Goal: Information Seeking & Learning: Compare options

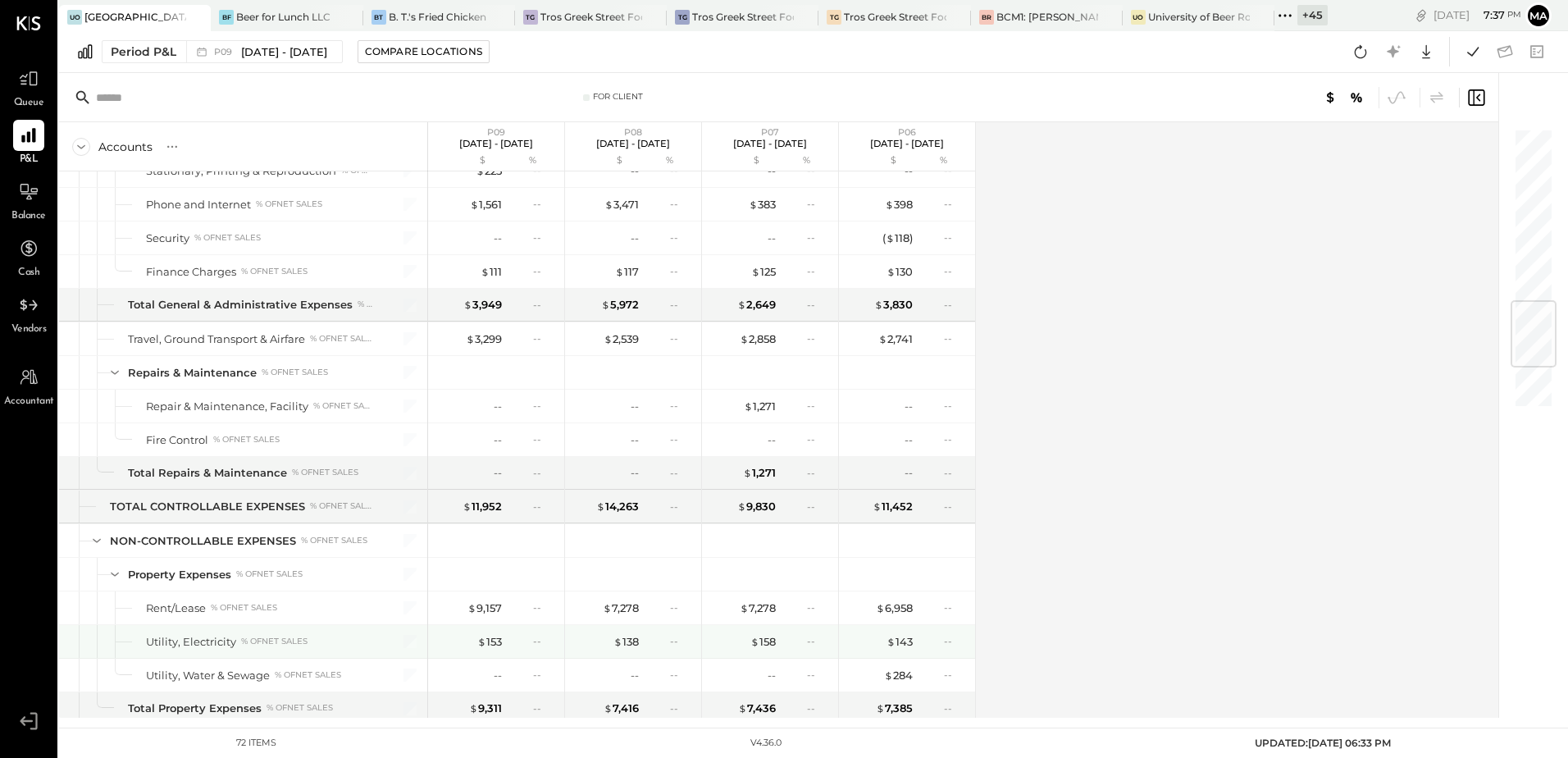
scroll to position [1477, 0]
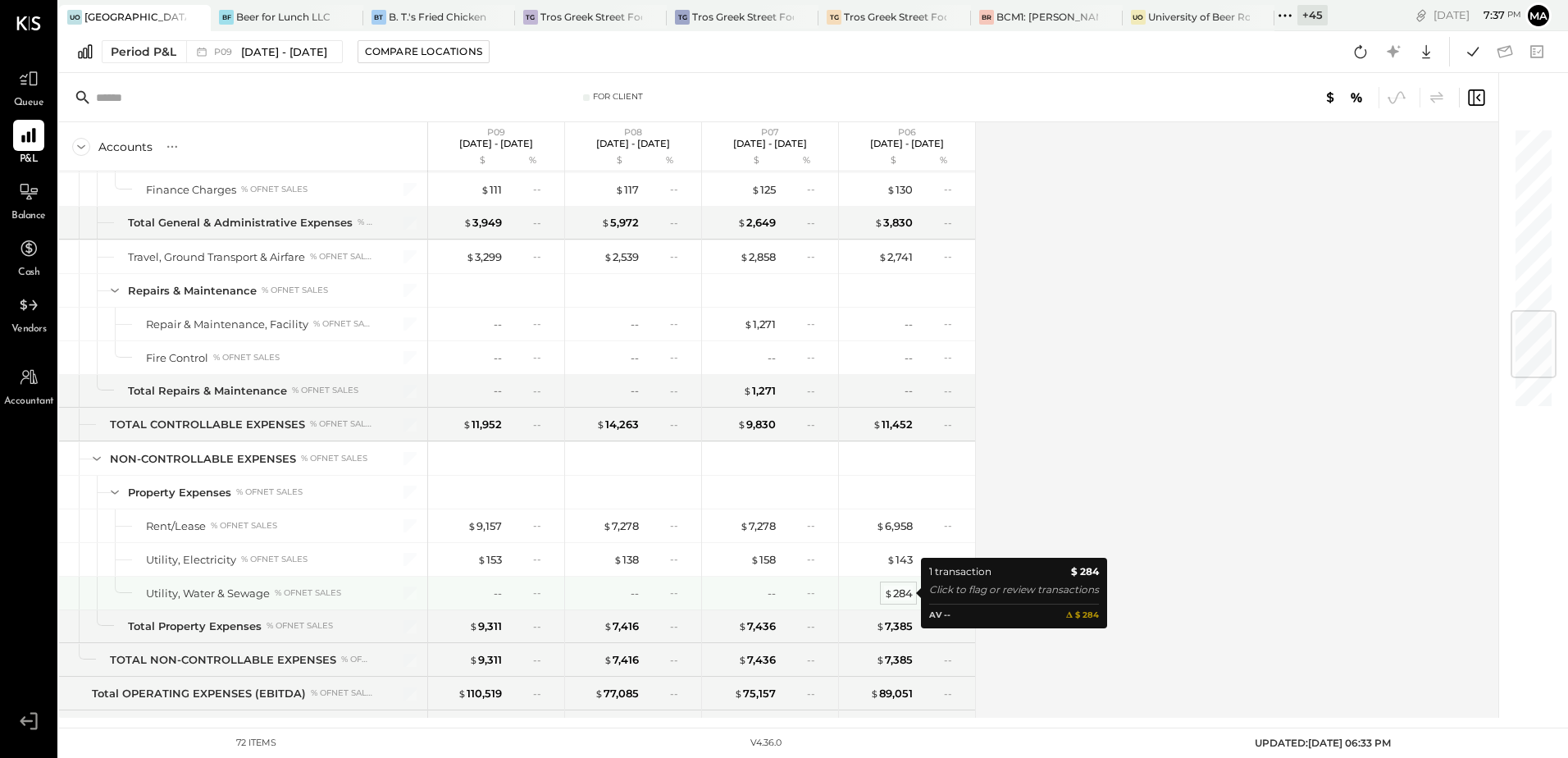
click at [908, 597] on div "$ 284" at bounding box center [899, 593] width 29 height 15
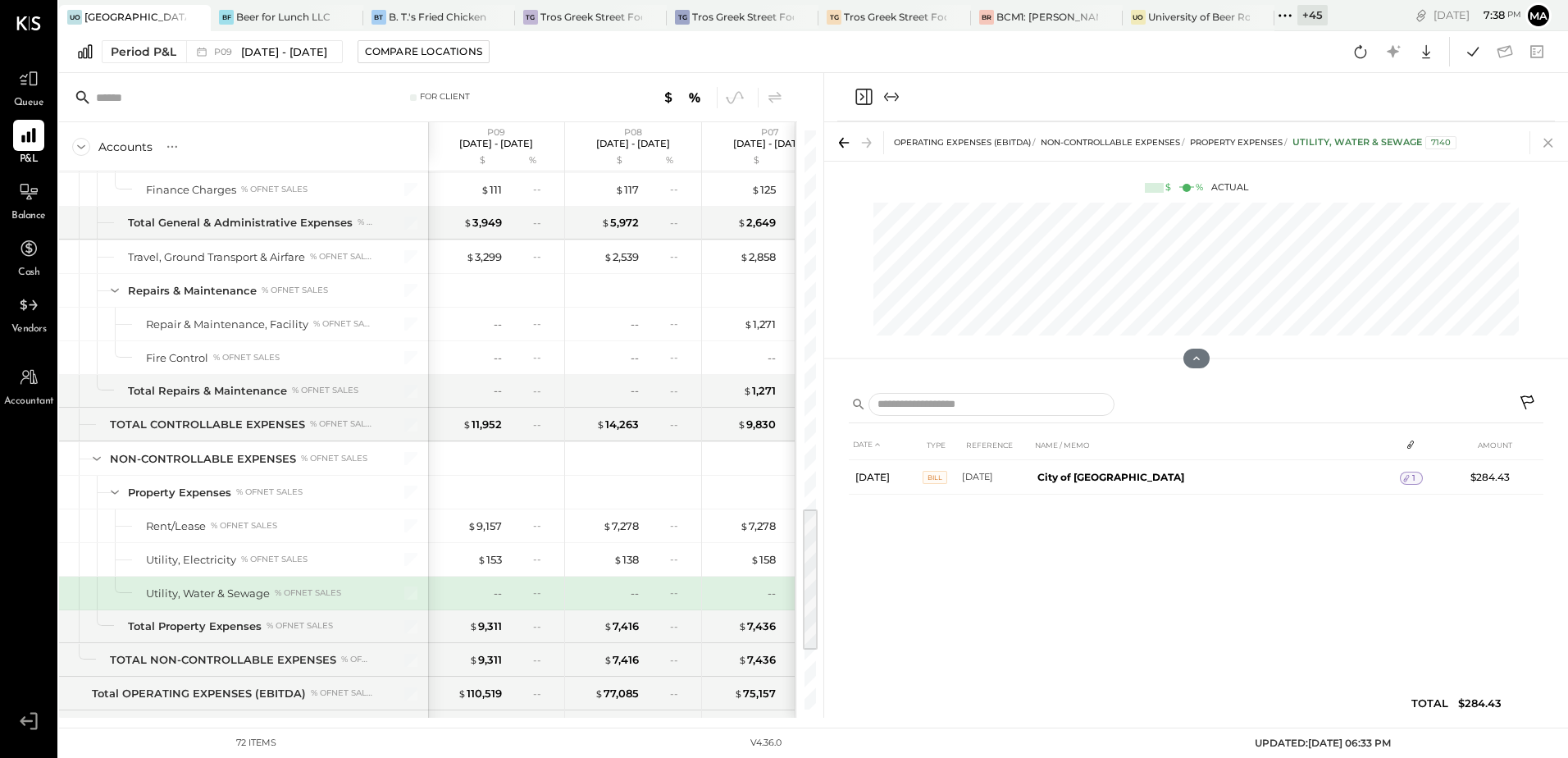
click at [1552, 142] on icon at bounding box center [1547, 142] width 23 height 23
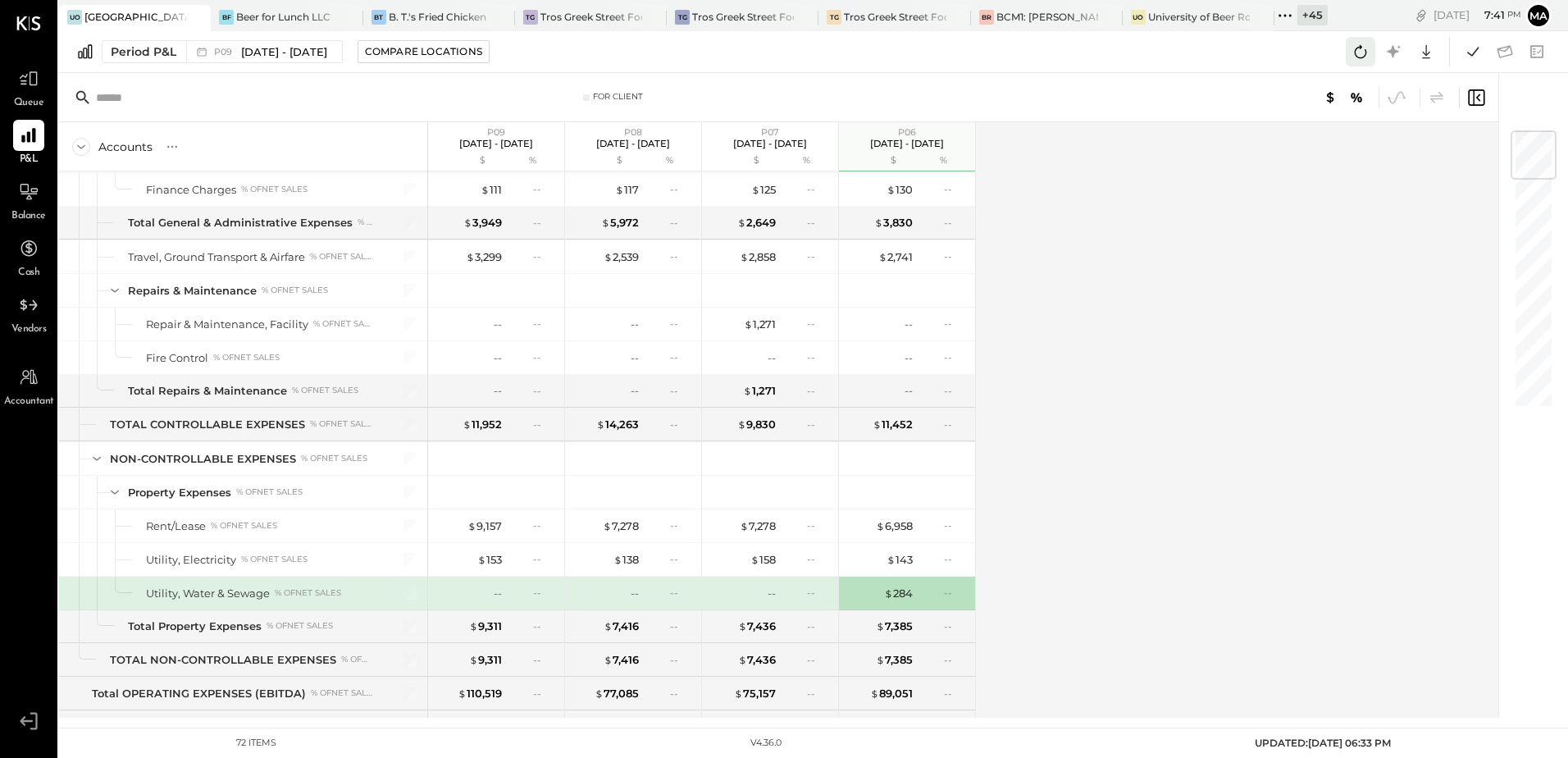
click at [1352, 54] on icon at bounding box center [1359, 51] width 21 height 21
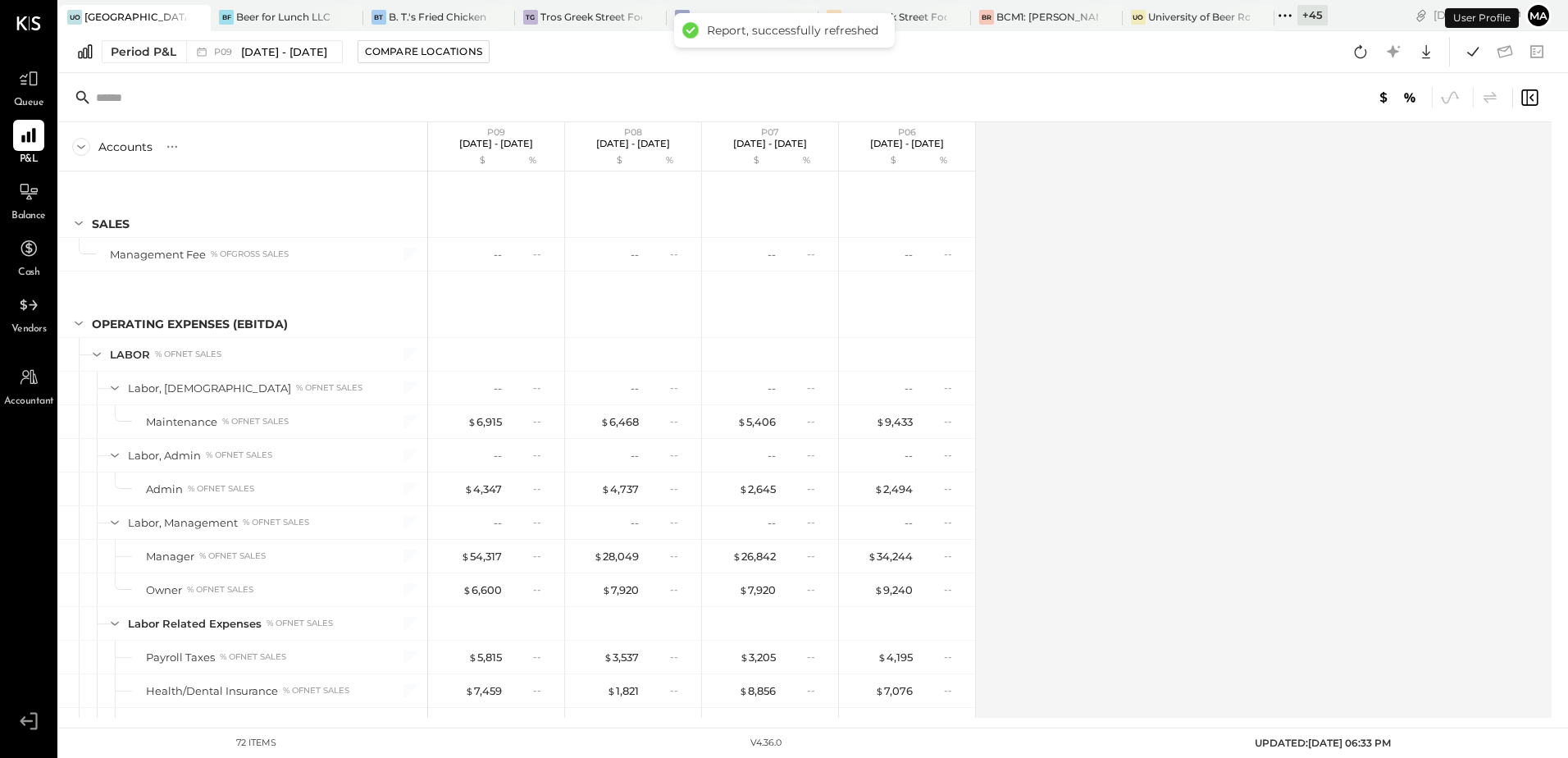
scroll to position [1609, 0]
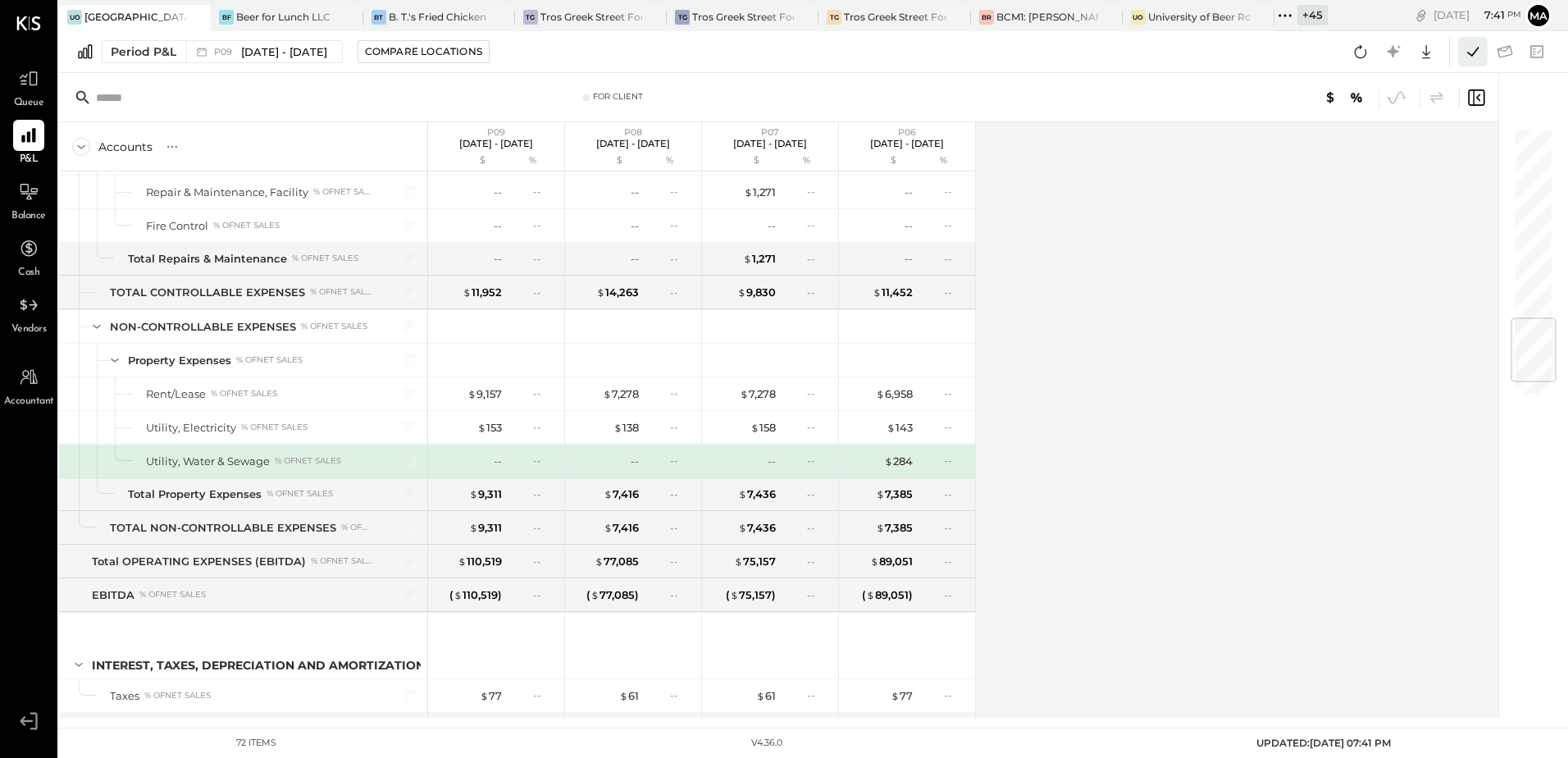
click at [1470, 58] on icon at bounding box center [1472, 51] width 21 height 21
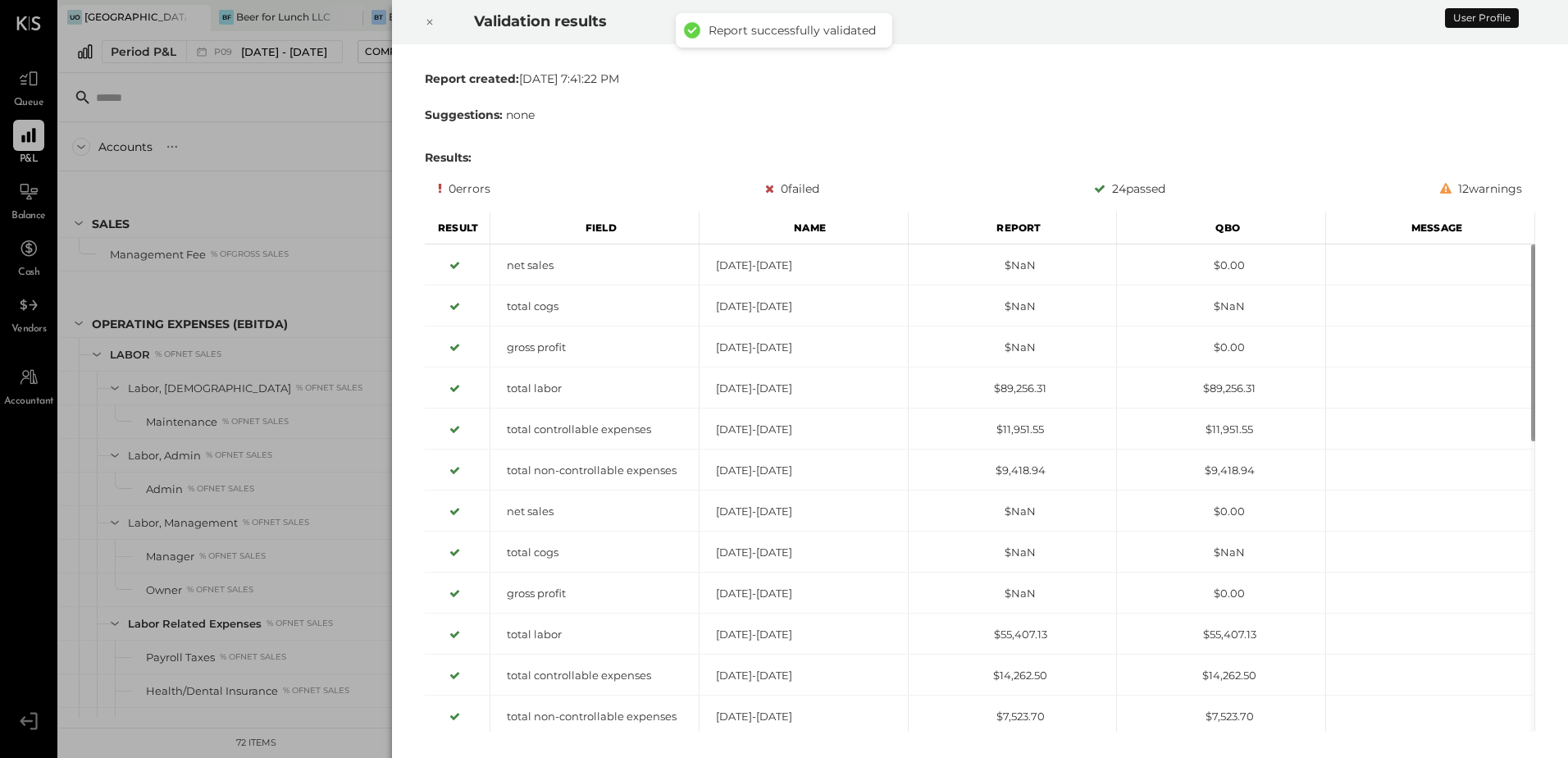
scroll to position [1609, 0]
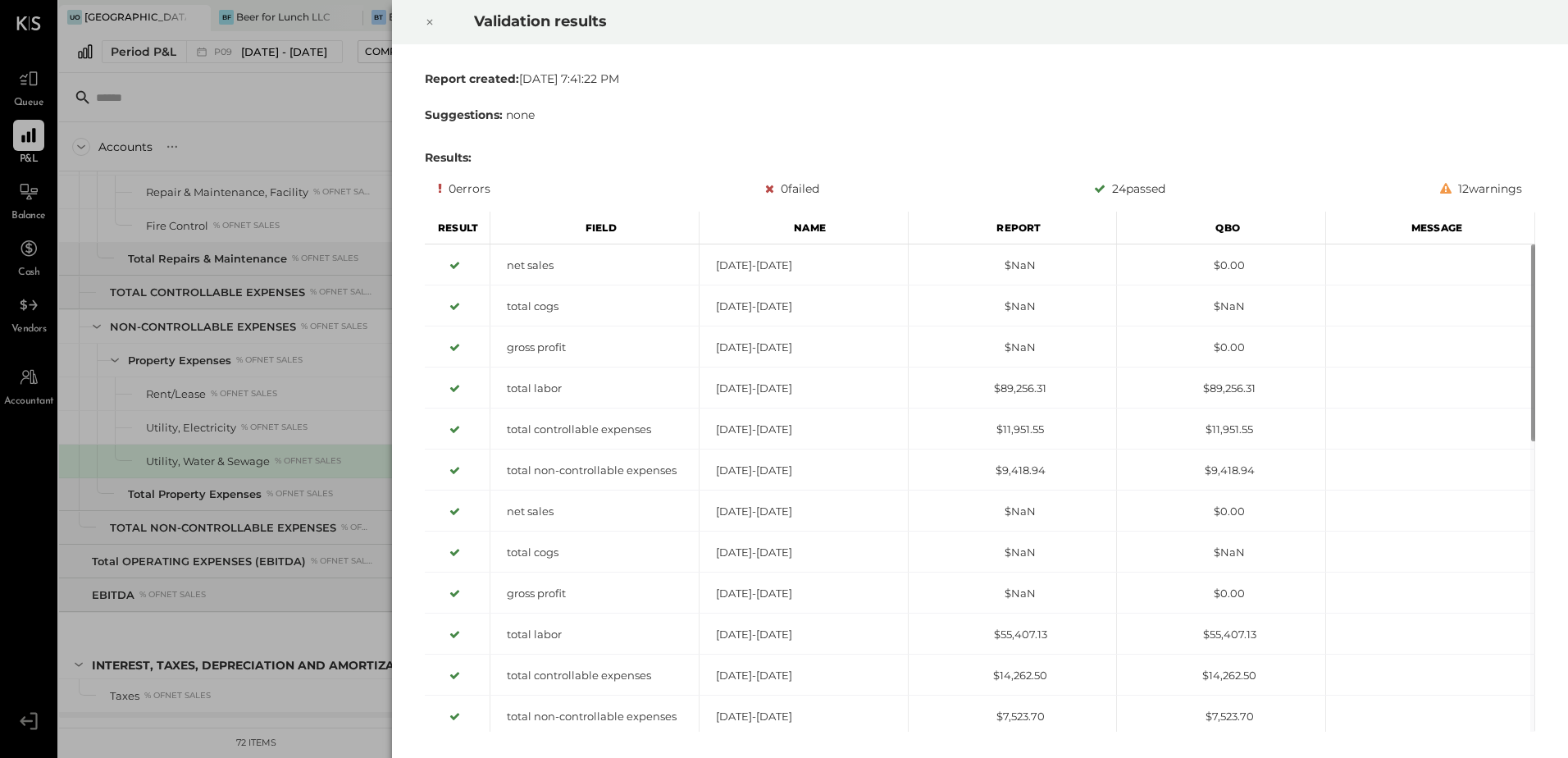
click at [428, 24] on icon at bounding box center [430, 23] width 5 height 5
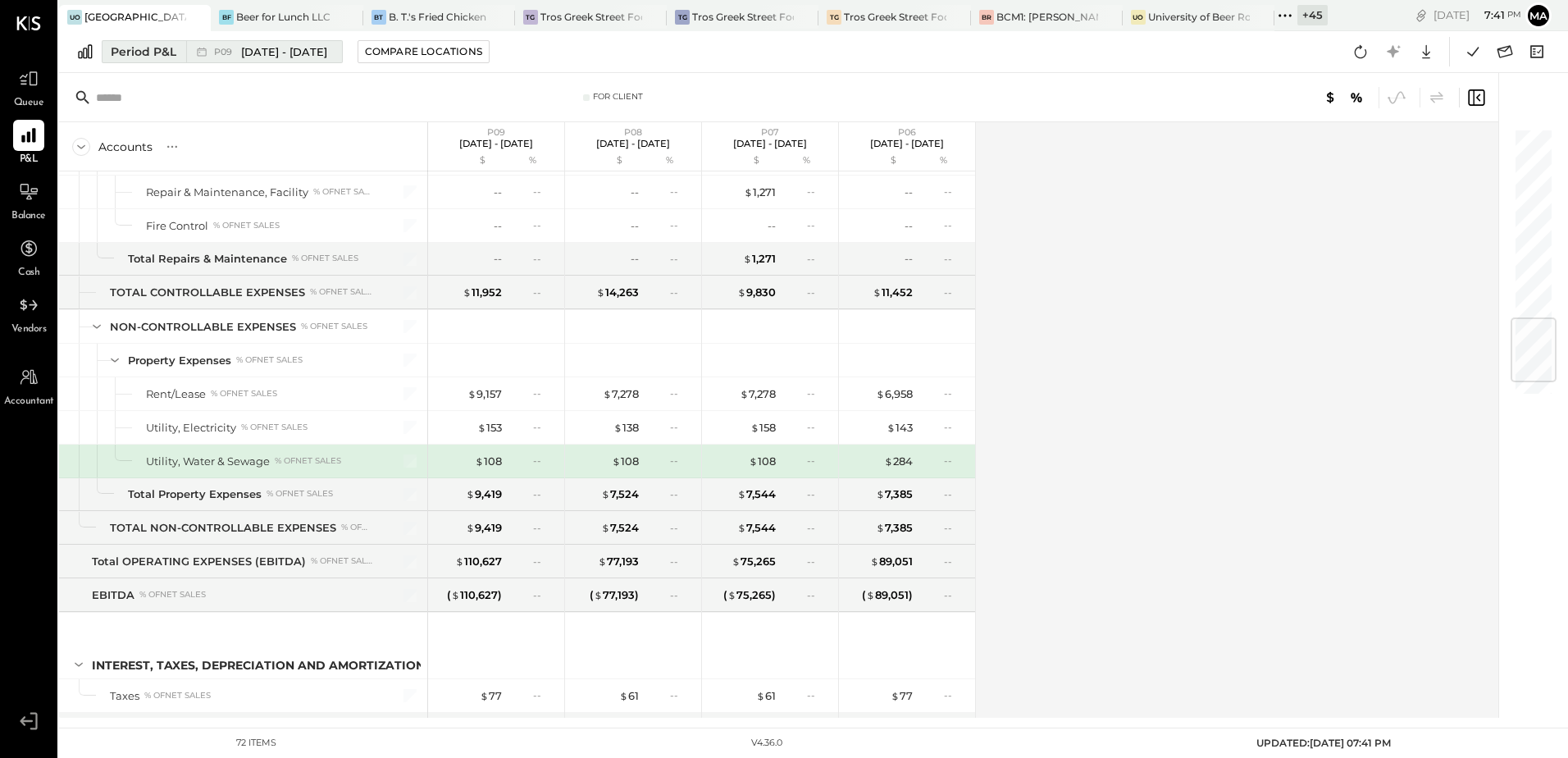
click at [251, 49] on span "Aug 25 - Sep 28, 2025" at bounding box center [284, 52] width 87 height 15
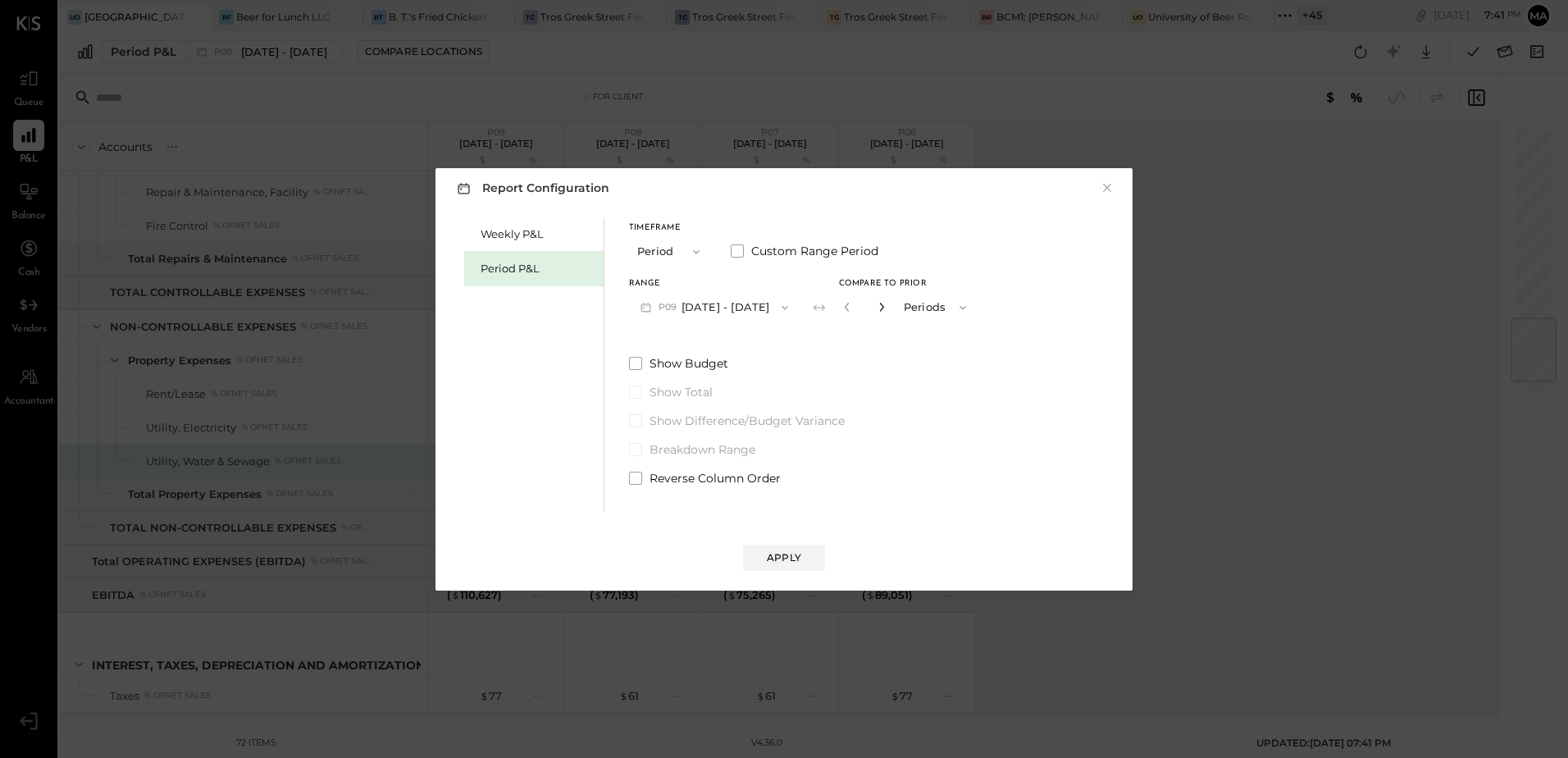
click at [886, 310] on icon "button" at bounding box center [881, 306] width 10 height 10
type input "*"
click at [793, 558] on div "Apply" at bounding box center [784, 557] width 35 height 14
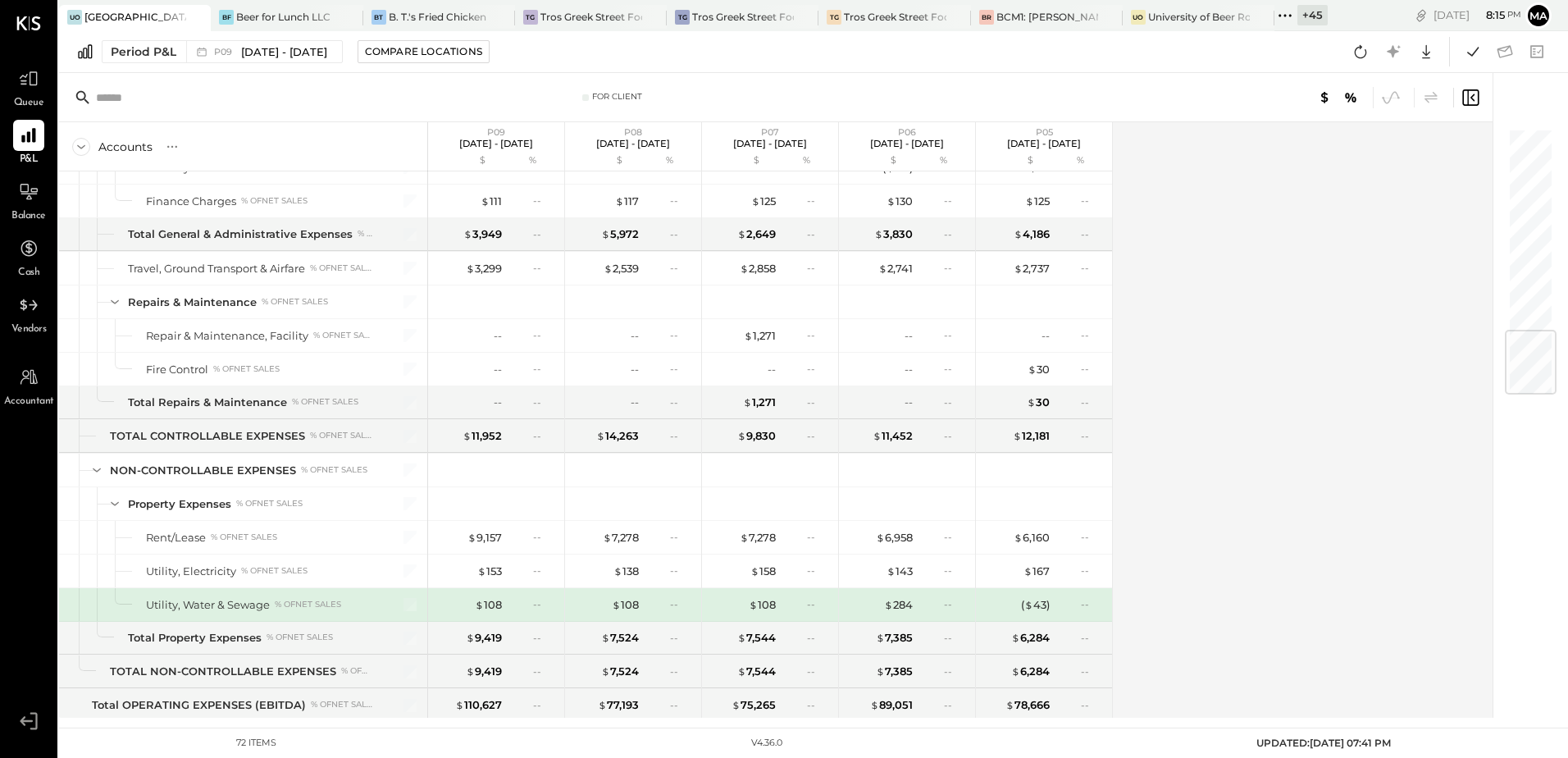
scroll to position [1711, 0]
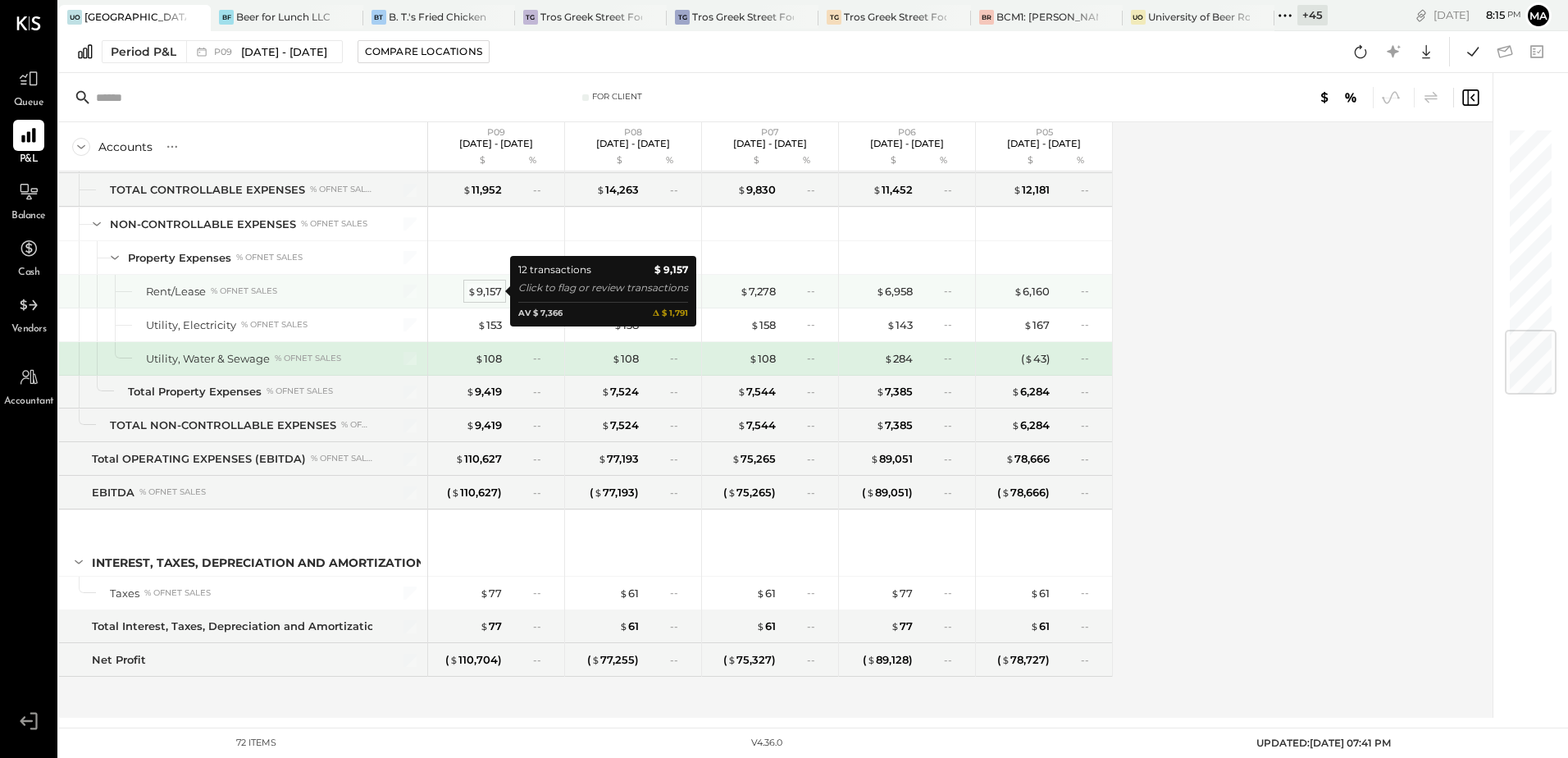
click at [488, 292] on div "$ 9,157" at bounding box center [484, 292] width 35 height 15
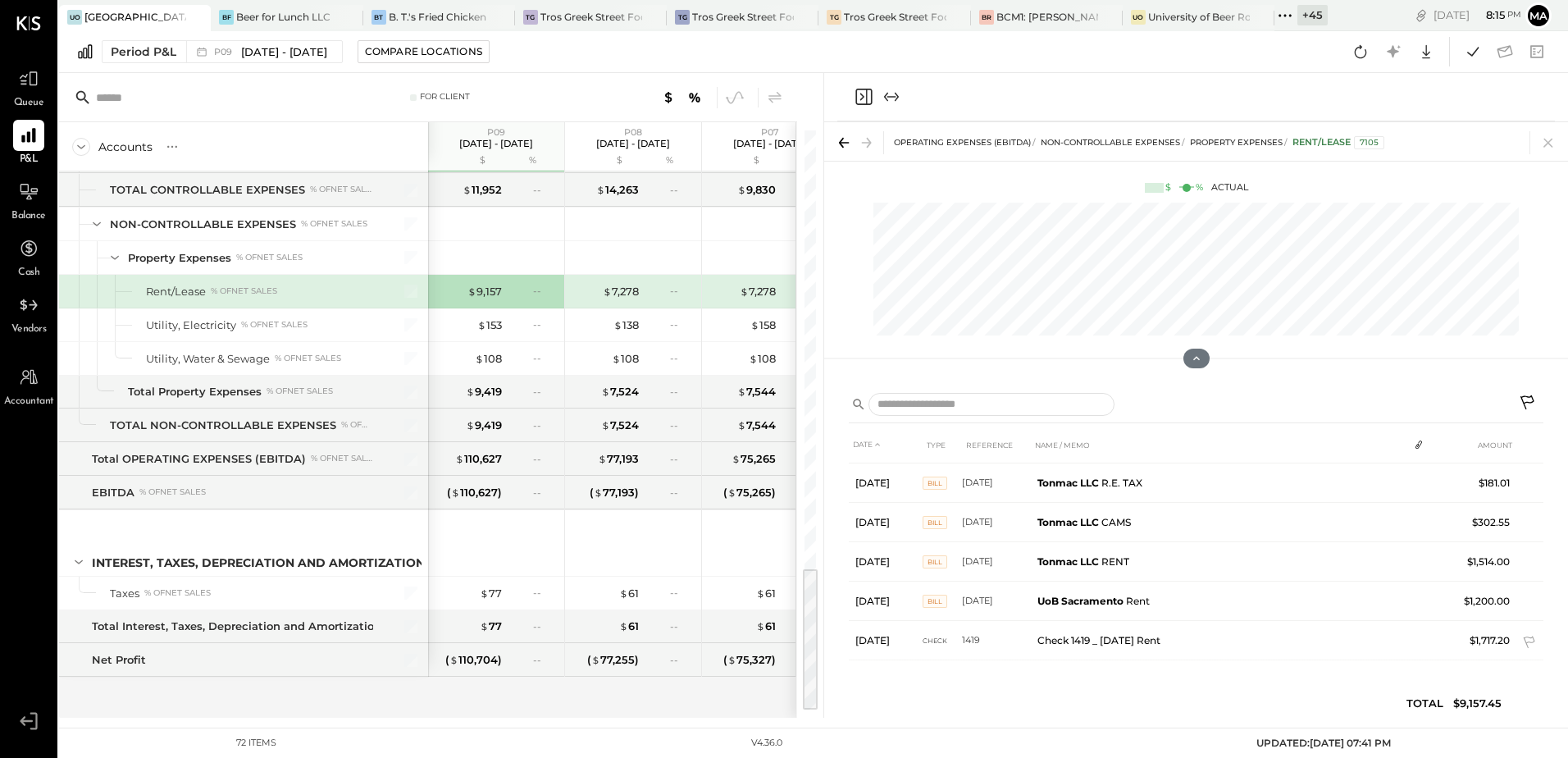
scroll to position [194, 0]
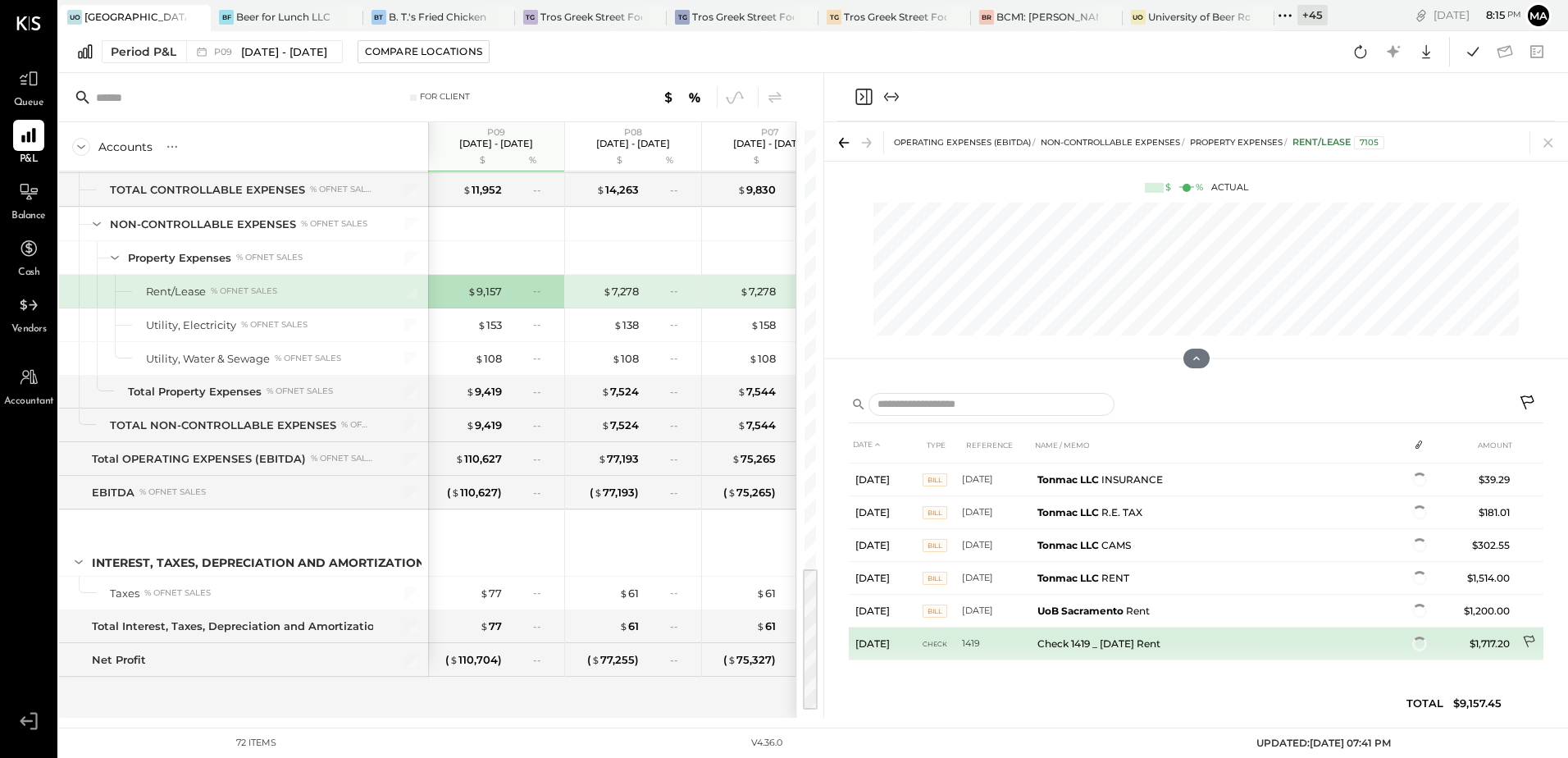
click at [1526, 641] on icon at bounding box center [1528, 642] width 12 height 13
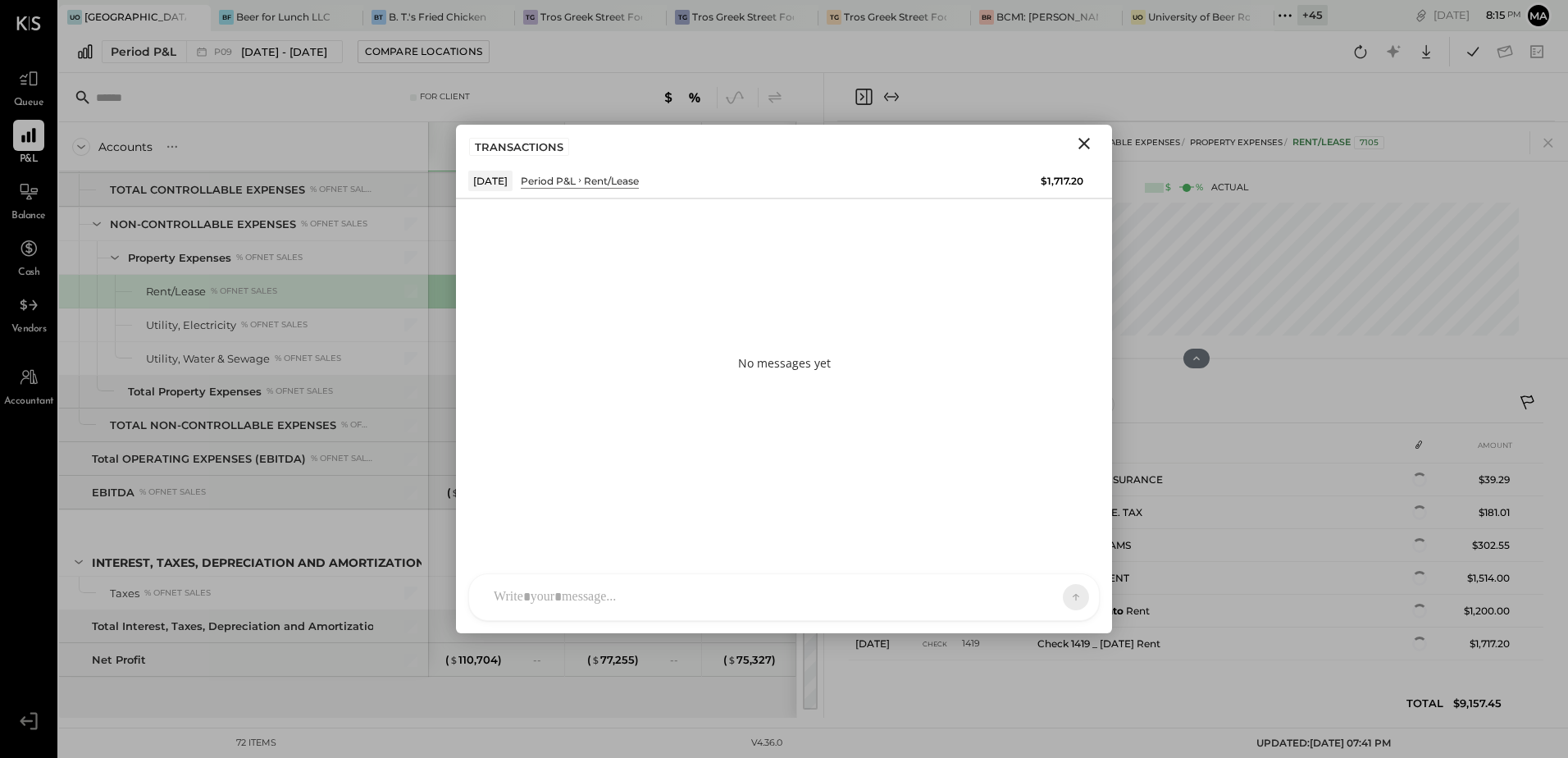
scroll to position [243, 0]
click at [559, 598] on div "[PERSON_NAME] [PERSON_NAME] [PERSON_NAME] S sbiggs MB [PERSON_NAME] AR [PERSON_…" at bounding box center [783, 597] width 631 height 47
drag, startPoint x: 710, startPoint y: 517, endPoint x: 484, endPoint y: 512, distance: 226.1
click at [484, 512] on div "**********" at bounding box center [784, 529] width 630 height 89
click at [1062, 507] on icon at bounding box center [1064, 503] width 20 height 20
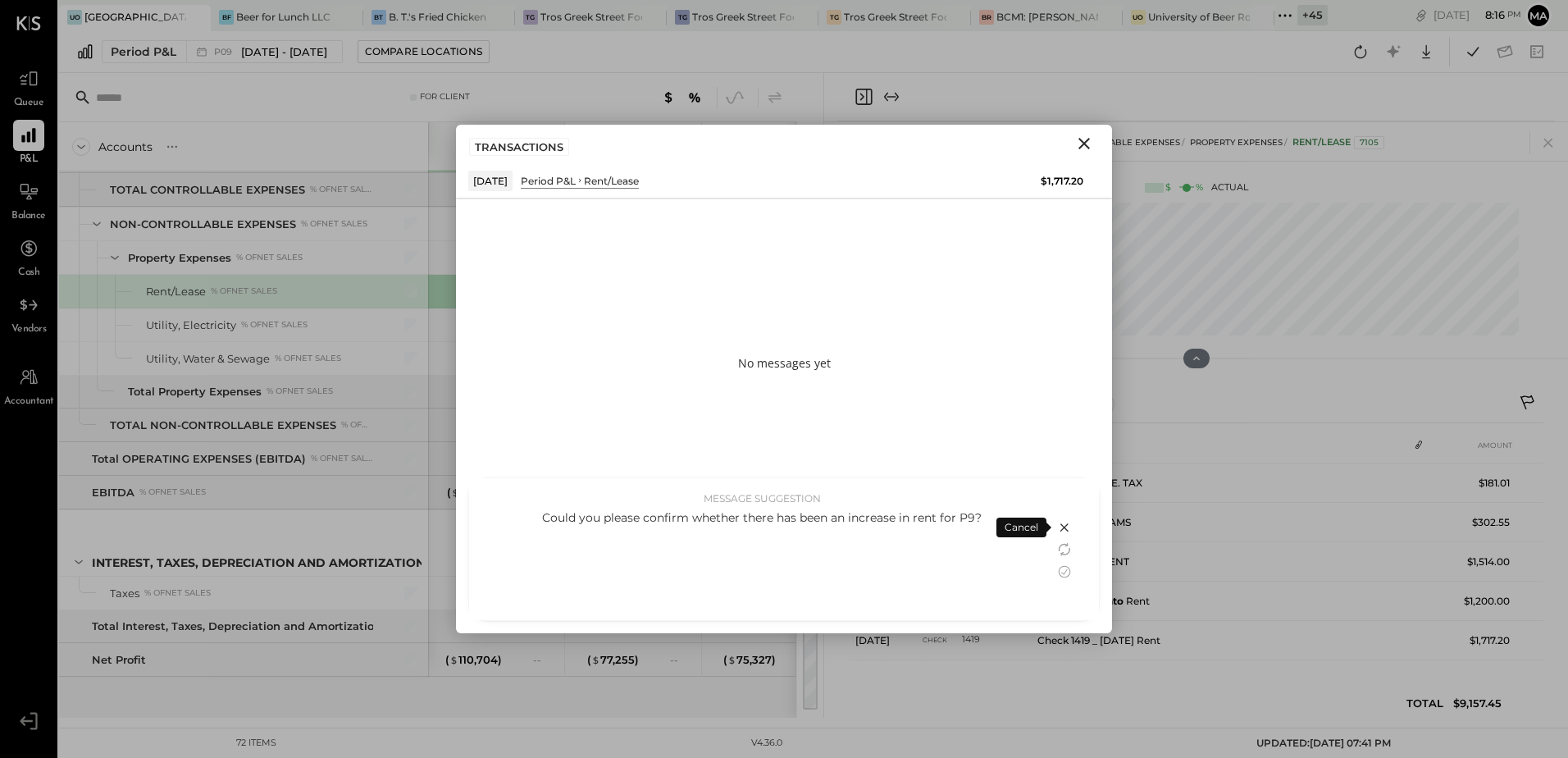
click at [671, 522] on div "Could you please confirm whether there has been an increase in rent for P9?" at bounding box center [761, 517] width 553 height 16
click at [1064, 574] on icon at bounding box center [1064, 572] width 20 height 20
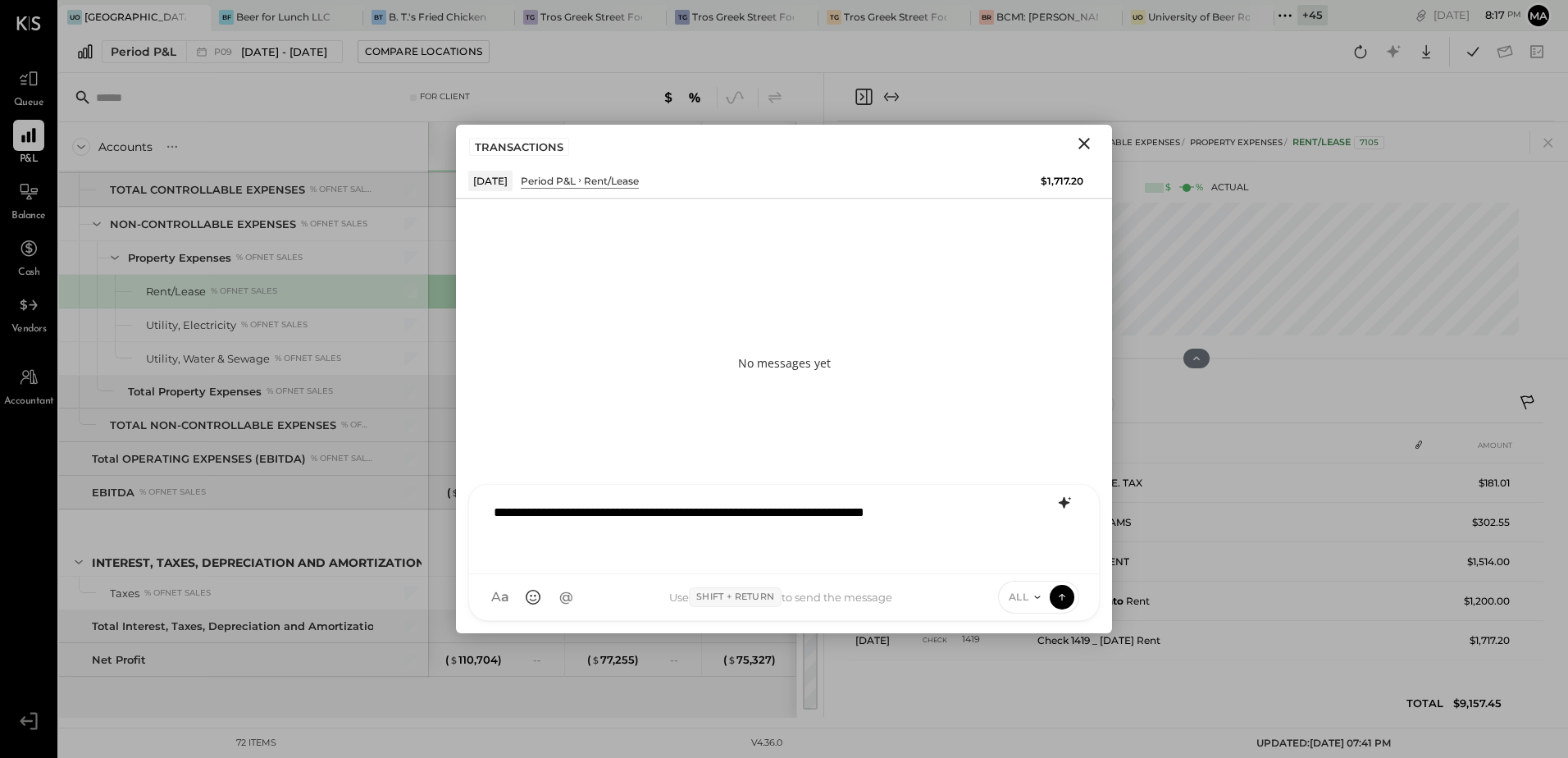
click at [1003, 512] on div "**********" at bounding box center [784, 528] width 597 height 66
click at [898, 513] on div "**********" at bounding box center [784, 528] width 597 height 66
click at [986, 517] on div "**********" at bounding box center [784, 528] width 597 height 66
click at [496, 507] on div "**********" at bounding box center [784, 528] width 597 height 66
click at [971, 513] on div "**********" at bounding box center [784, 528] width 597 height 66
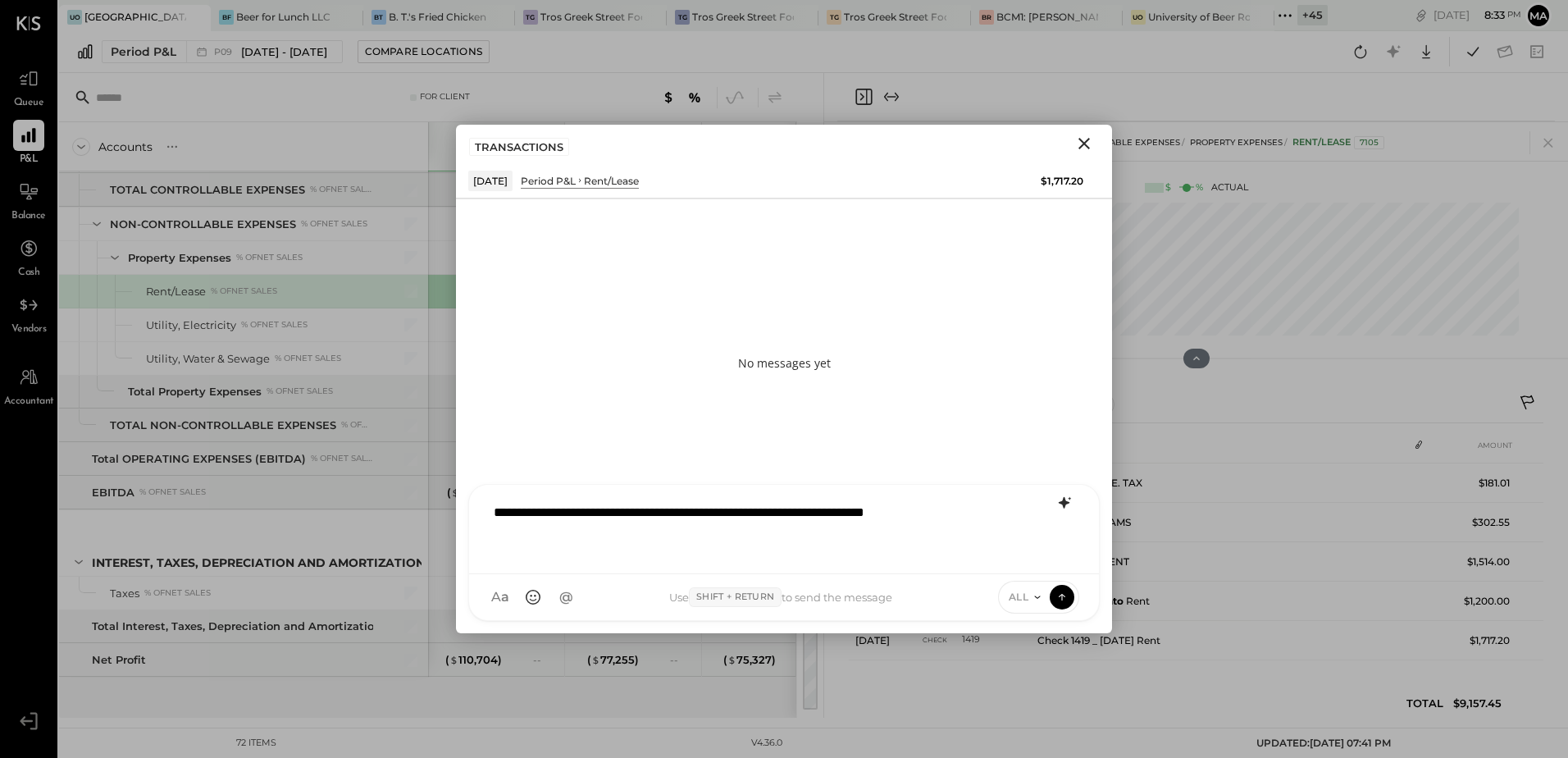
drag, startPoint x: 984, startPoint y: 511, endPoint x: 1000, endPoint y: 529, distance: 24.1
click at [984, 511] on div "**********" at bounding box center [784, 528] width 597 height 66
click at [989, 516] on div "**********" at bounding box center [784, 528] width 597 height 66
click at [1059, 600] on icon at bounding box center [1062, 597] width 15 height 16
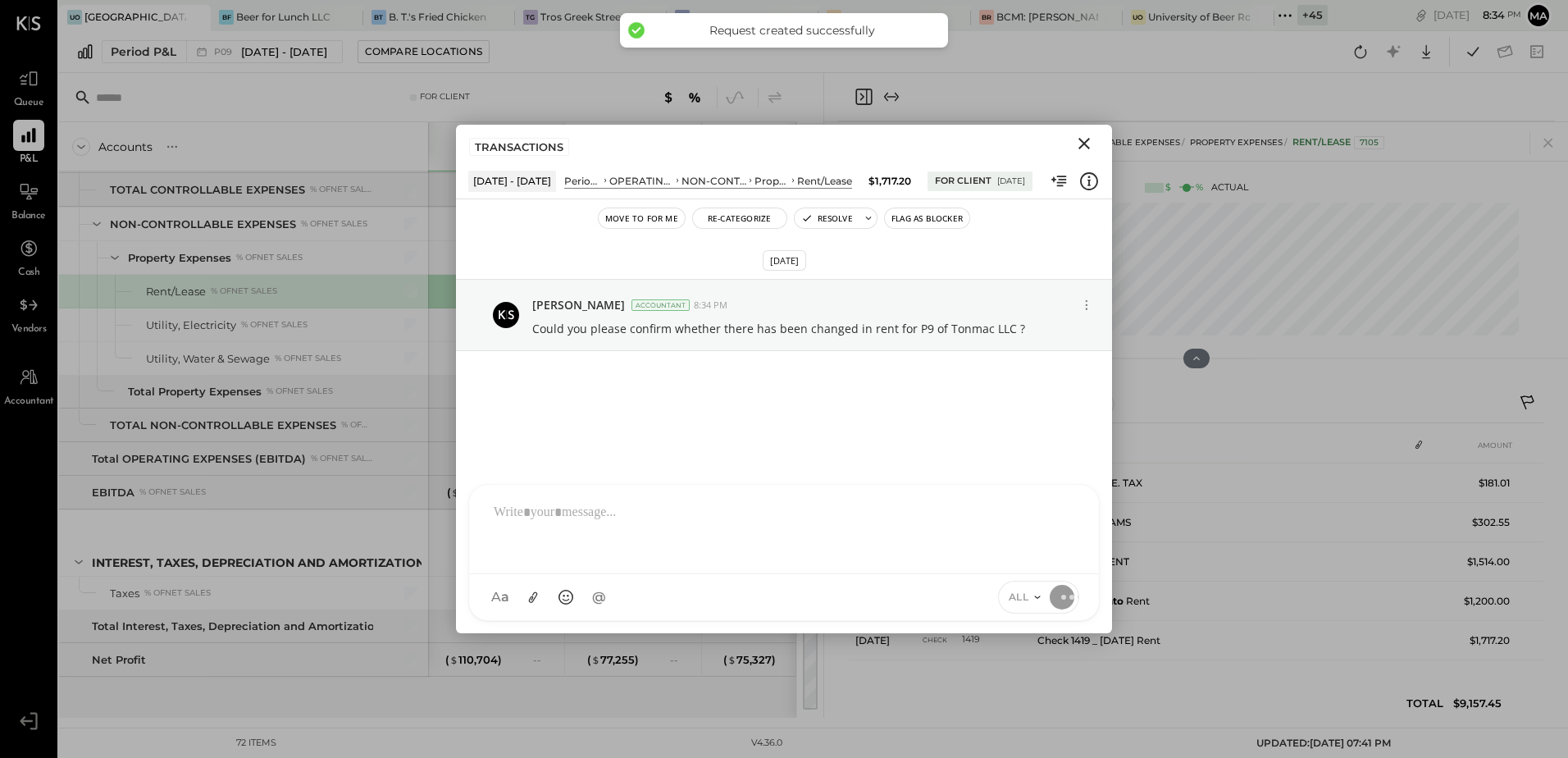
click at [1091, 139] on icon "Close" at bounding box center [1084, 144] width 20 height 20
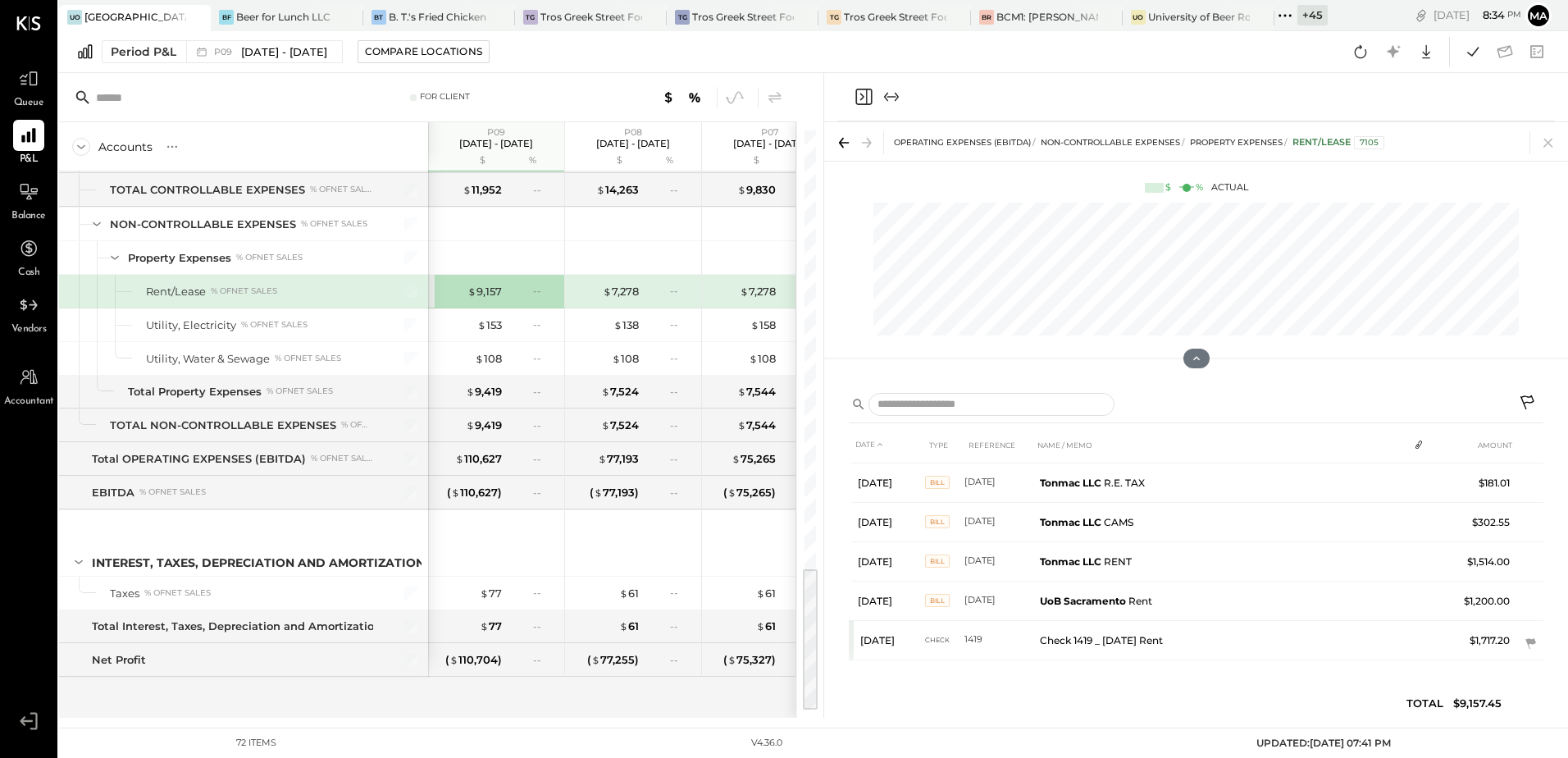
click at [836, 144] on icon at bounding box center [843, 142] width 23 height 23
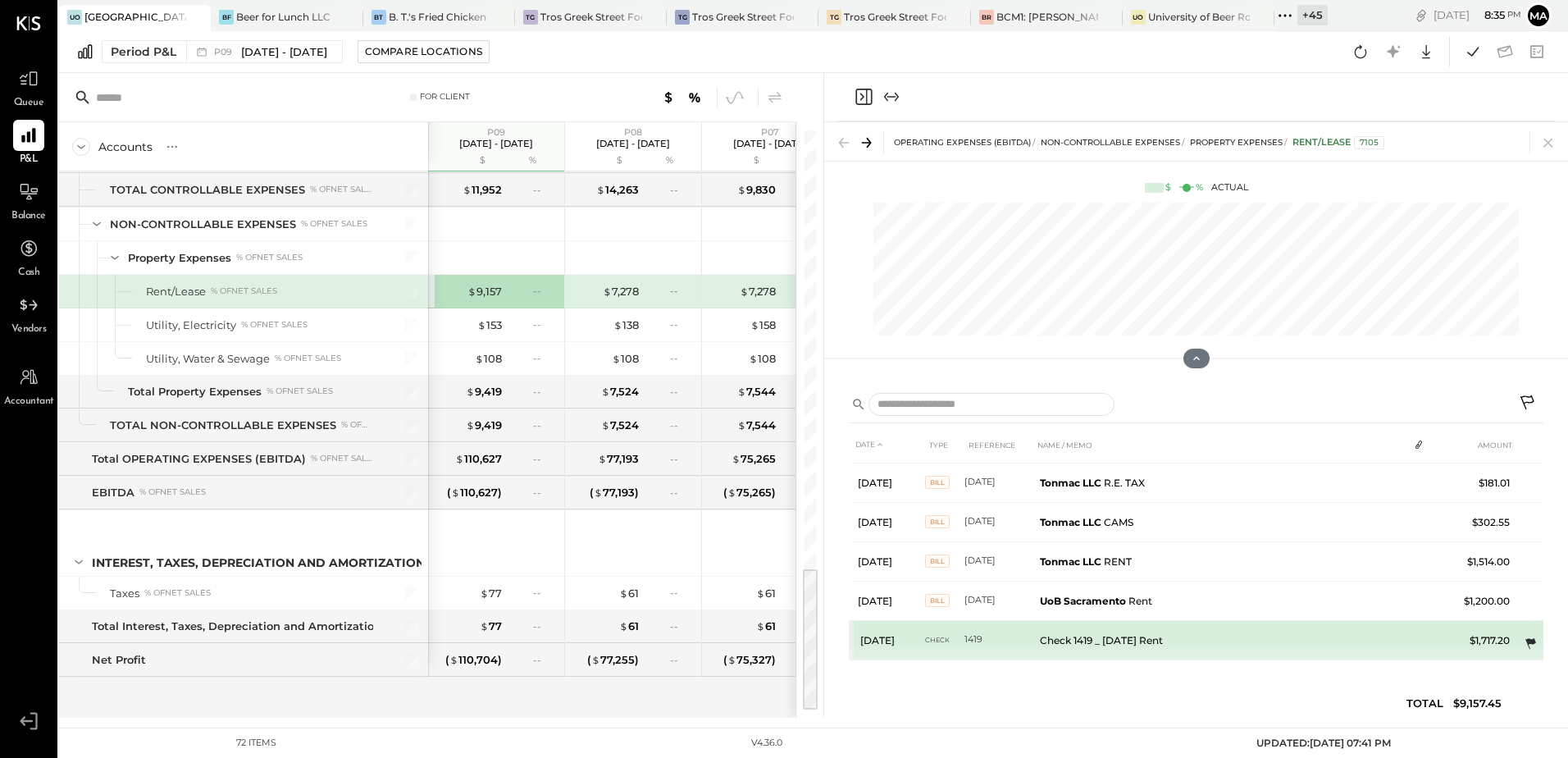
click at [1526, 643] on icon at bounding box center [1531, 644] width 11 height 11
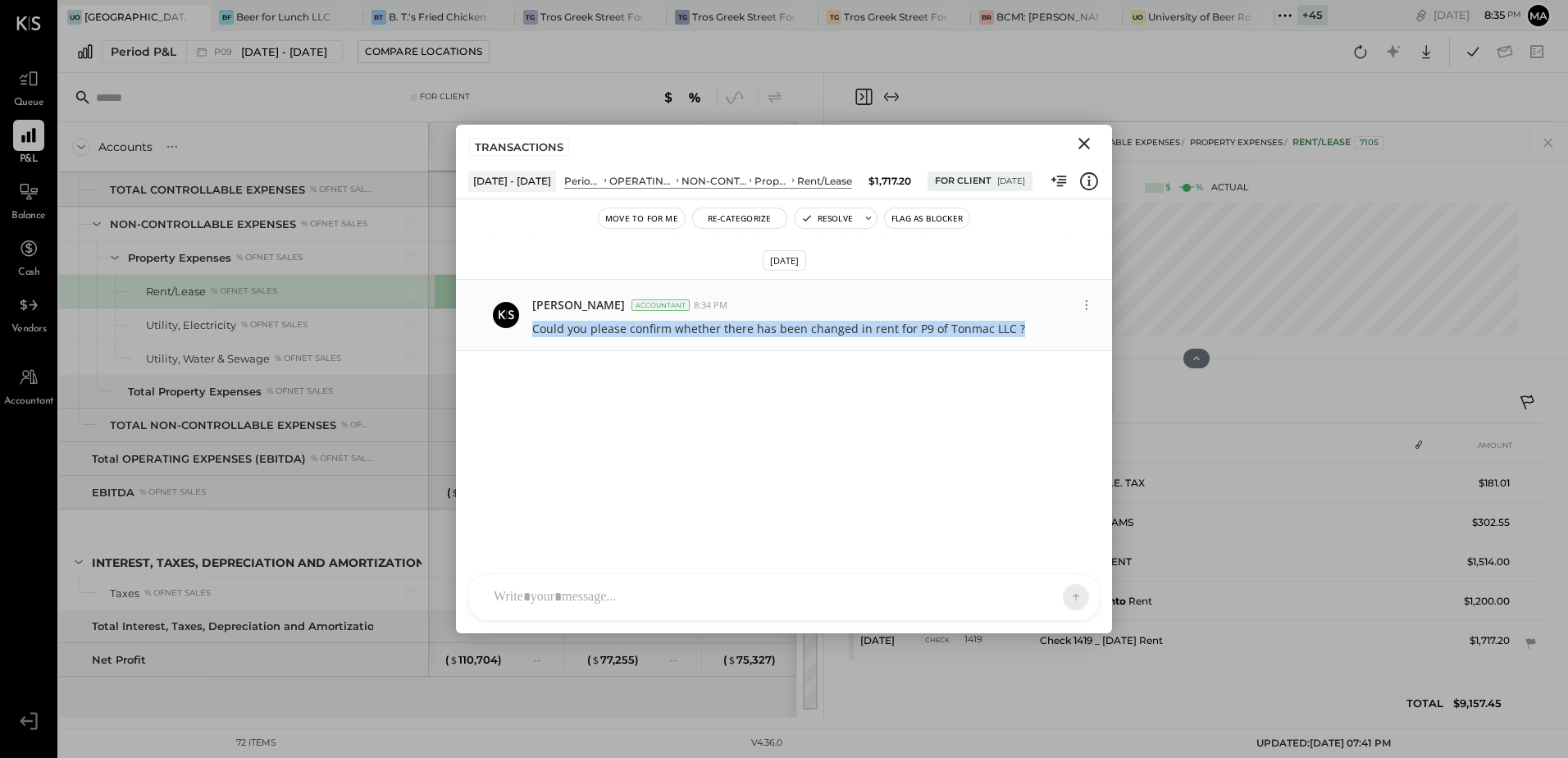
drag, startPoint x: 1020, startPoint y: 332, endPoint x: 532, endPoint y: 331, distance: 488.0
click at [532, 331] on div "Could you please confirm whether there has been changed in rent for P9 of Tonma…" at bounding box center [815, 327] width 566 height 20
copy p "Could you please confirm whether there has been changed in rent for P9 of Tonma…"
click at [1087, 302] on icon at bounding box center [1086, 304] width 17 height 17
click at [833, 226] on button "Resolve" at bounding box center [827, 219] width 65 height 20
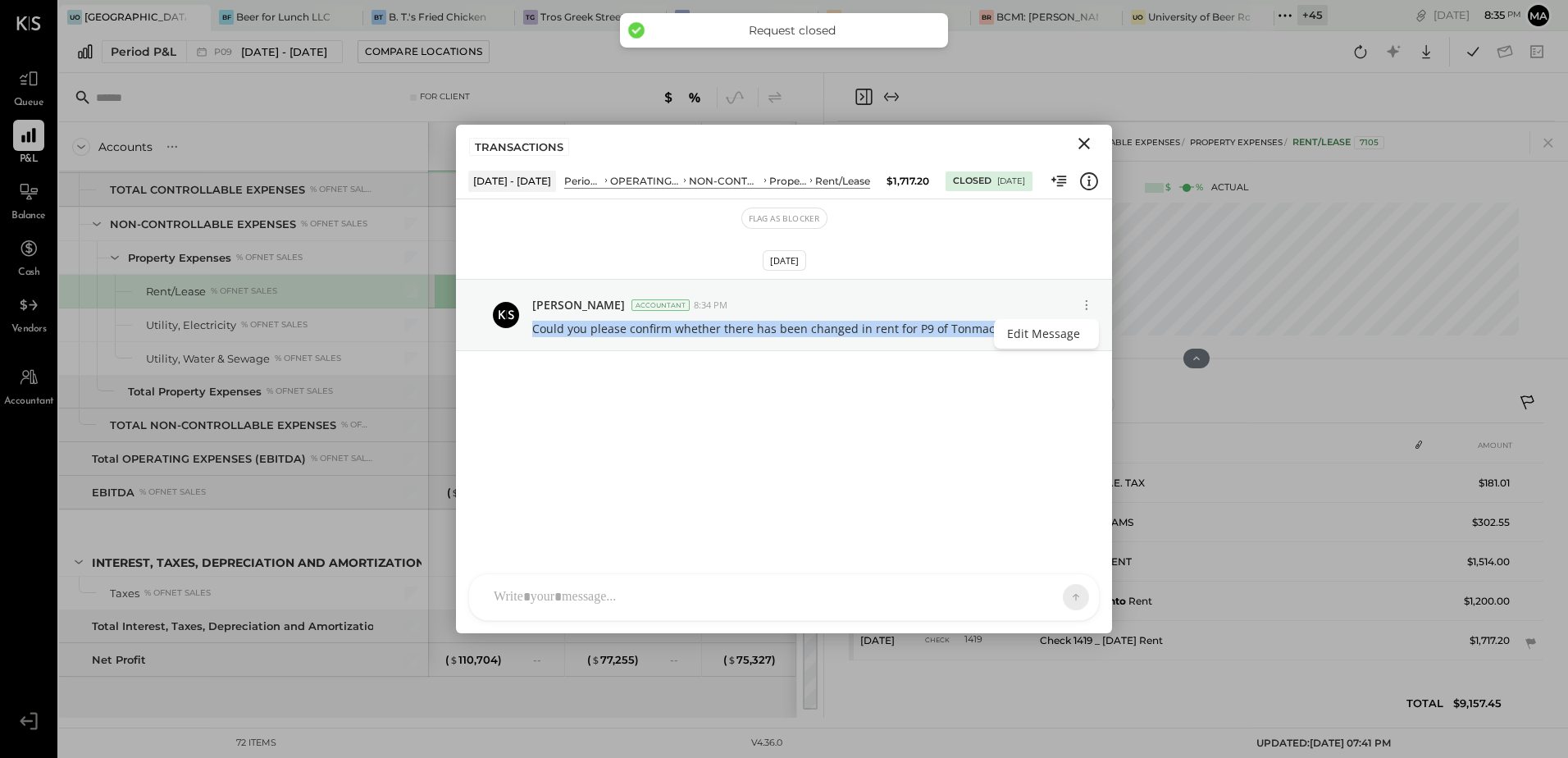
click at [1086, 146] on icon "Close" at bounding box center [1084, 143] width 12 height 12
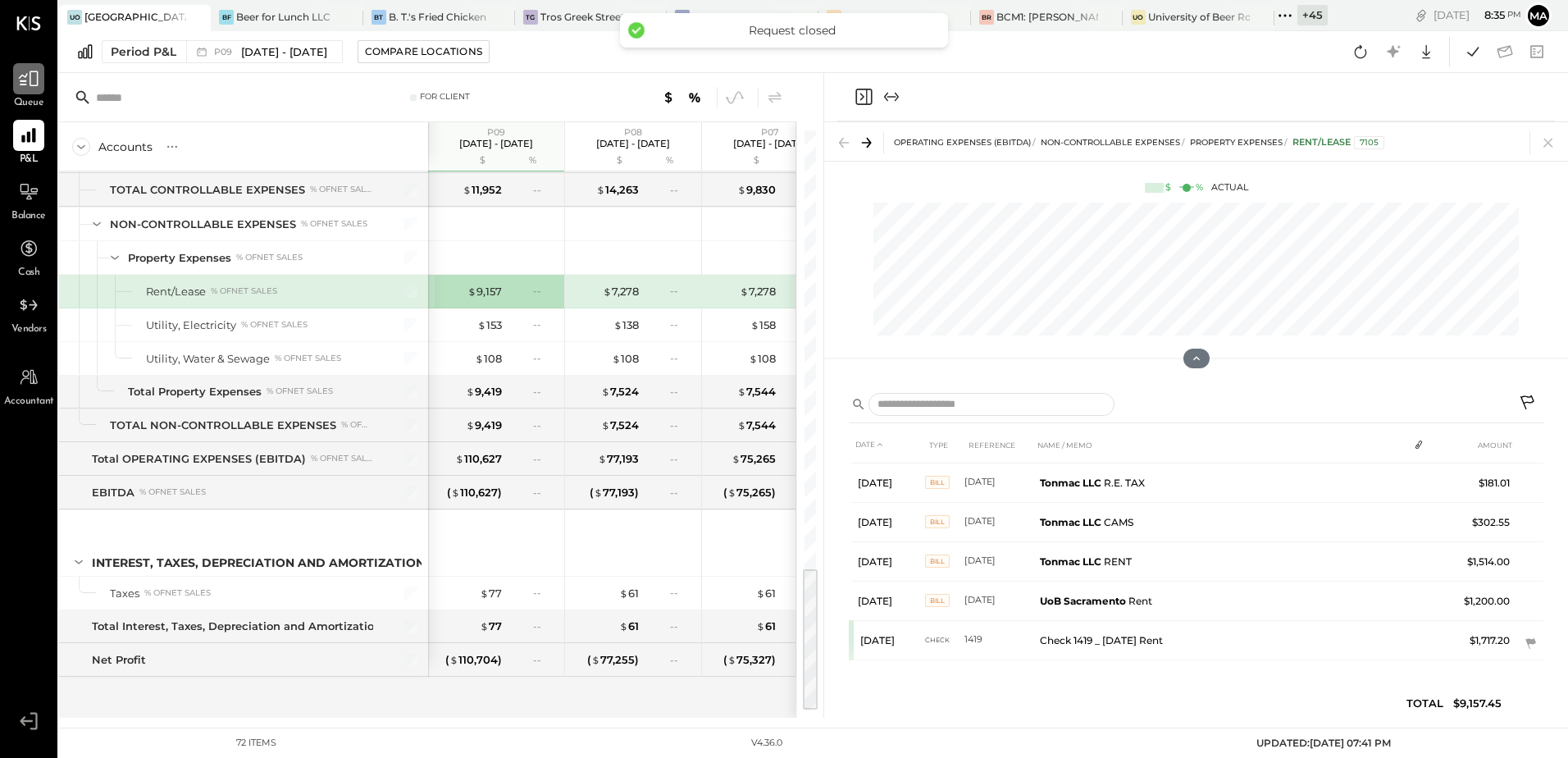
click at [25, 91] on div at bounding box center [28, 78] width 31 height 31
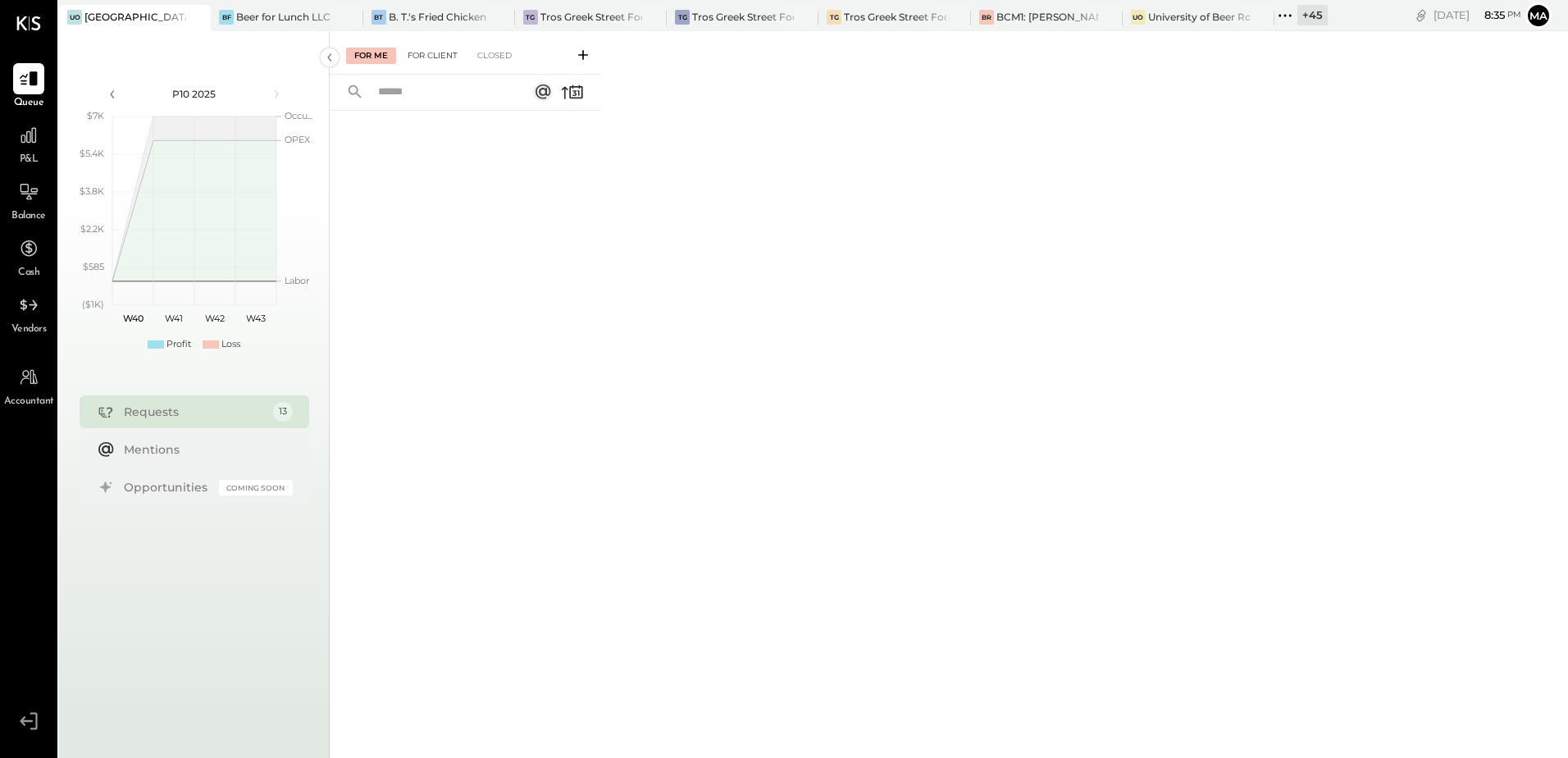
click at [428, 63] on div "For Client" at bounding box center [433, 56] width 66 height 16
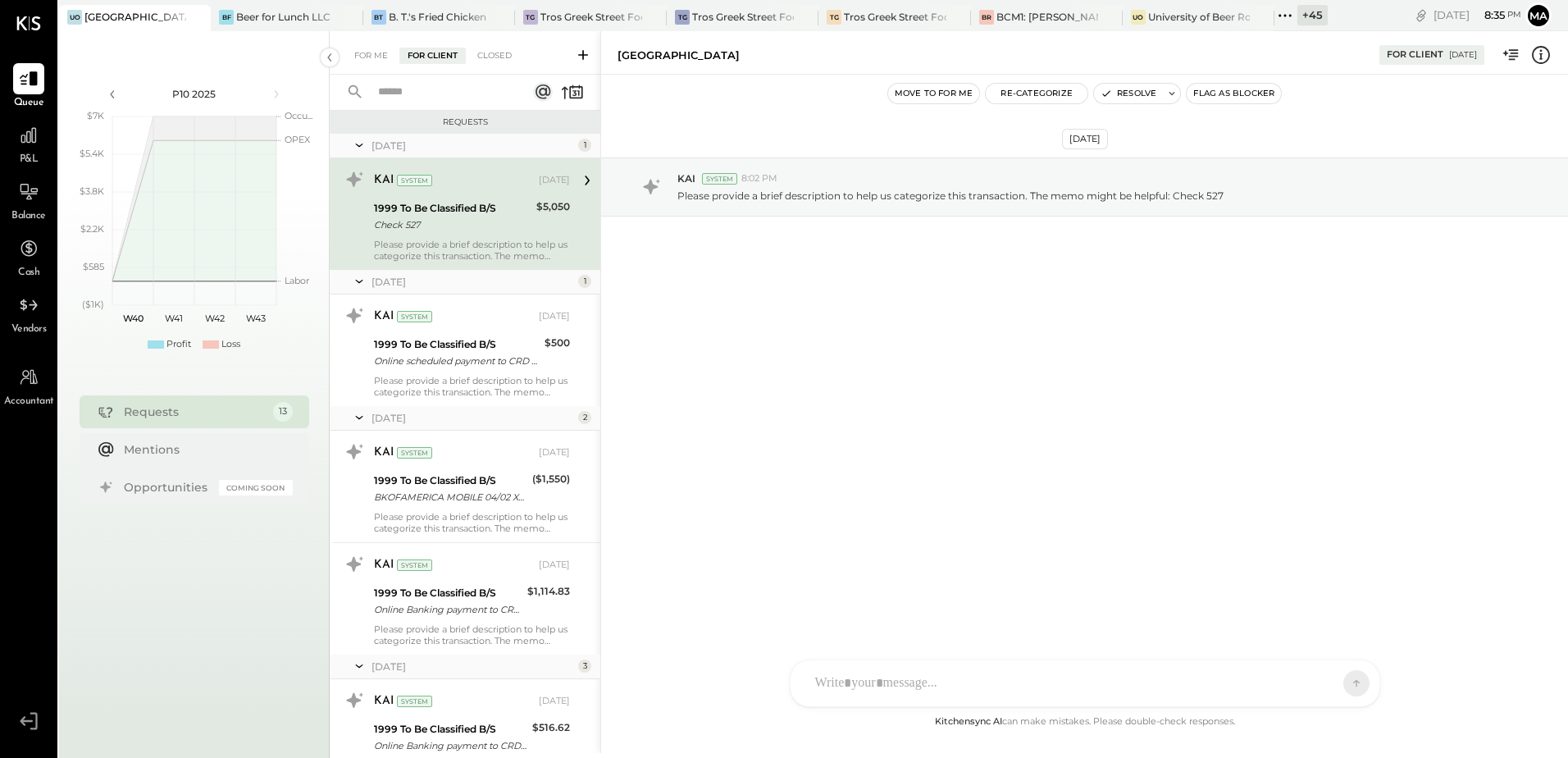
click at [855, 681] on div "[PERSON_NAME] [PERSON_NAME] [PERSON_NAME] S sbiggs MB [PERSON_NAME] AR [PERSON_…" at bounding box center [1084, 683] width 590 height 47
paste div
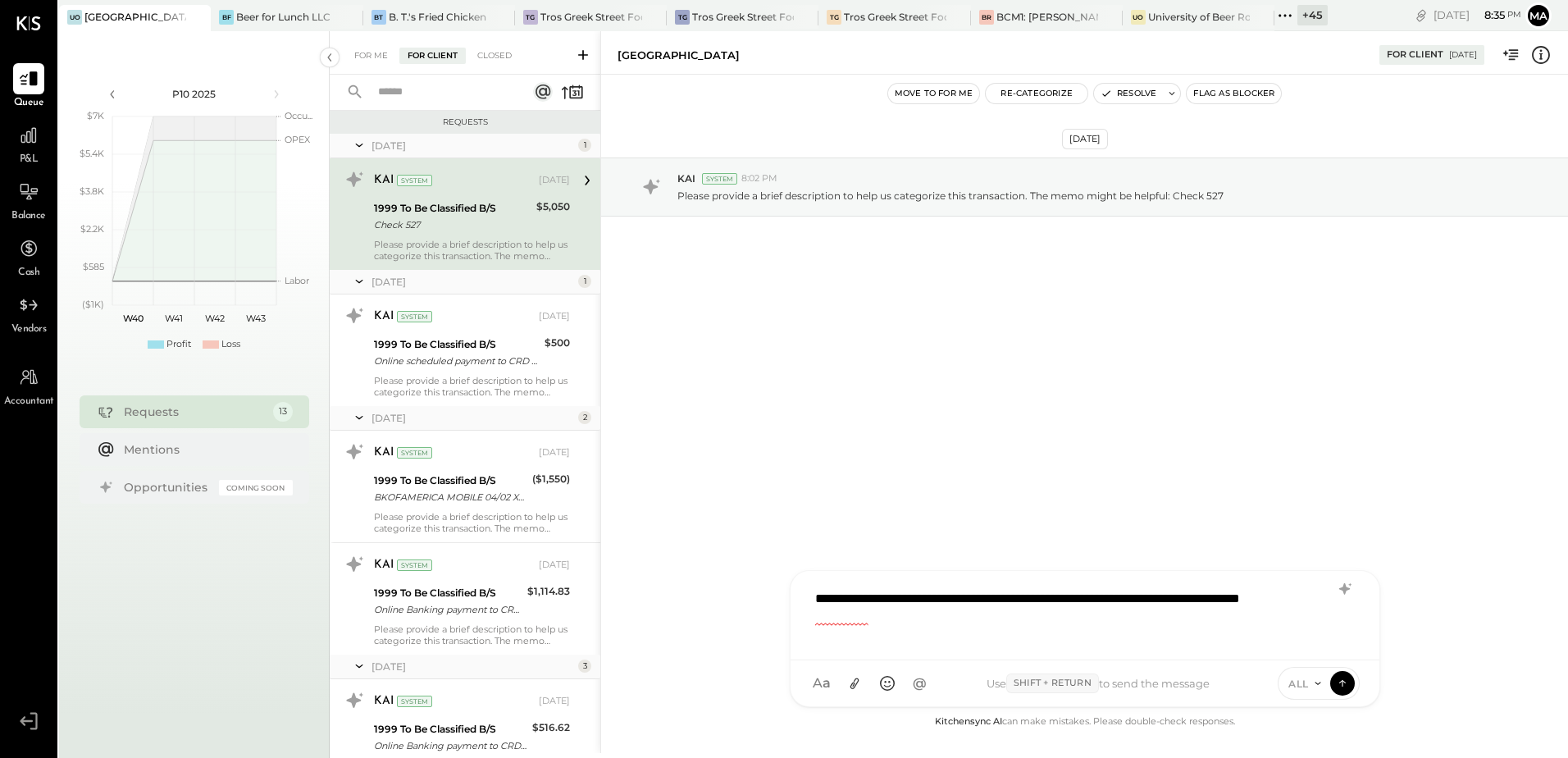
click at [1299, 684] on span "ALL" at bounding box center [1298, 683] width 21 height 14
click at [946, 628] on div "**********" at bounding box center [1084, 614] width 556 height 66
click at [1339, 685] on icon at bounding box center [1342, 682] width 15 height 16
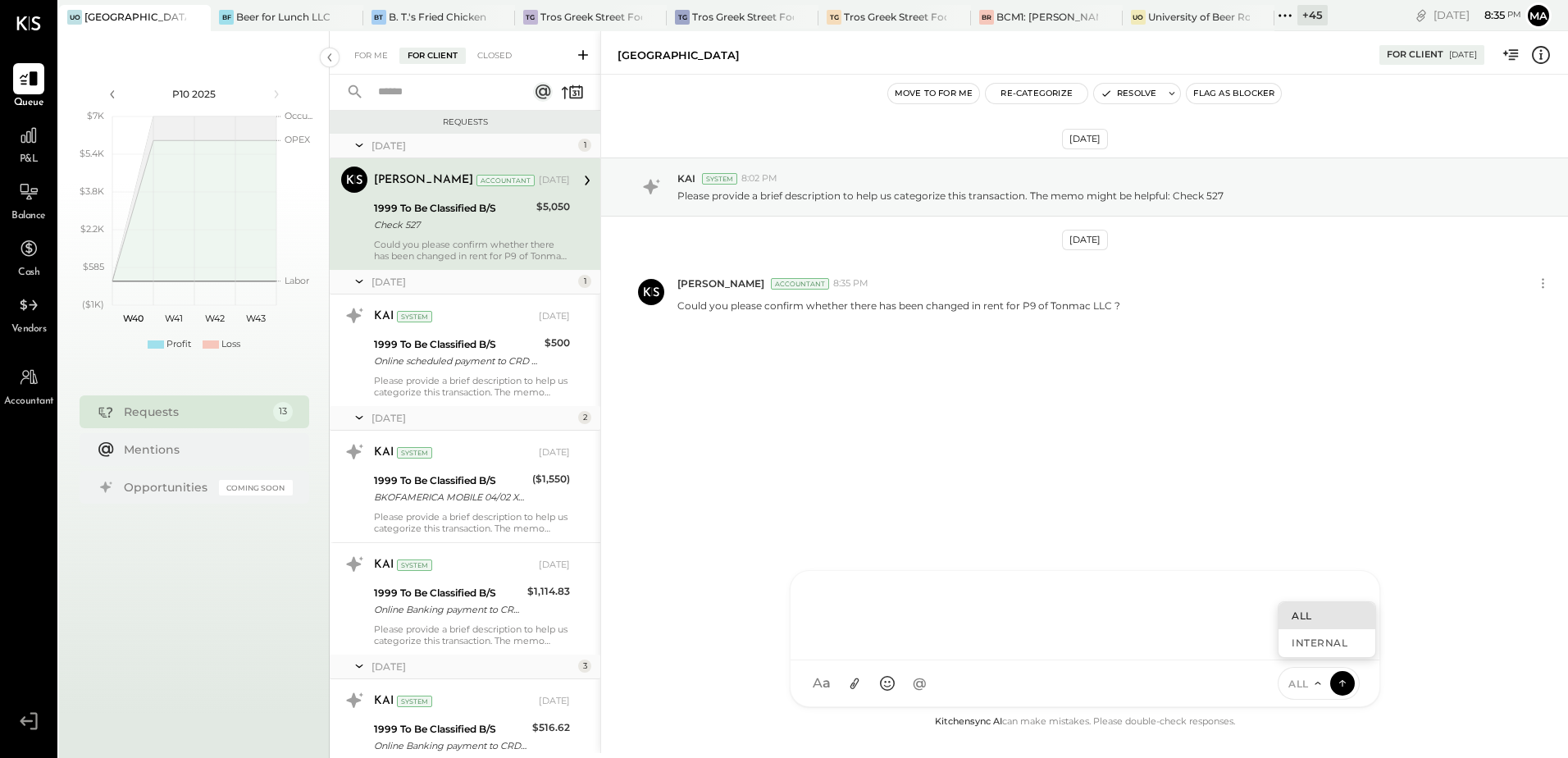
click at [462, 249] on div "Could you please confirm whether there has been changed in rent for P9 of Tonma…" at bounding box center [472, 250] width 196 height 23
click at [880, 677] on div "[PERSON_NAME] [PERSON_NAME] [PERSON_NAME] S sbiggs MB [PERSON_NAME] AR [PERSON_…" at bounding box center [1084, 683] width 590 height 47
click at [851, 689] on icon at bounding box center [853, 683] width 17 height 17
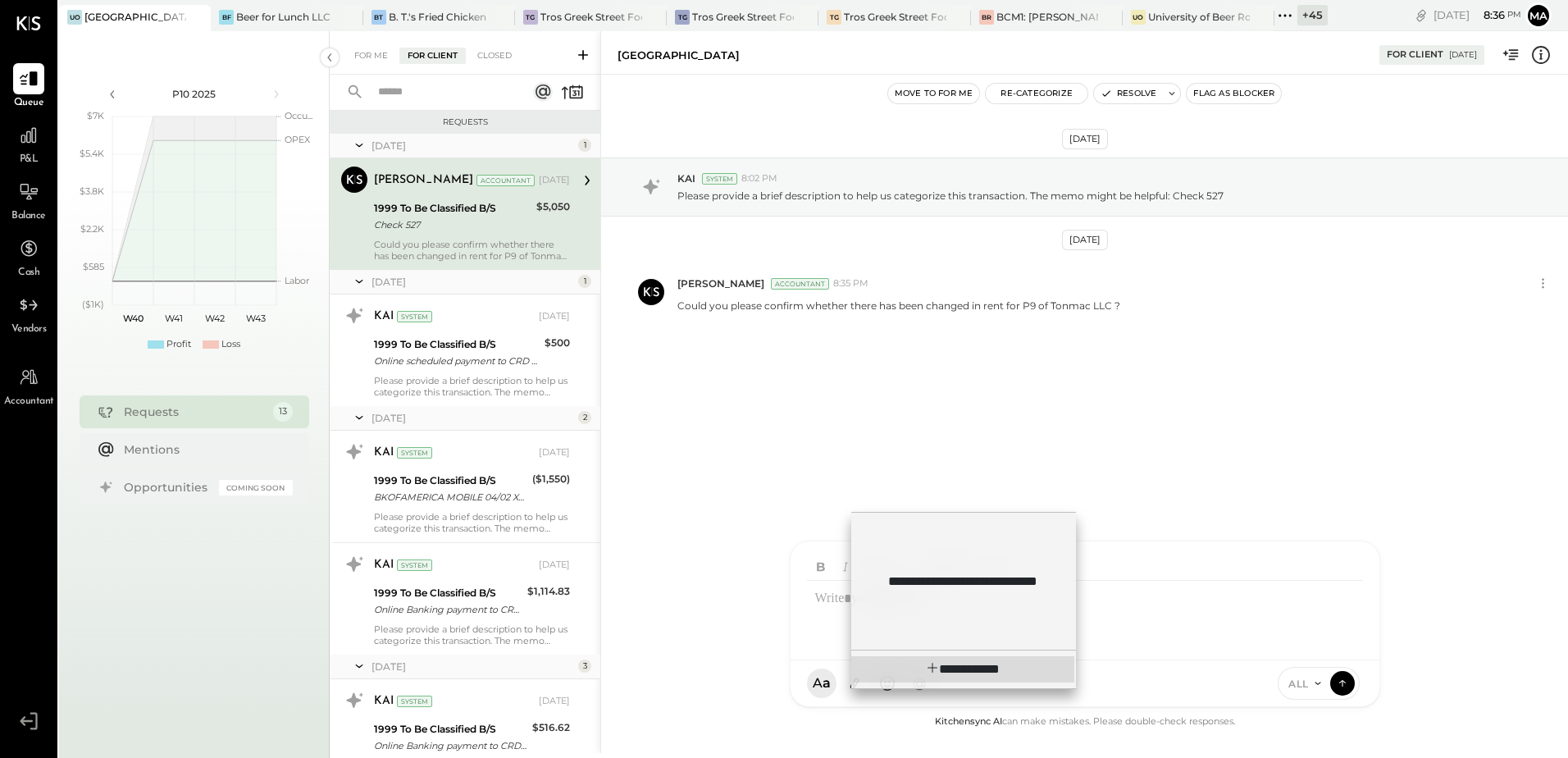
click at [953, 672] on span "**********" at bounding box center [974, 670] width 50 height 13
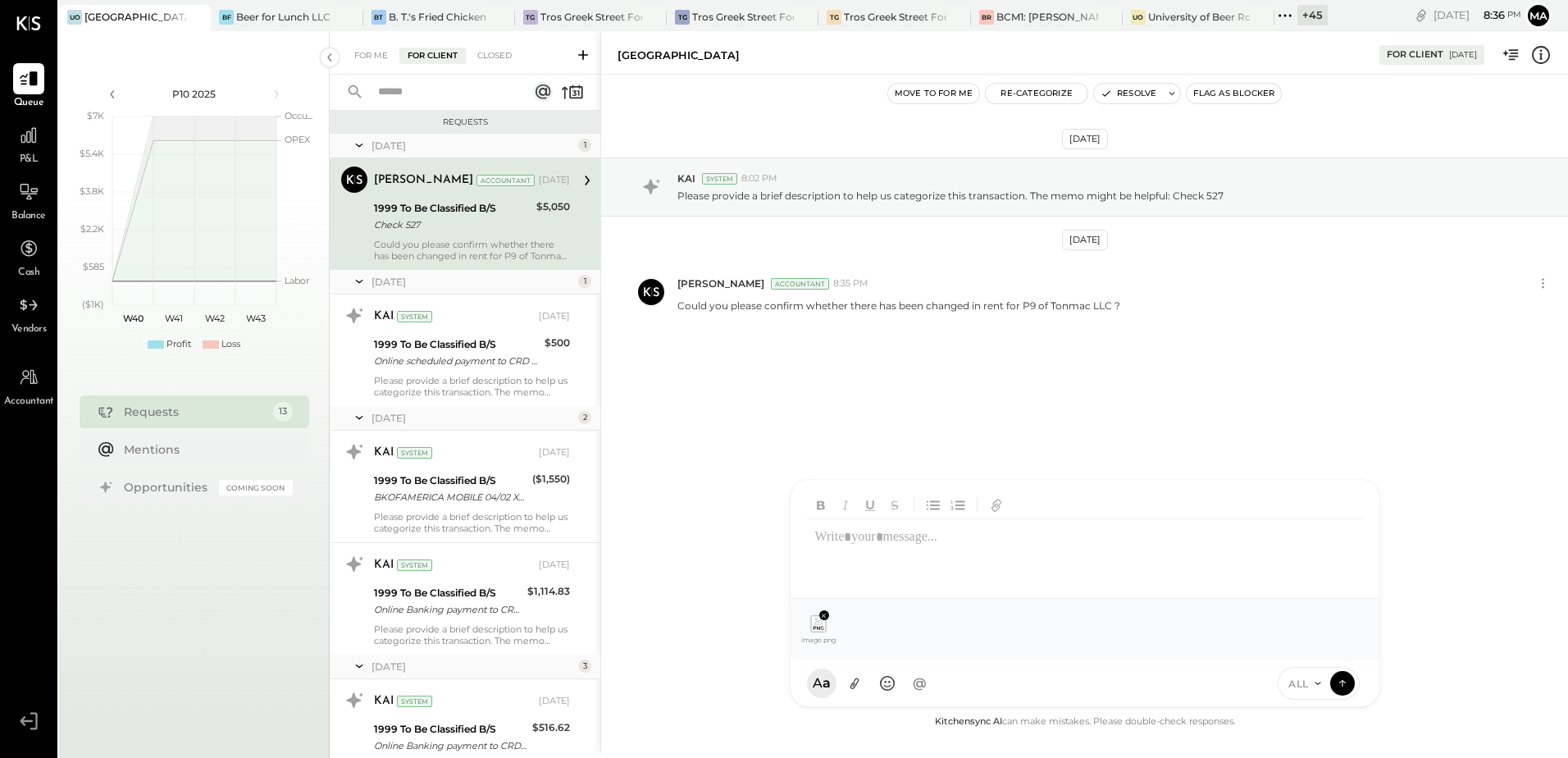
click at [1346, 684] on icon at bounding box center [1342, 683] width 15 height 16
click at [852, 544] on div at bounding box center [1084, 552] width 556 height 66
click at [1346, 683] on icon at bounding box center [1342, 682] width 15 height 16
click at [117, 89] on icon at bounding box center [112, 95] width 18 height 18
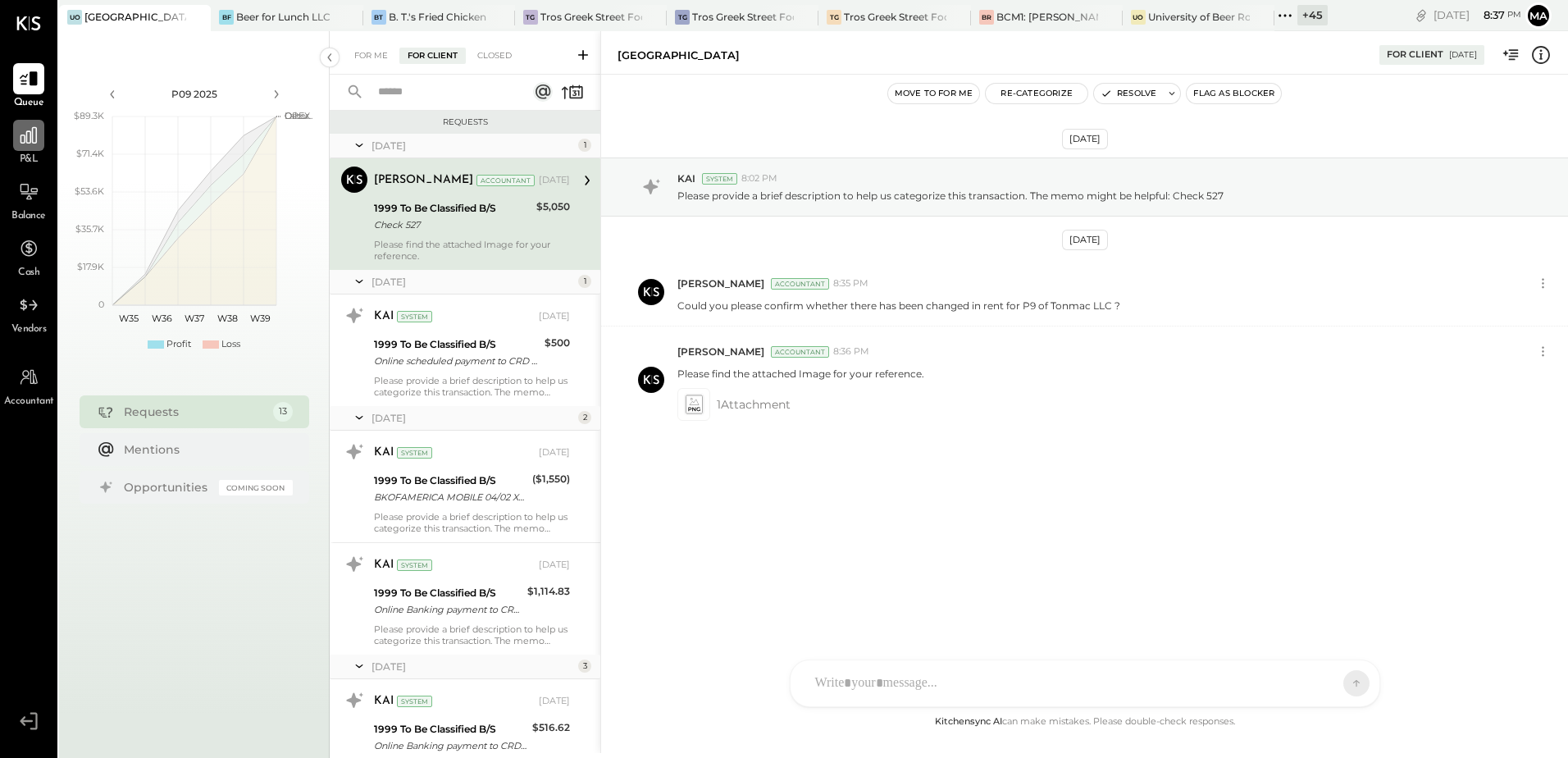
click at [27, 144] on icon at bounding box center [28, 135] width 21 height 21
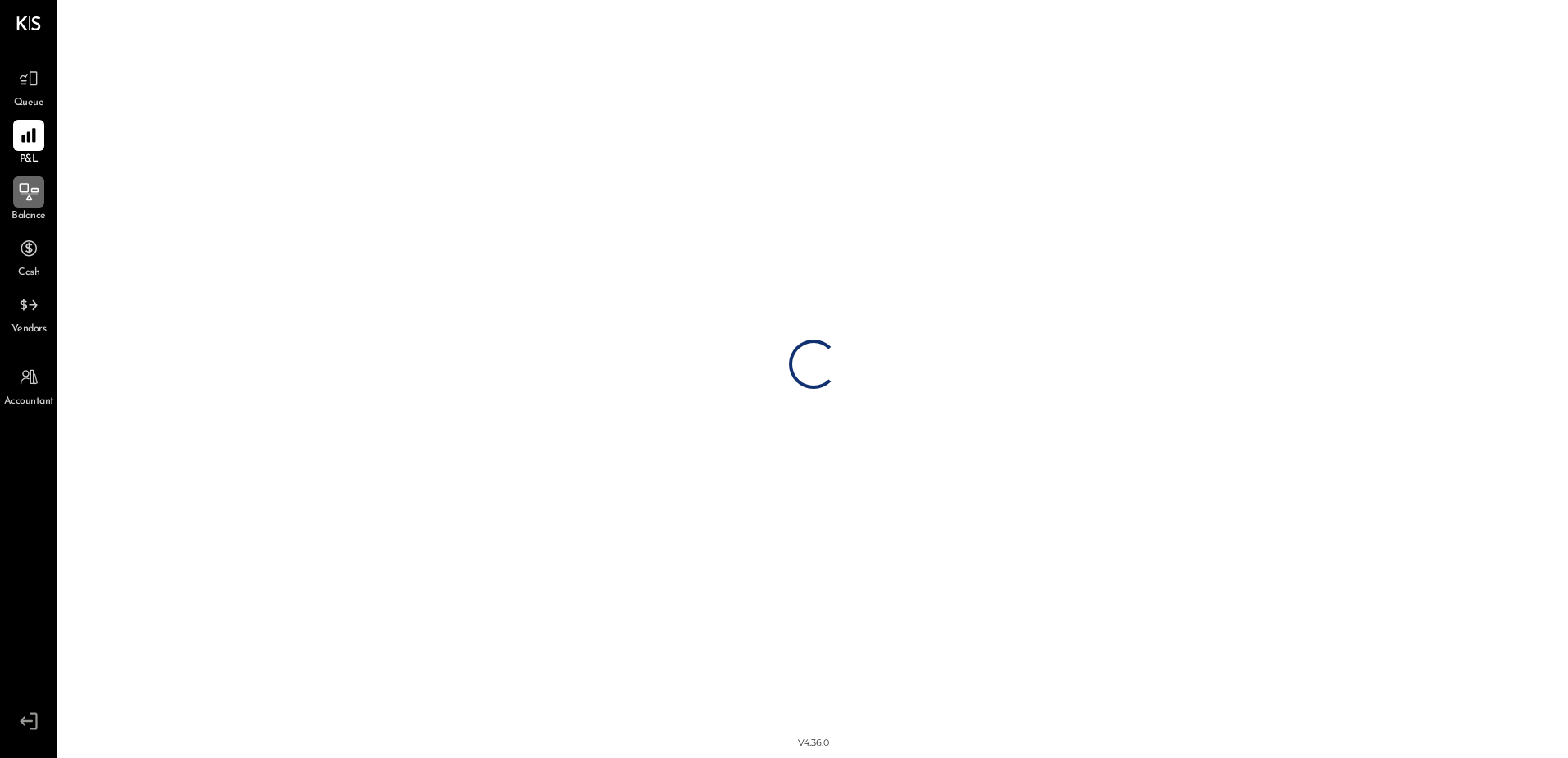
click at [32, 189] on icon at bounding box center [29, 191] width 19 height 17
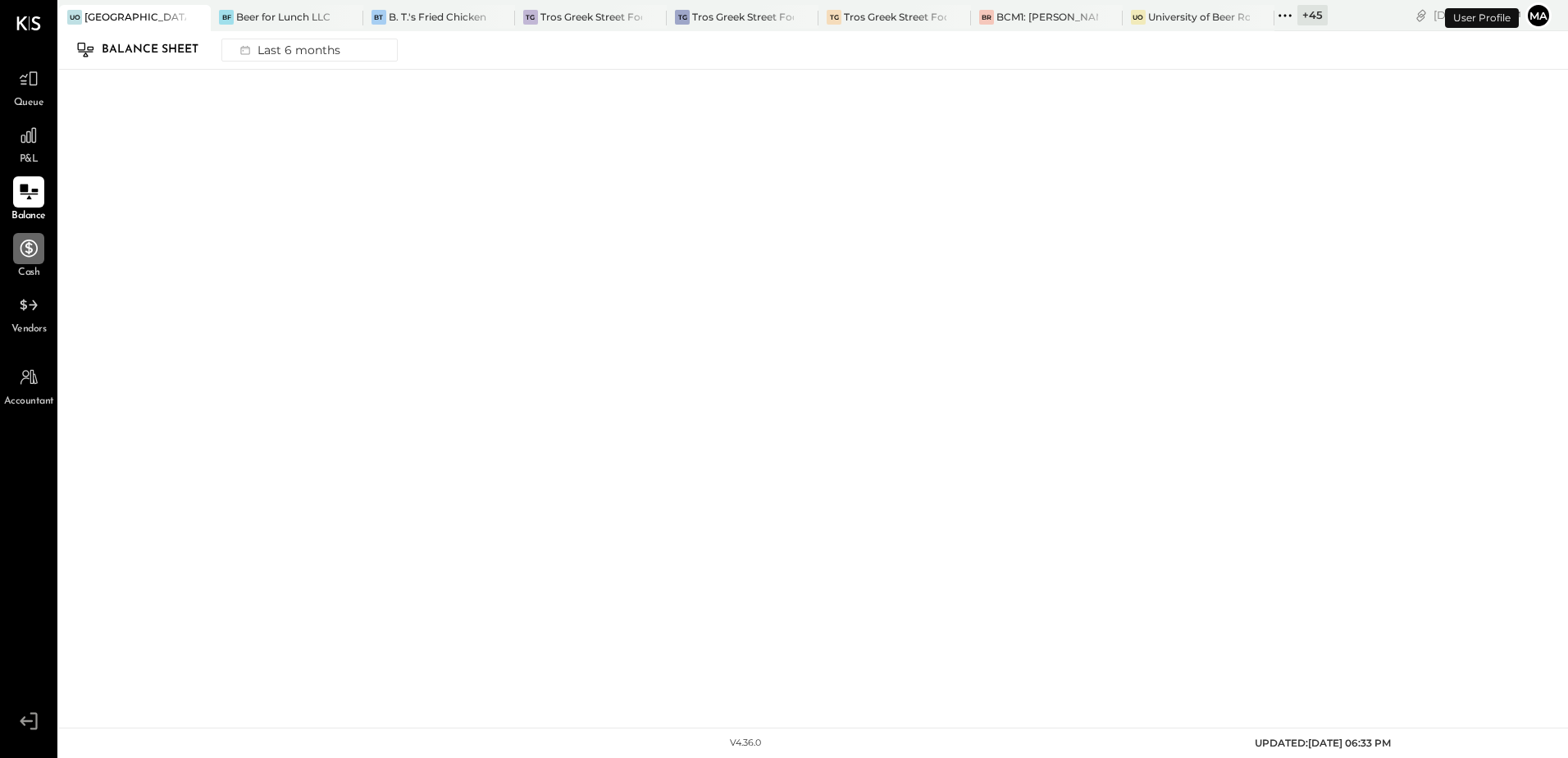
click at [31, 247] on icon at bounding box center [28, 248] width 21 height 21
click at [36, 308] on icon at bounding box center [28, 305] width 19 height 13
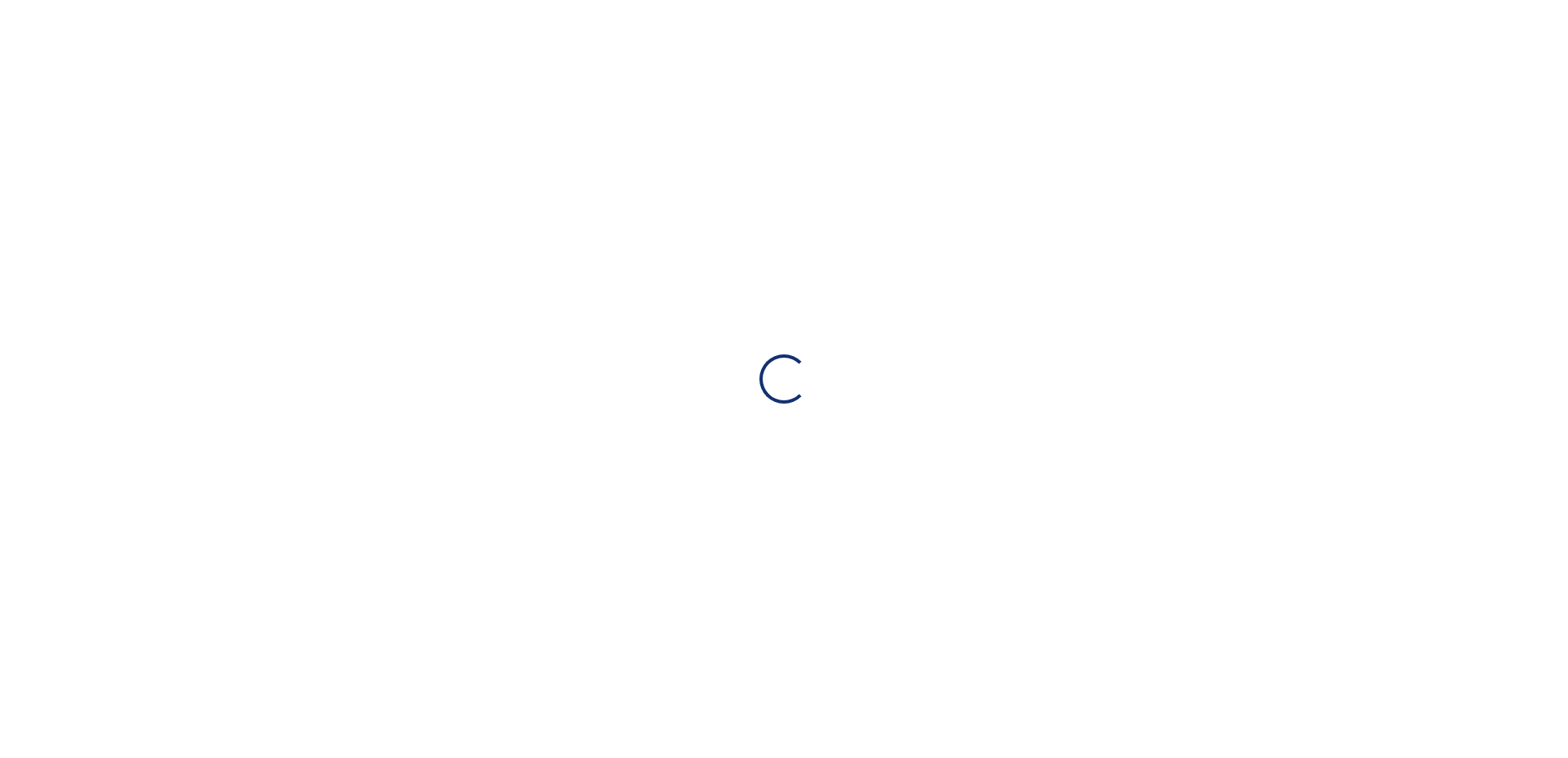
click at [27, 381] on div "Loading…" at bounding box center [784, 379] width 1568 height 758
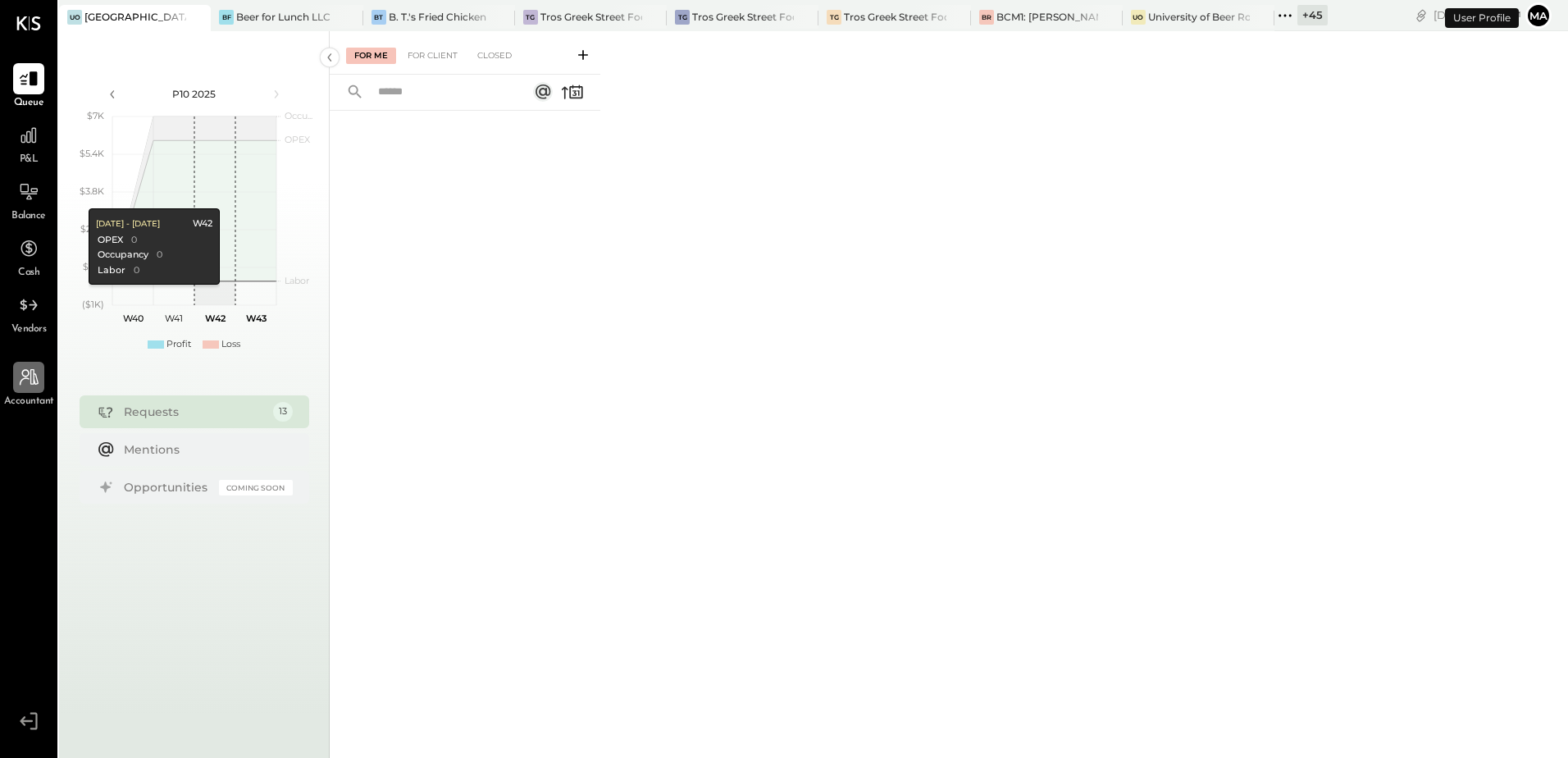
click at [18, 384] on icon at bounding box center [28, 377] width 21 height 21
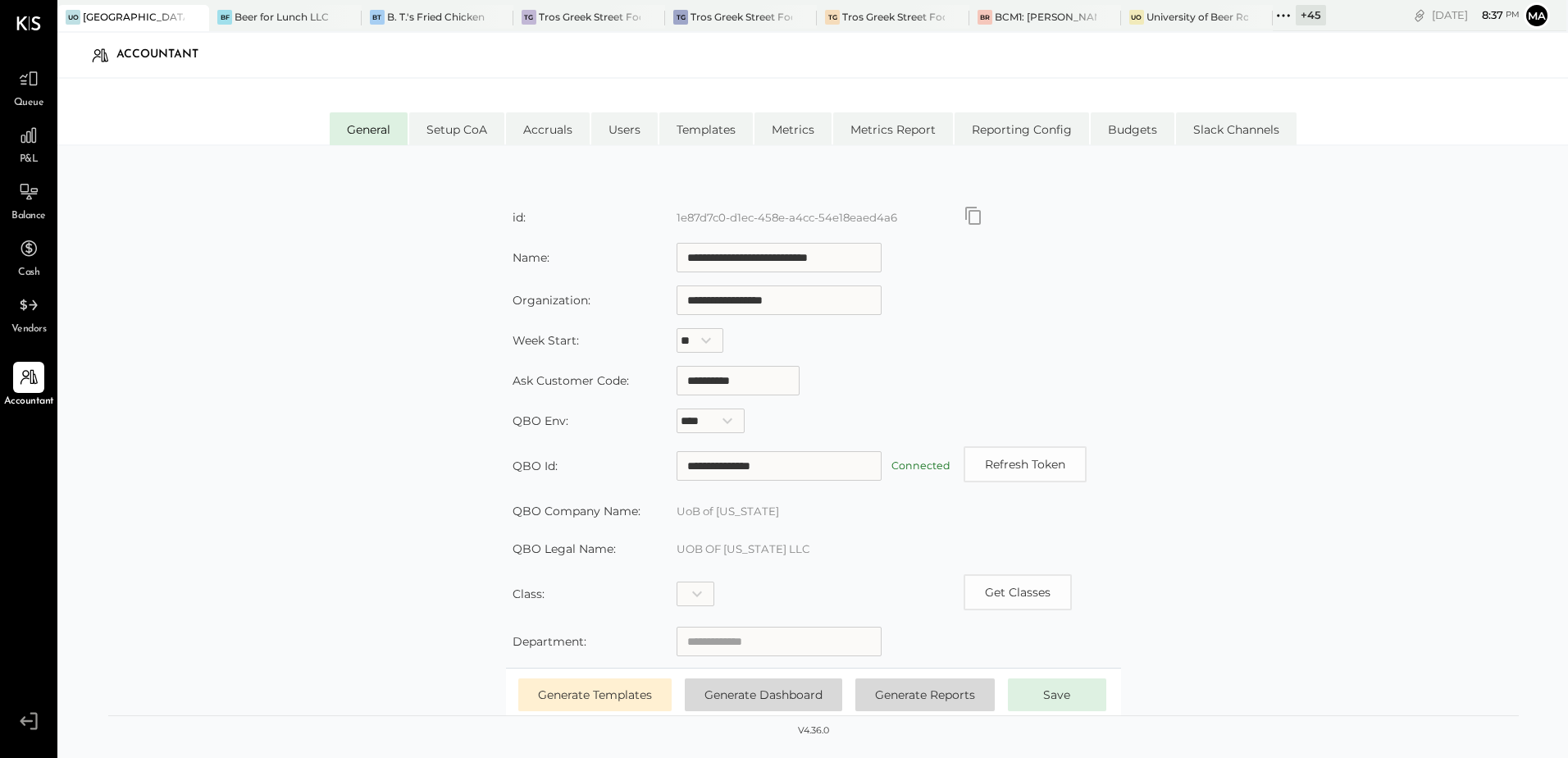
click at [25, 30] on div at bounding box center [28, 23] width 25 height 46
click at [18, 27] on icon at bounding box center [29, 23] width 24 height 14
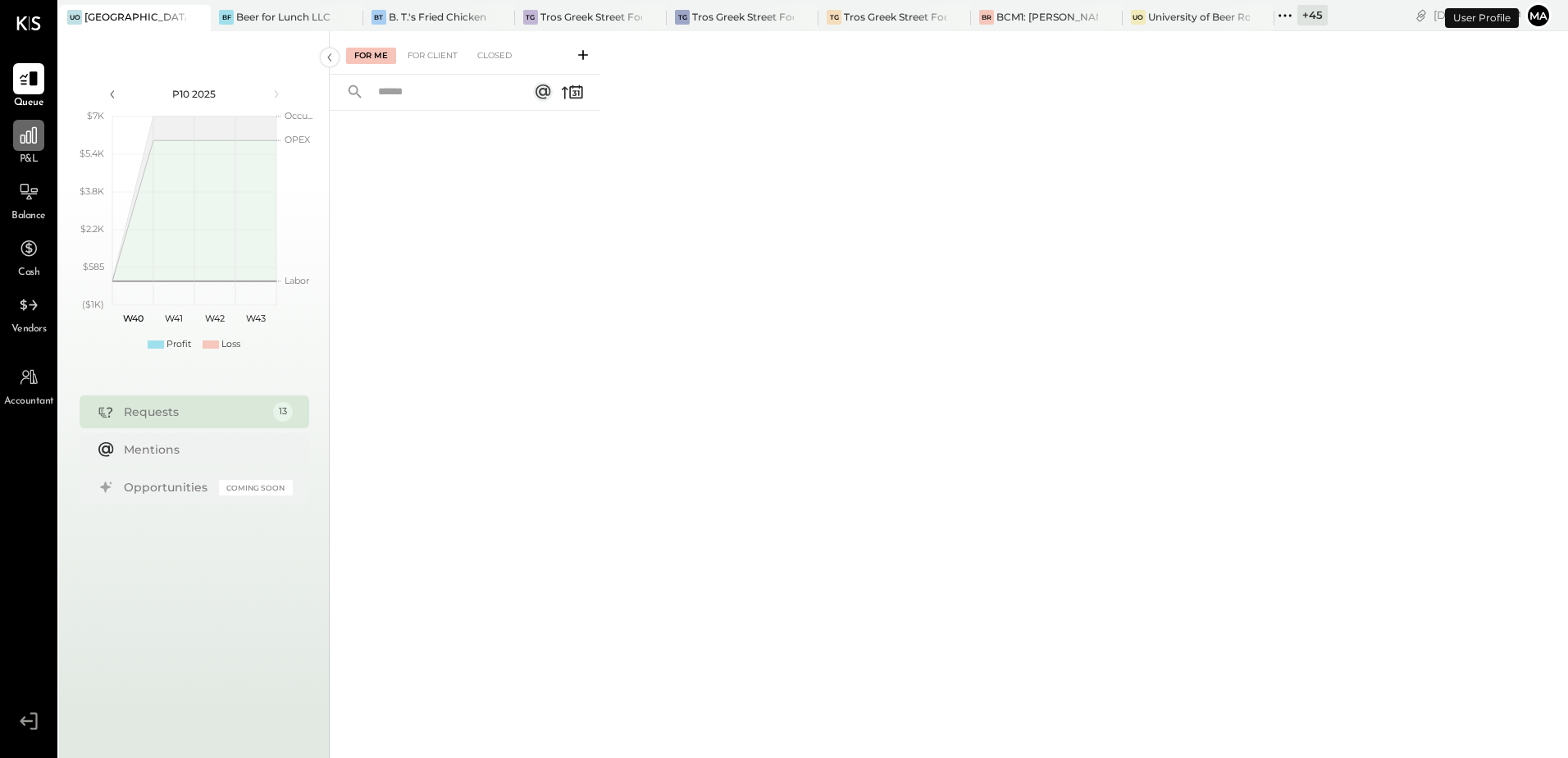
click at [26, 136] on icon at bounding box center [29, 136] width 16 height 16
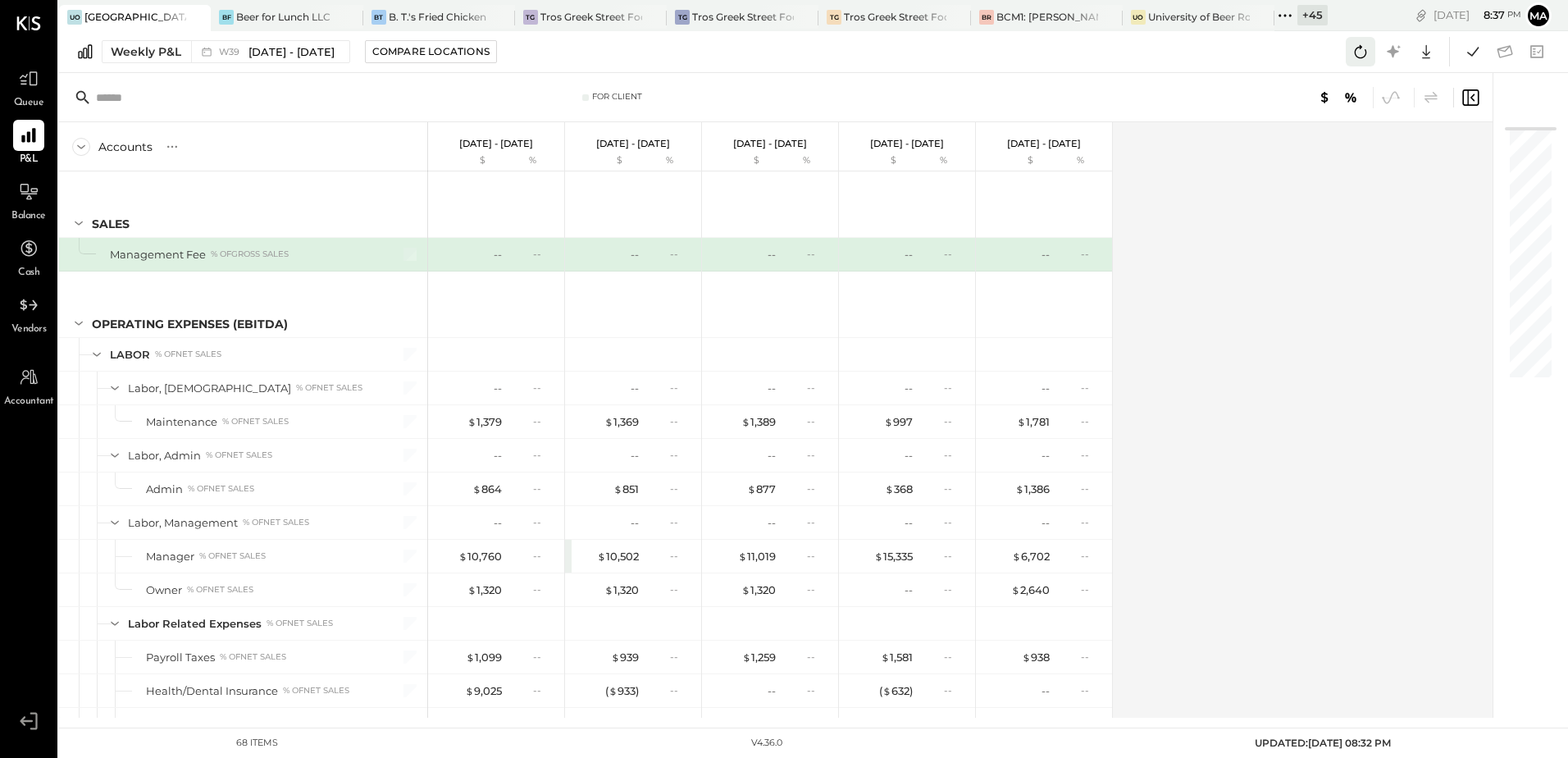
click at [1365, 54] on icon at bounding box center [1361, 52] width 13 height 13
click at [134, 56] on div "Weekly P&L" at bounding box center [146, 52] width 70 height 16
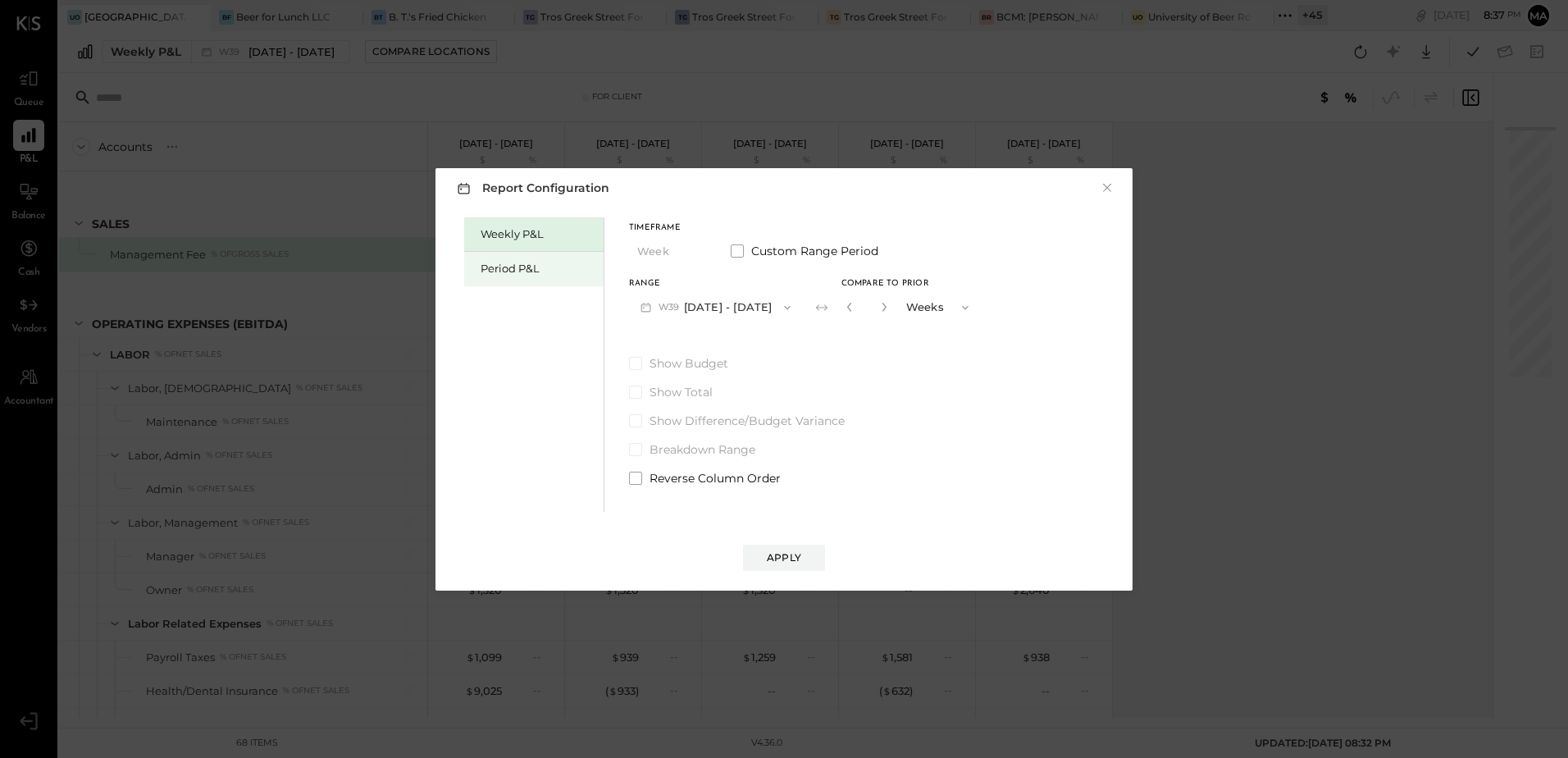
click at [512, 275] on div "Period P&L" at bounding box center [538, 268] width 115 height 15
click at [775, 312] on button "P10 Sep 29 - Oct 26, 2025" at bounding box center [713, 307] width 168 height 30
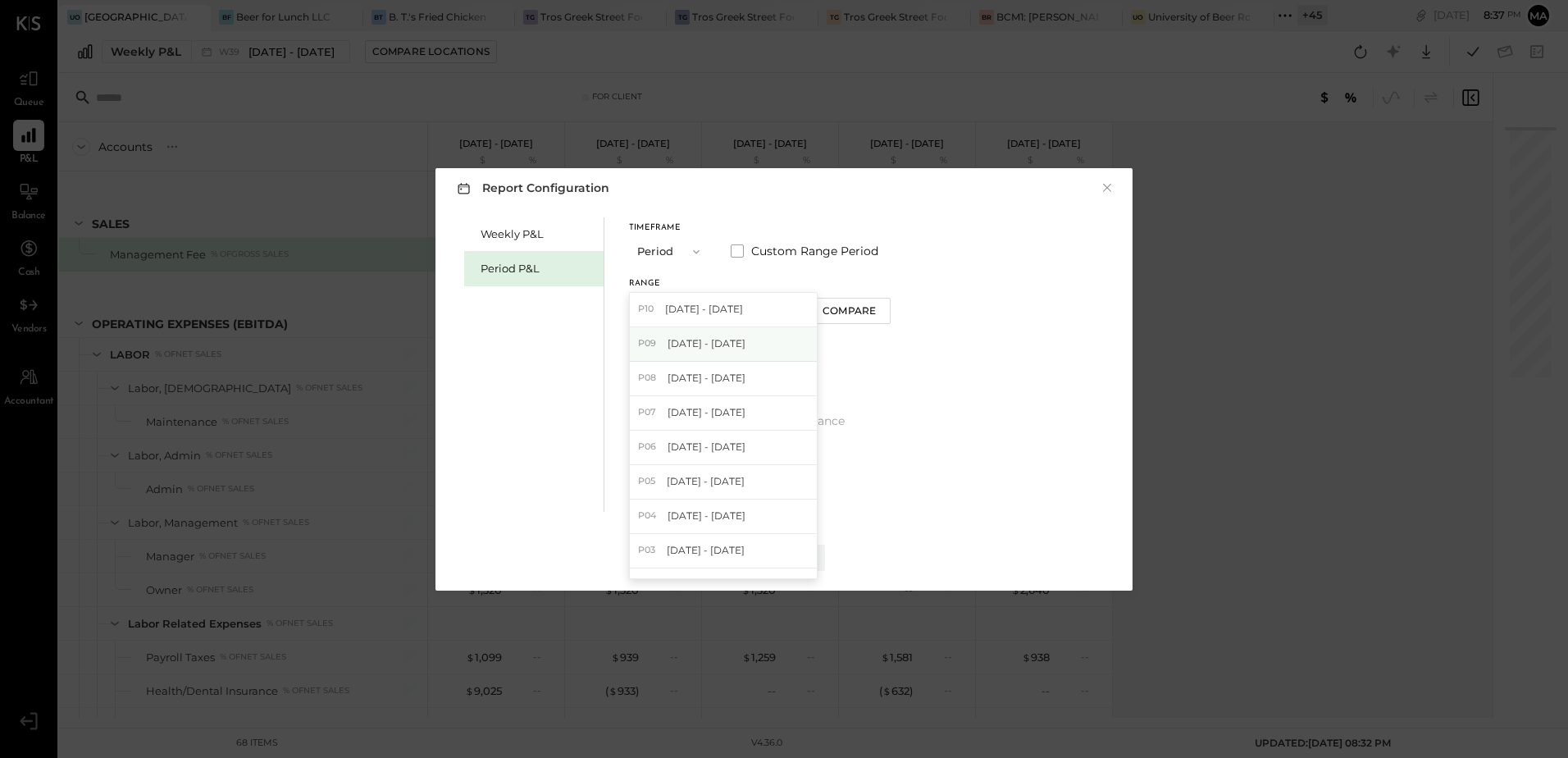
click at [746, 344] on span "Aug 25 - Sep 28, 2025" at bounding box center [707, 343] width 78 height 14
click at [872, 313] on div "Compare" at bounding box center [851, 310] width 54 height 14
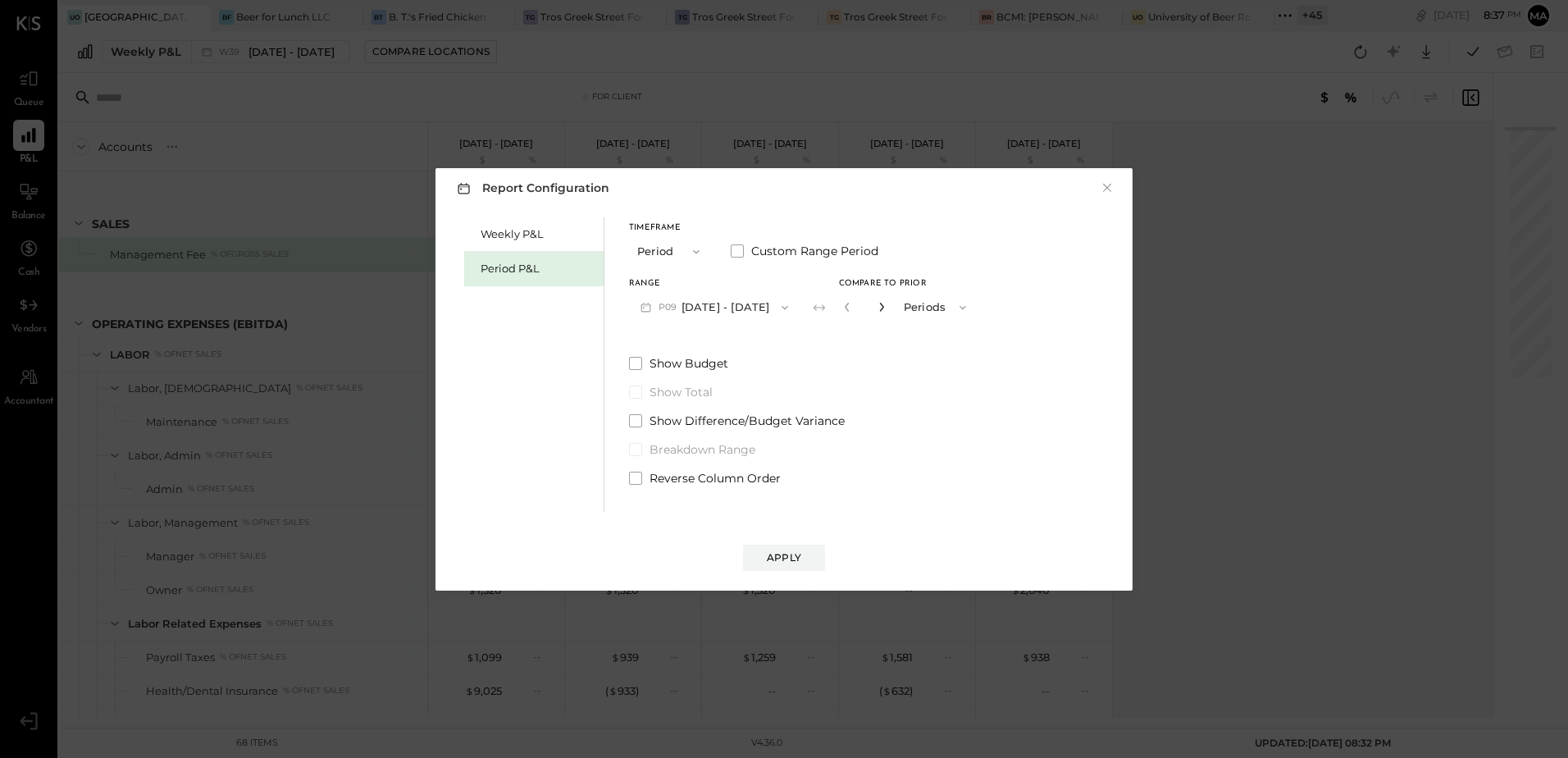
click at [886, 306] on icon "button" at bounding box center [881, 306] width 10 height 10
click at [886, 309] on icon "button" at bounding box center [881, 306] width 10 height 10
type input "*"
click at [794, 557] on div "Apply" at bounding box center [784, 557] width 35 height 14
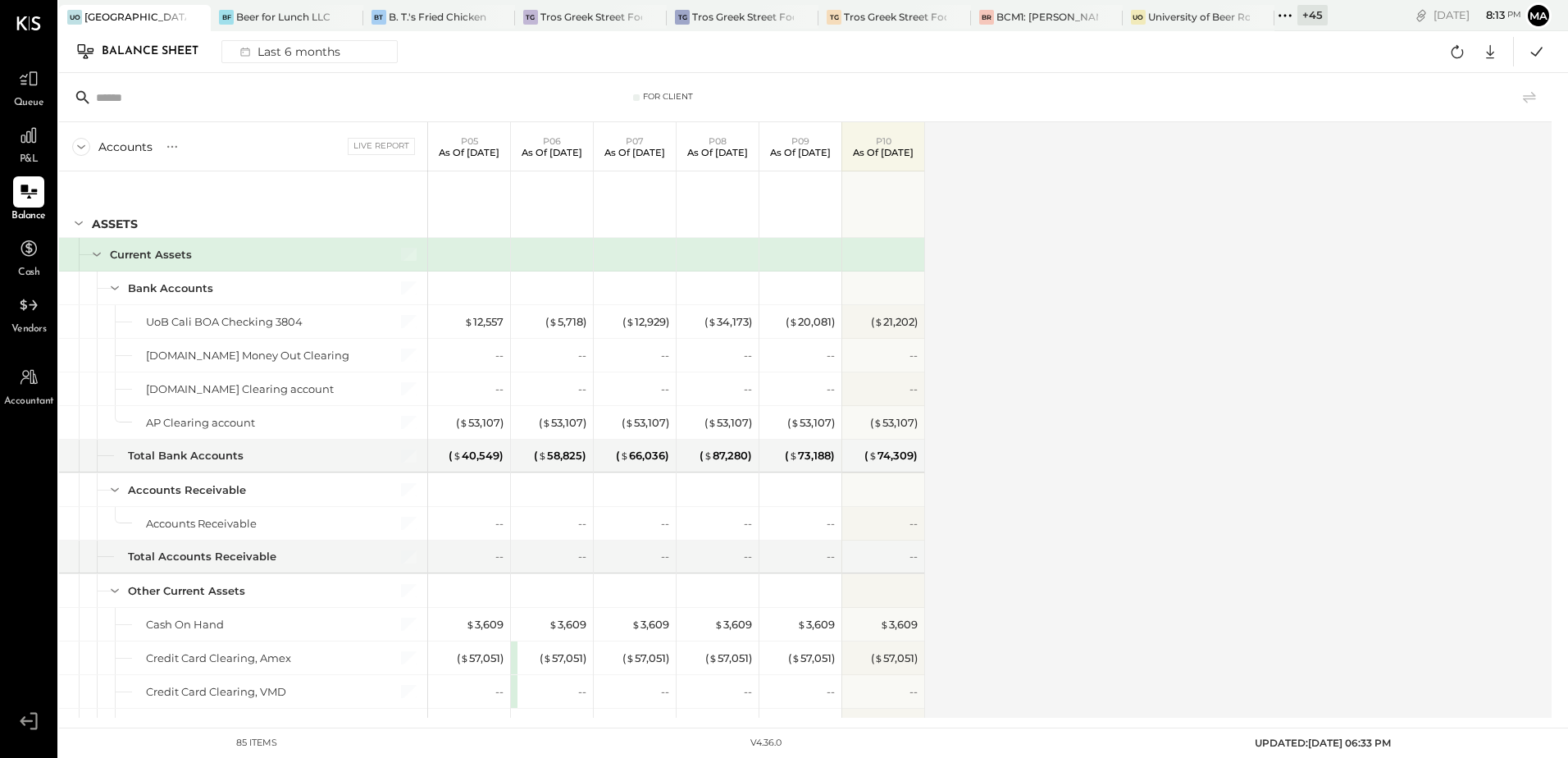
click at [1067, 552] on div "Accounts S GL Live Report P05 As of [DATE] P06 As of [DATE] P07 As of [DATE] P0…" at bounding box center [807, 420] width 1495 height 596
click at [33, 87] on icon at bounding box center [28, 78] width 21 height 21
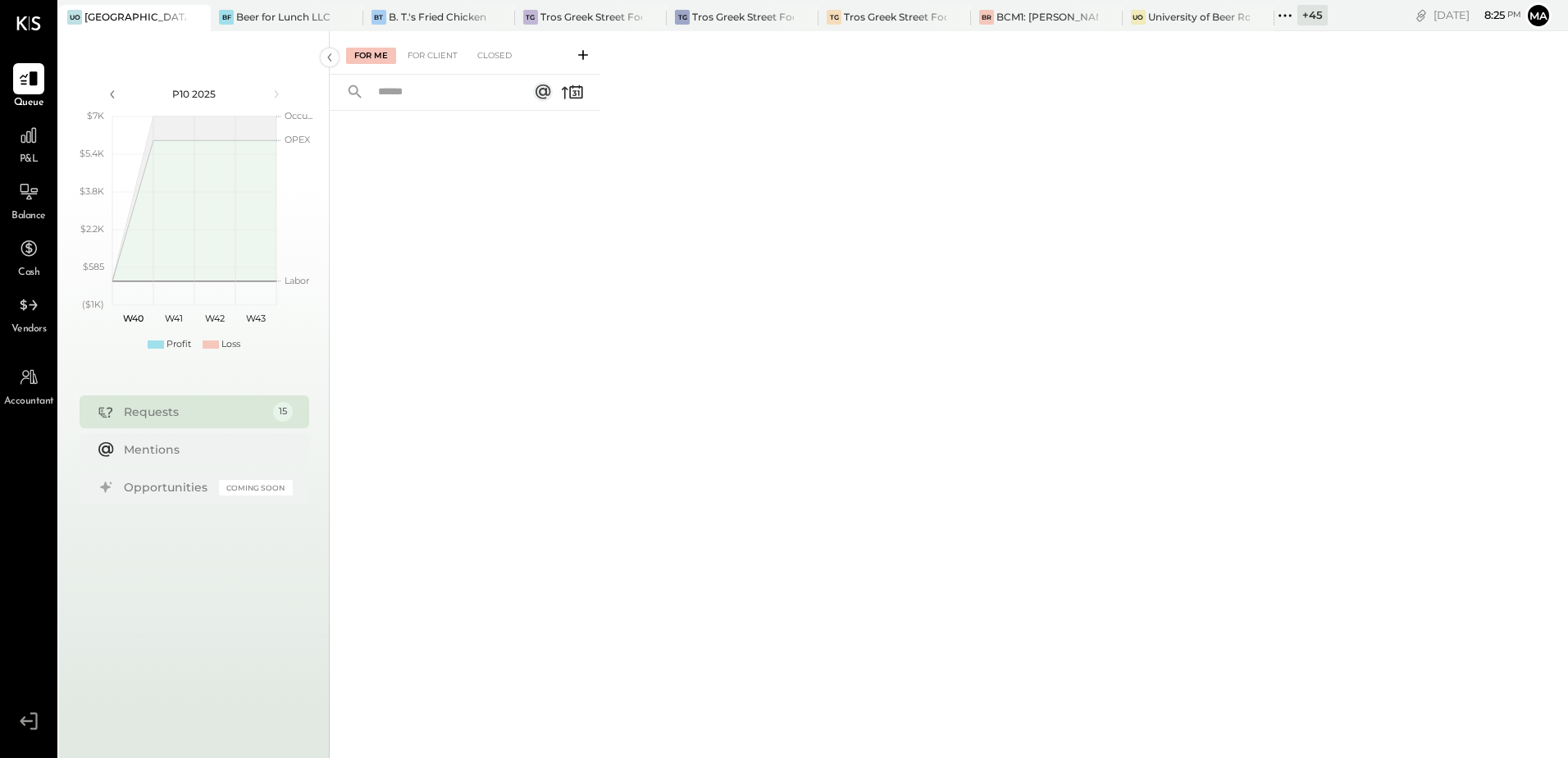
click at [420, 46] on div "For Me For Client Closed" at bounding box center [464, 53] width 270 height 44
click at [492, 52] on div "Closed" at bounding box center [494, 56] width 51 height 16
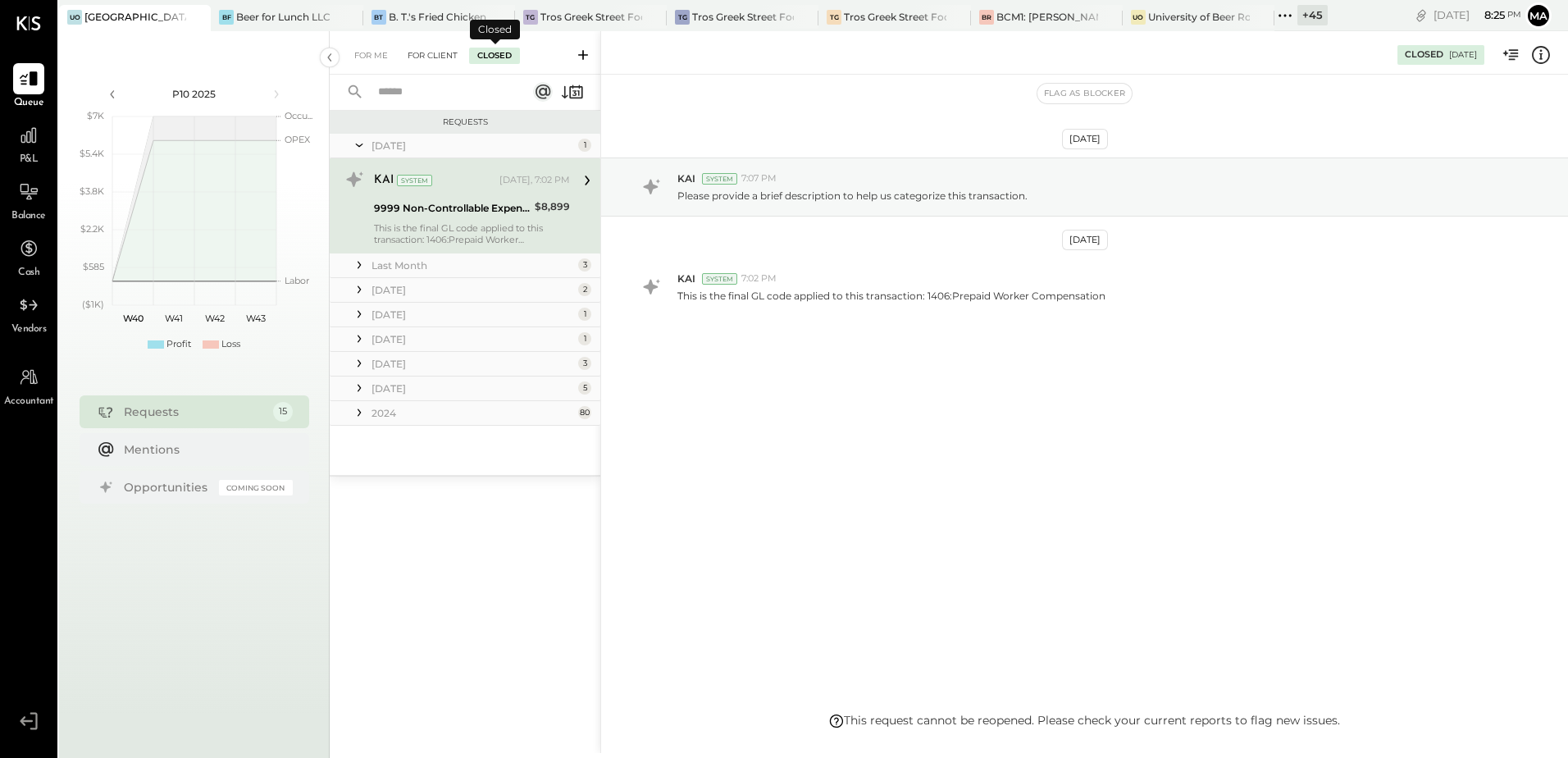
click at [424, 62] on div "For Client" at bounding box center [433, 56] width 66 height 16
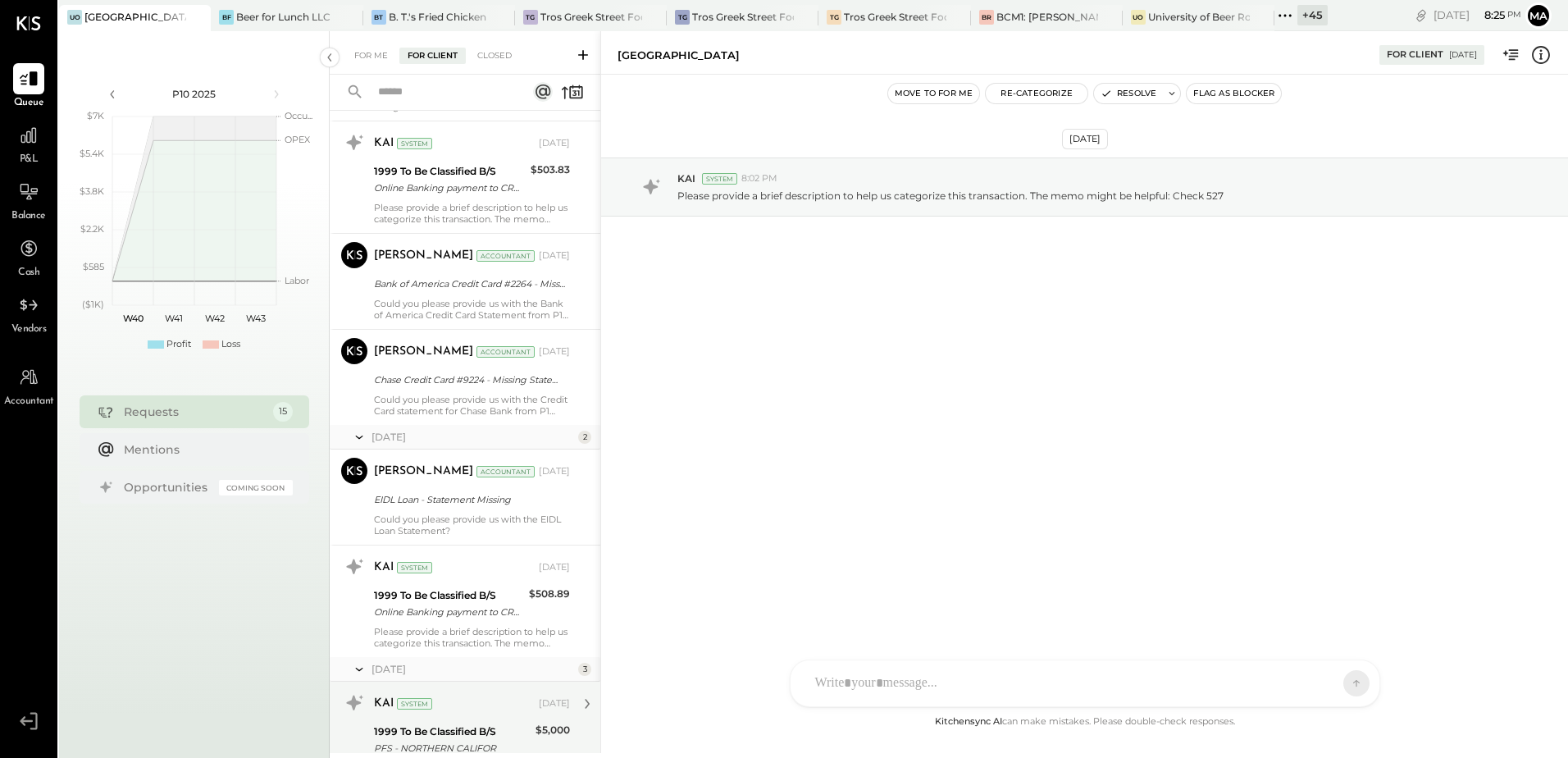
scroll to position [818, 0]
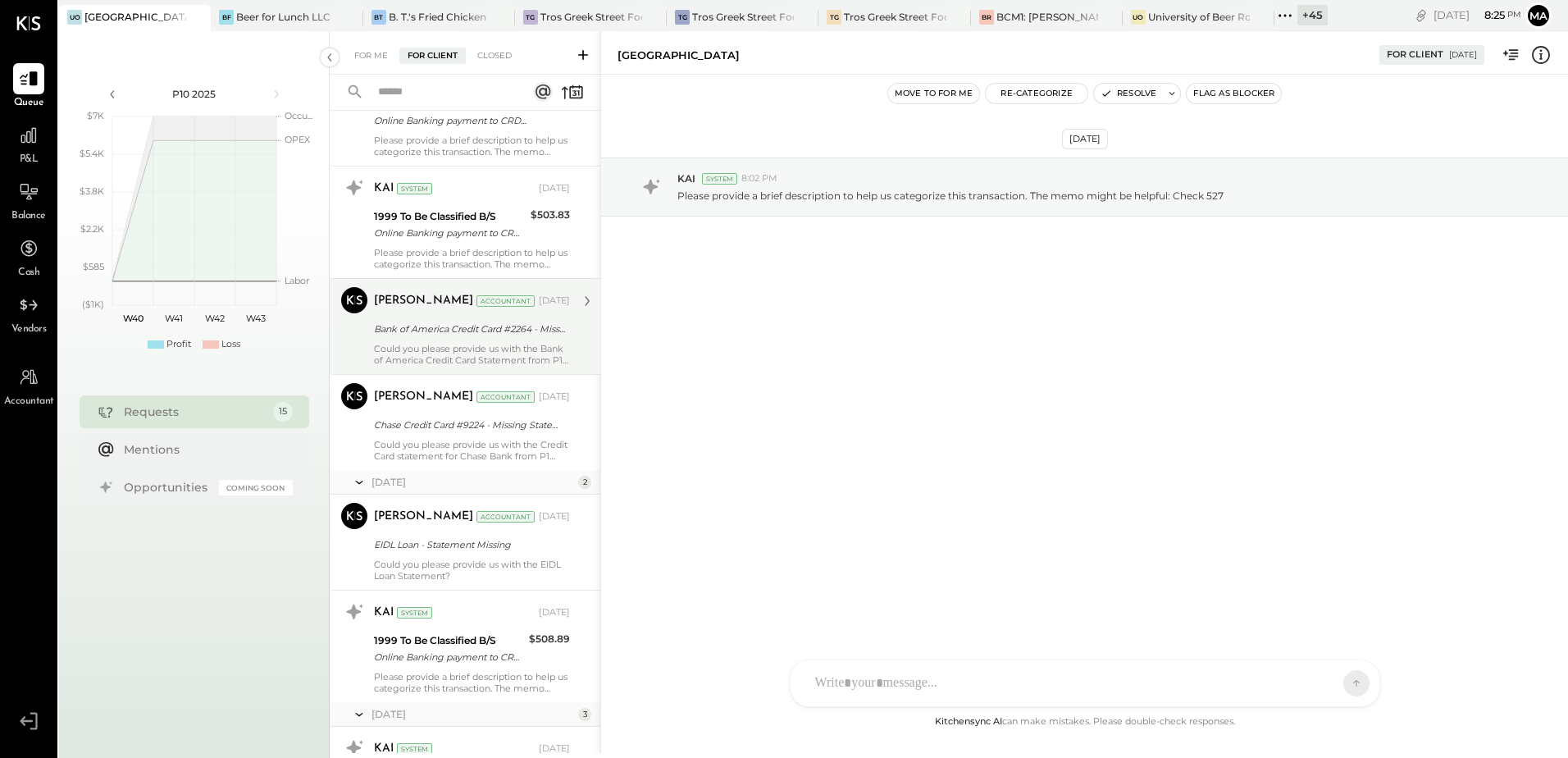
click at [466, 334] on div "Bank of America Credit Card #2264 - Missing Statement" at bounding box center [470, 329] width 191 height 16
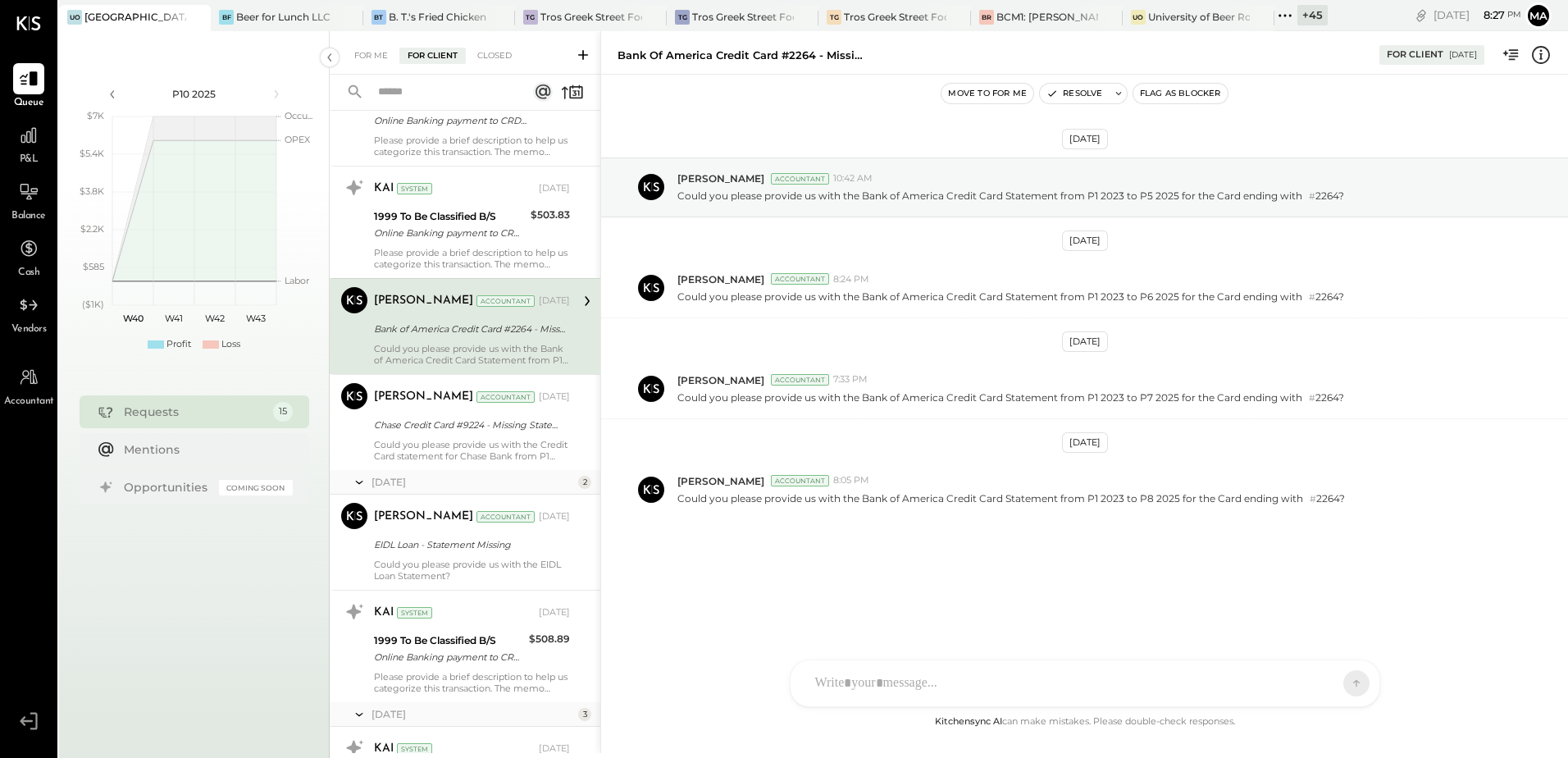
click at [490, 335] on div "Bank of America Credit Card #2264 - Missing Statement" at bounding box center [470, 329] width 191 height 16
click at [868, 683] on div "[PERSON_NAME] [PERSON_NAME] [PERSON_NAME] S sbiggs MB [PERSON_NAME] AR [PERSON_…" at bounding box center [1084, 683] width 590 height 47
click at [1337, 682] on icon at bounding box center [1342, 682] width 15 height 16
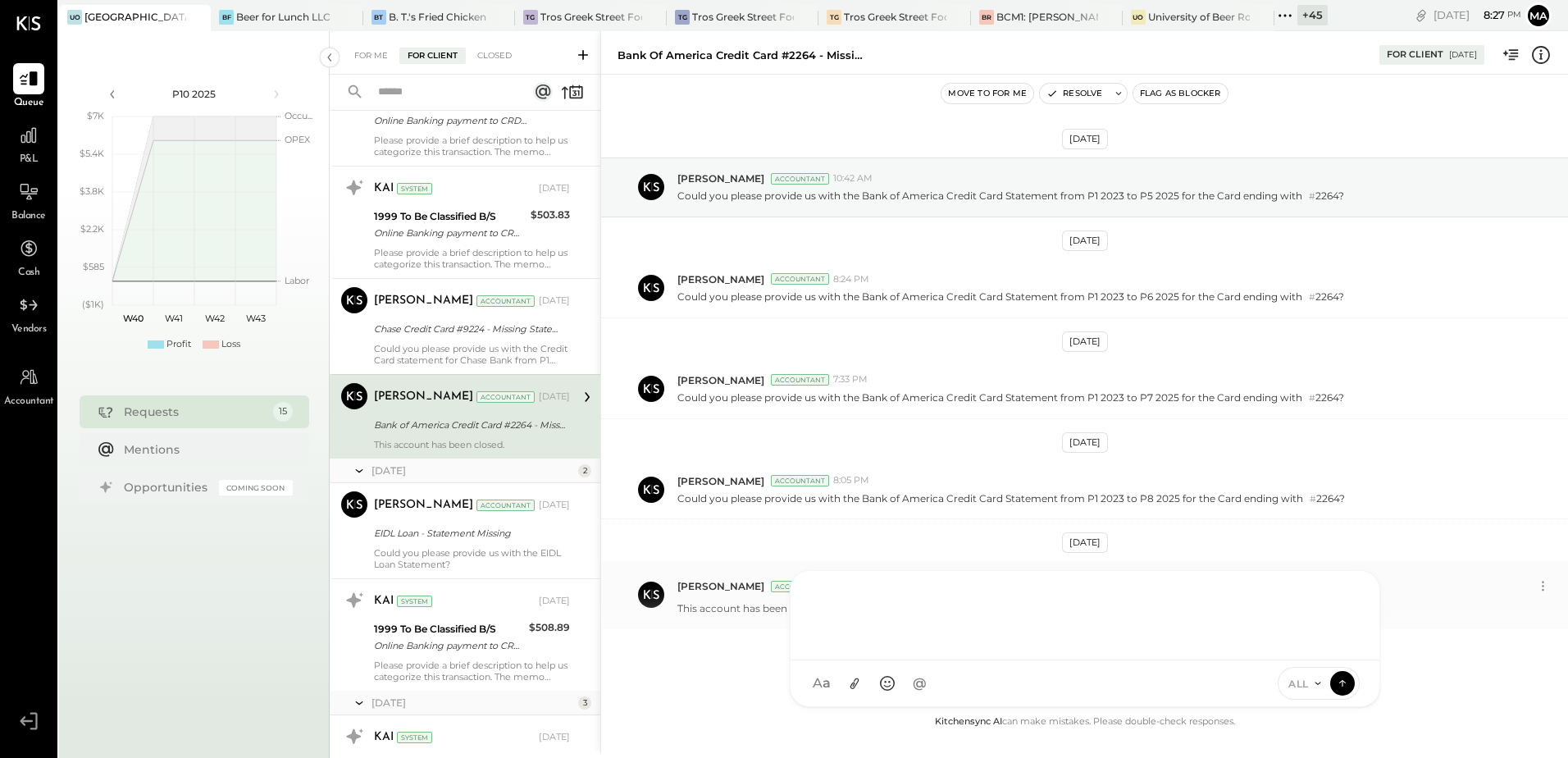
scroll to position [40, 0]
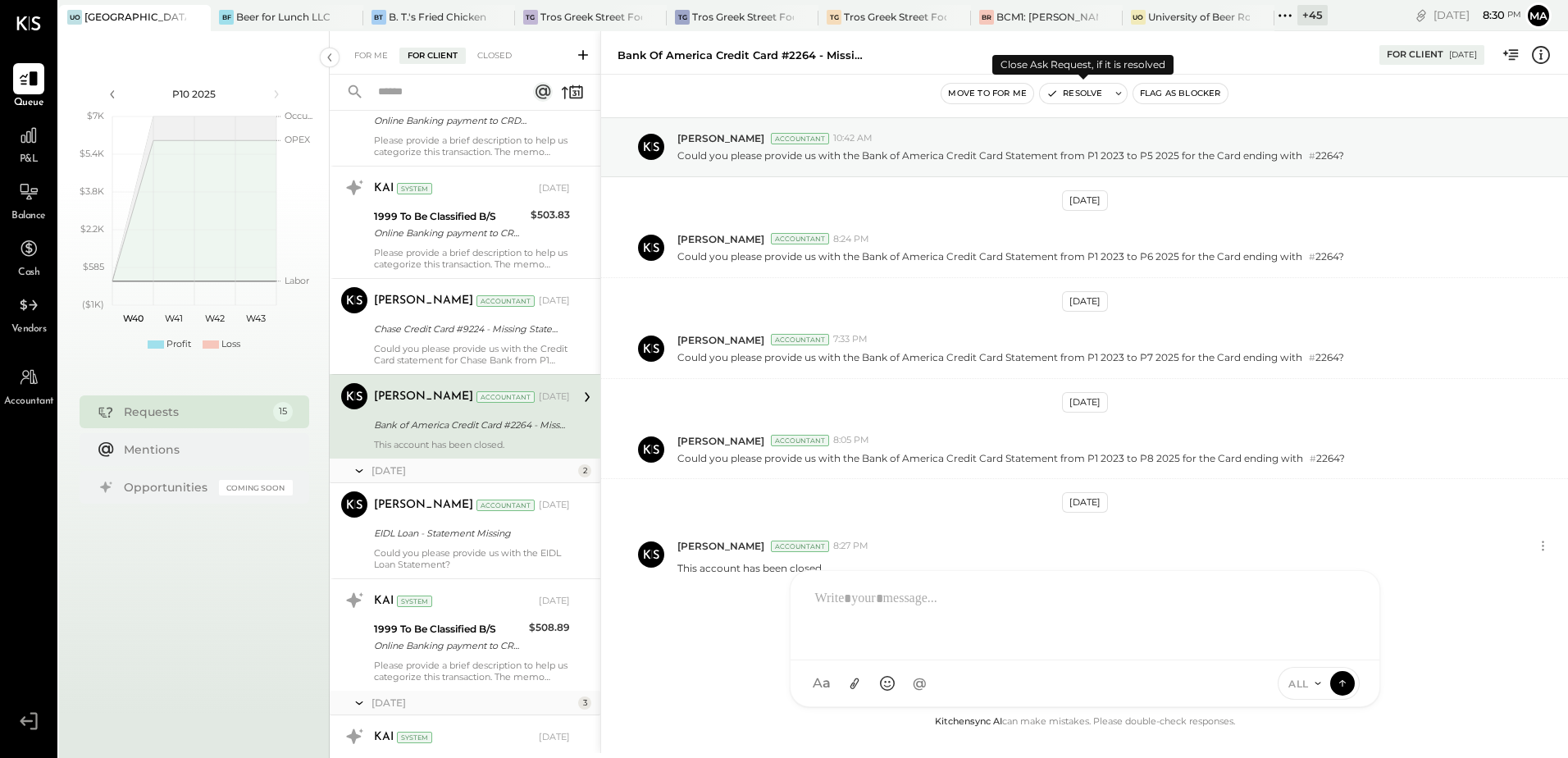
click at [1076, 87] on button "Resolve" at bounding box center [1074, 94] width 69 height 20
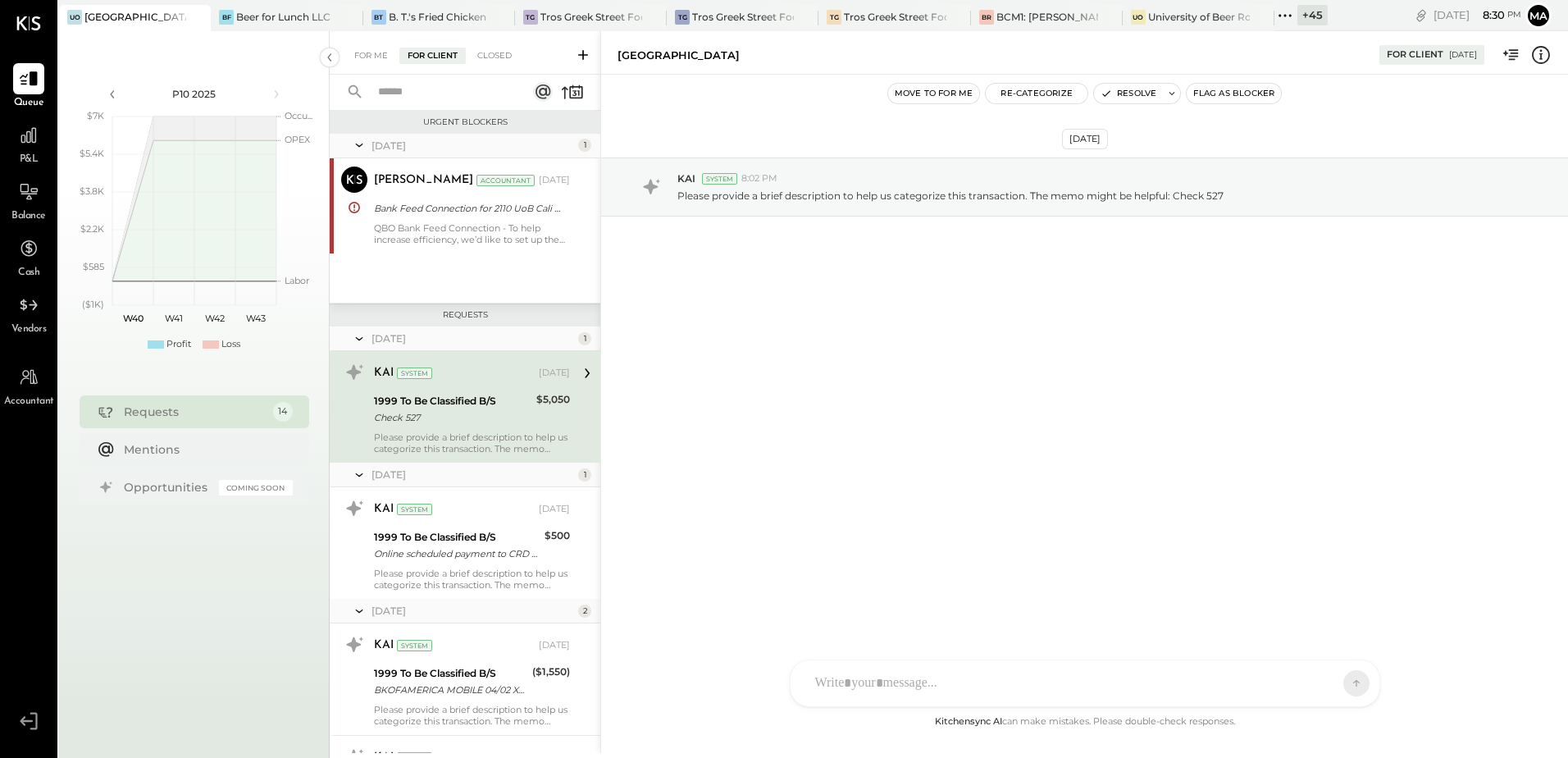
click at [515, 100] on input "text" at bounding box center [442, 92] width 148 height 27
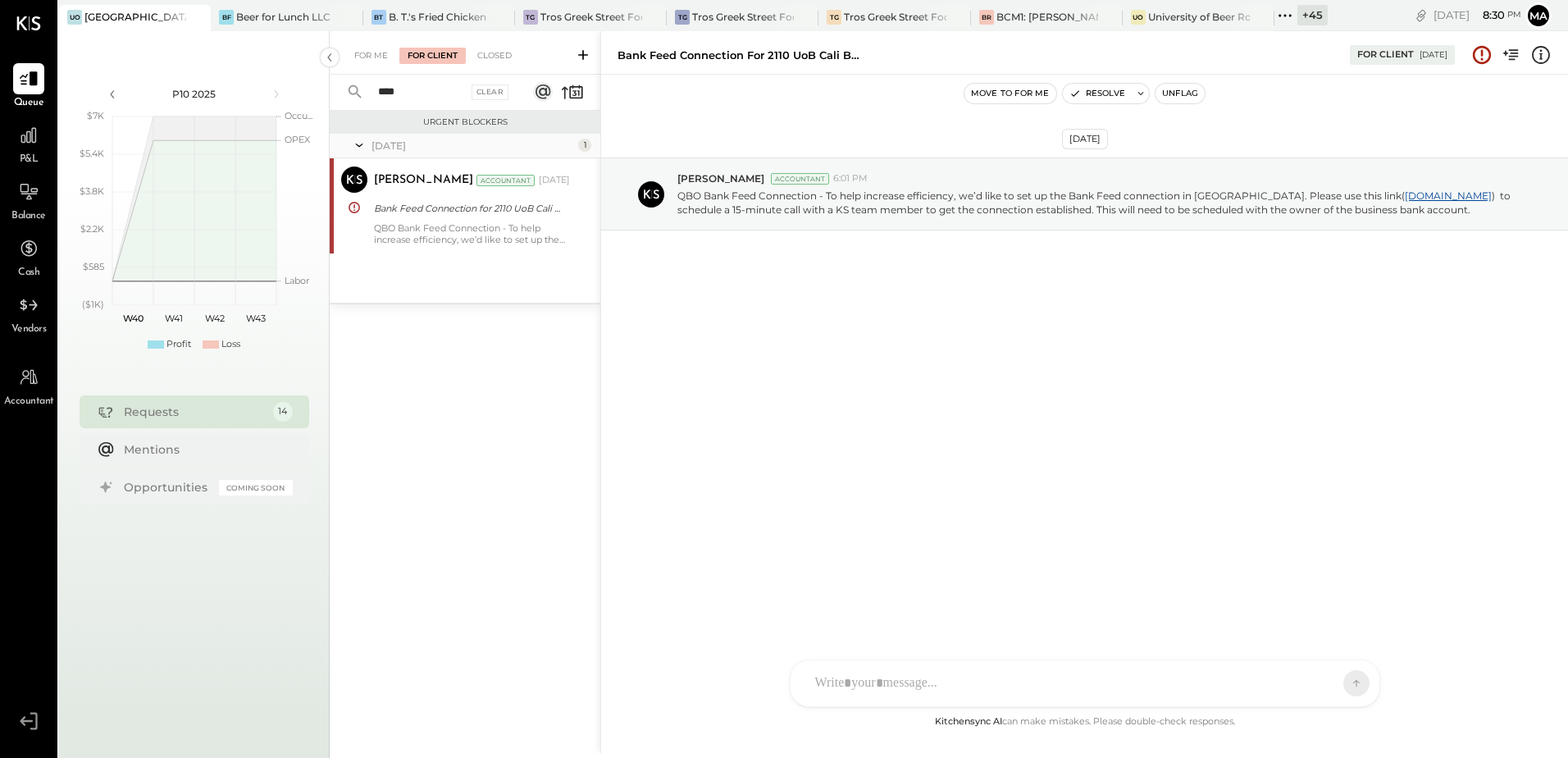
type input "****"
click at [432, 219] on div "[PERSON_NAME] Accountant [DATE] Bank Feed Connection for 2110 UoB Cali BOA CC 6…" at bounding box center [472, 206] width 196 height 78
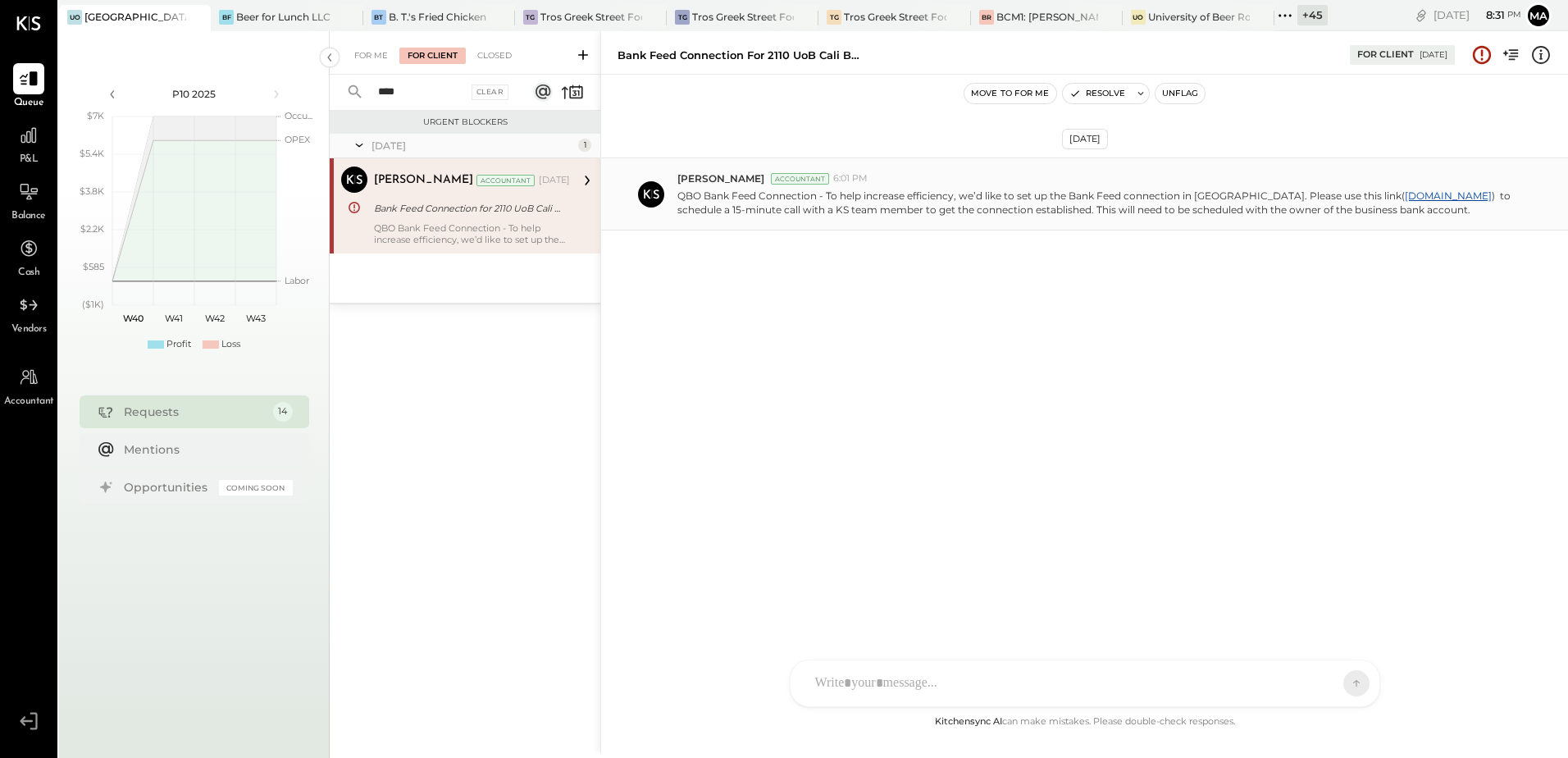
click at [950, 214] on p "QBO Bank Feed Connection - To help increase efficiency, we’d like to set up the…" at bounding box center [1095, 202] width 834 height 28
click at [1091, 94] on button "Resolve" at bounding box center [1097, 94] width 69 height 20
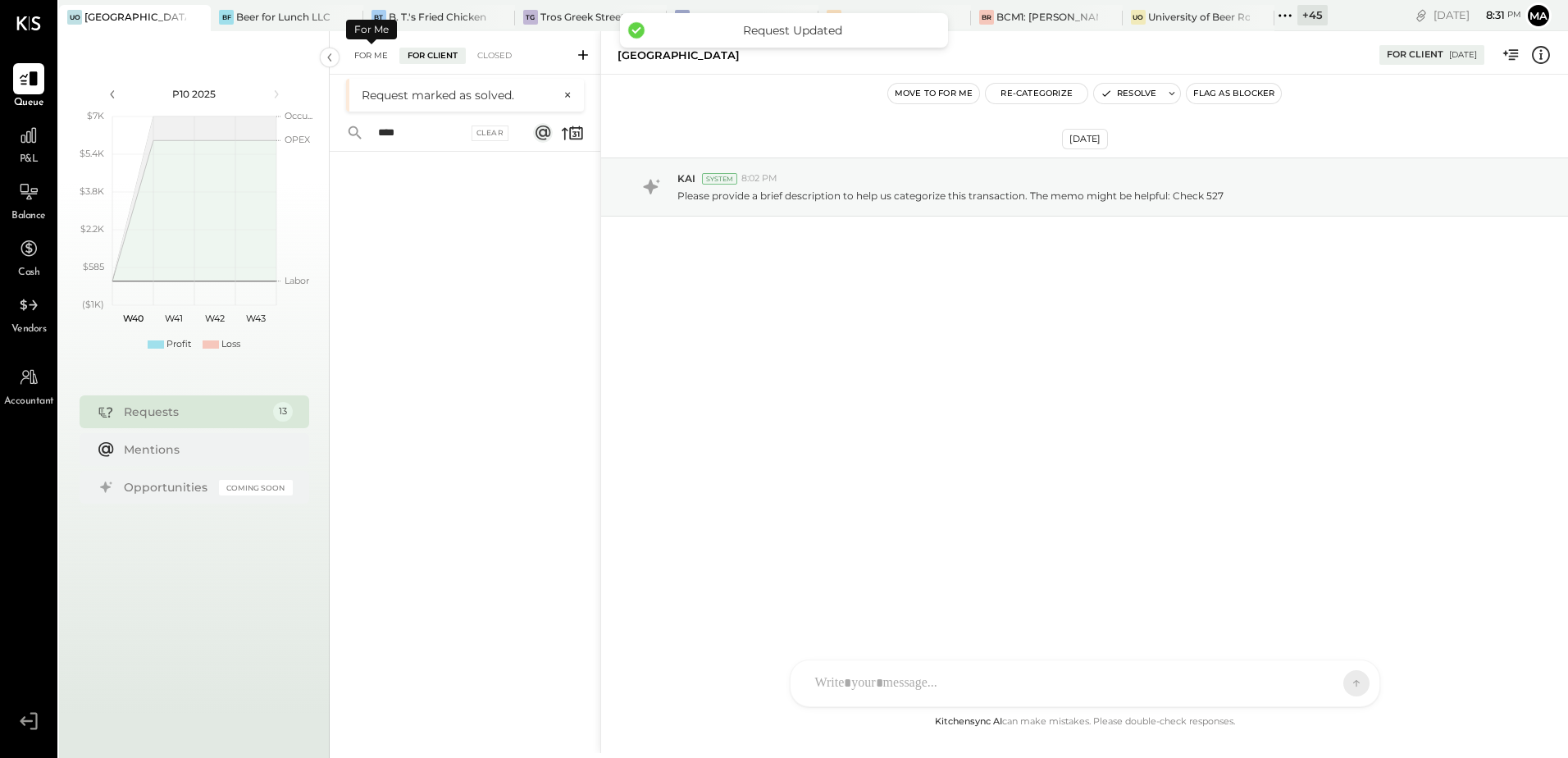
click at [359, 57] on div "For Me" at bounding box center [371, 56] width 50 height 16
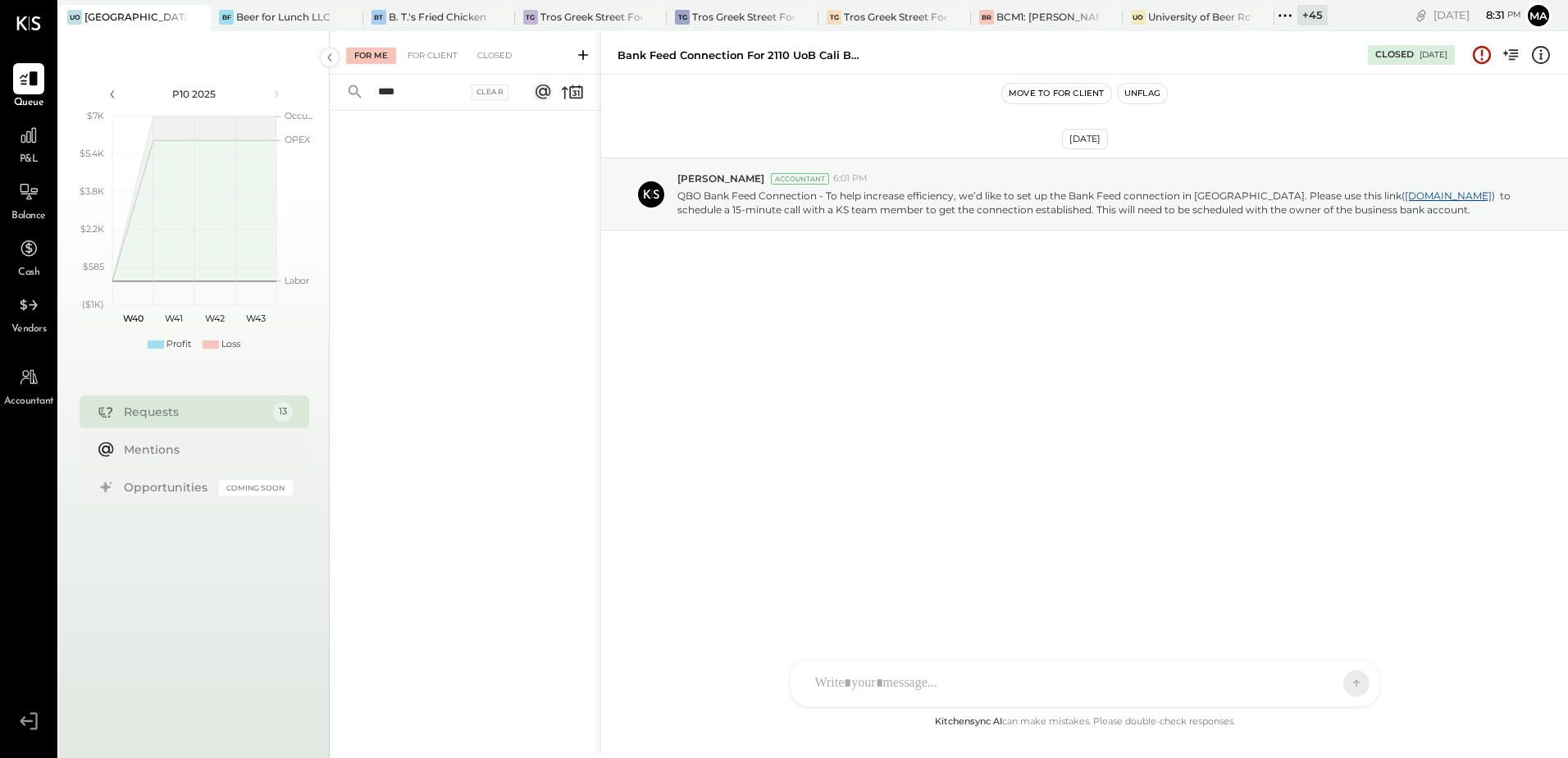
click at [360, 59] on div "For Me" at bounding box center [371, 56] width 50 height 16
click at [838, 207] on p "QBO Bank Feed Connection - To help increase efficiency, we’d like to set up the…" at bounding box center [1095, 202] width 834 height 28
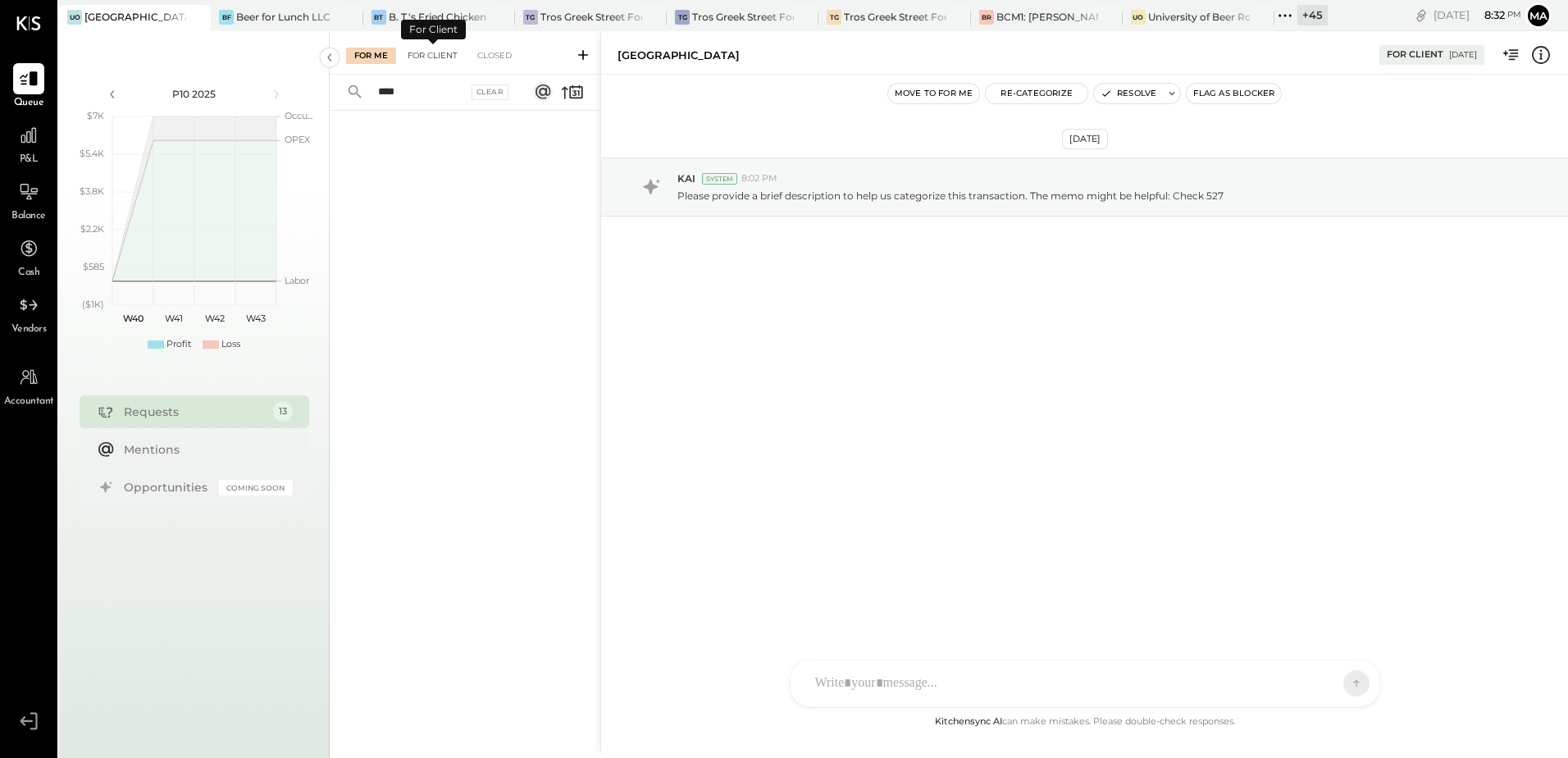
click at [424, 54] on div "For Client" at bounding box center [433, 56] width 66 height 16
click at [383, 53] on div "For Me" at bounding box center [371, 56] width 50 height 16
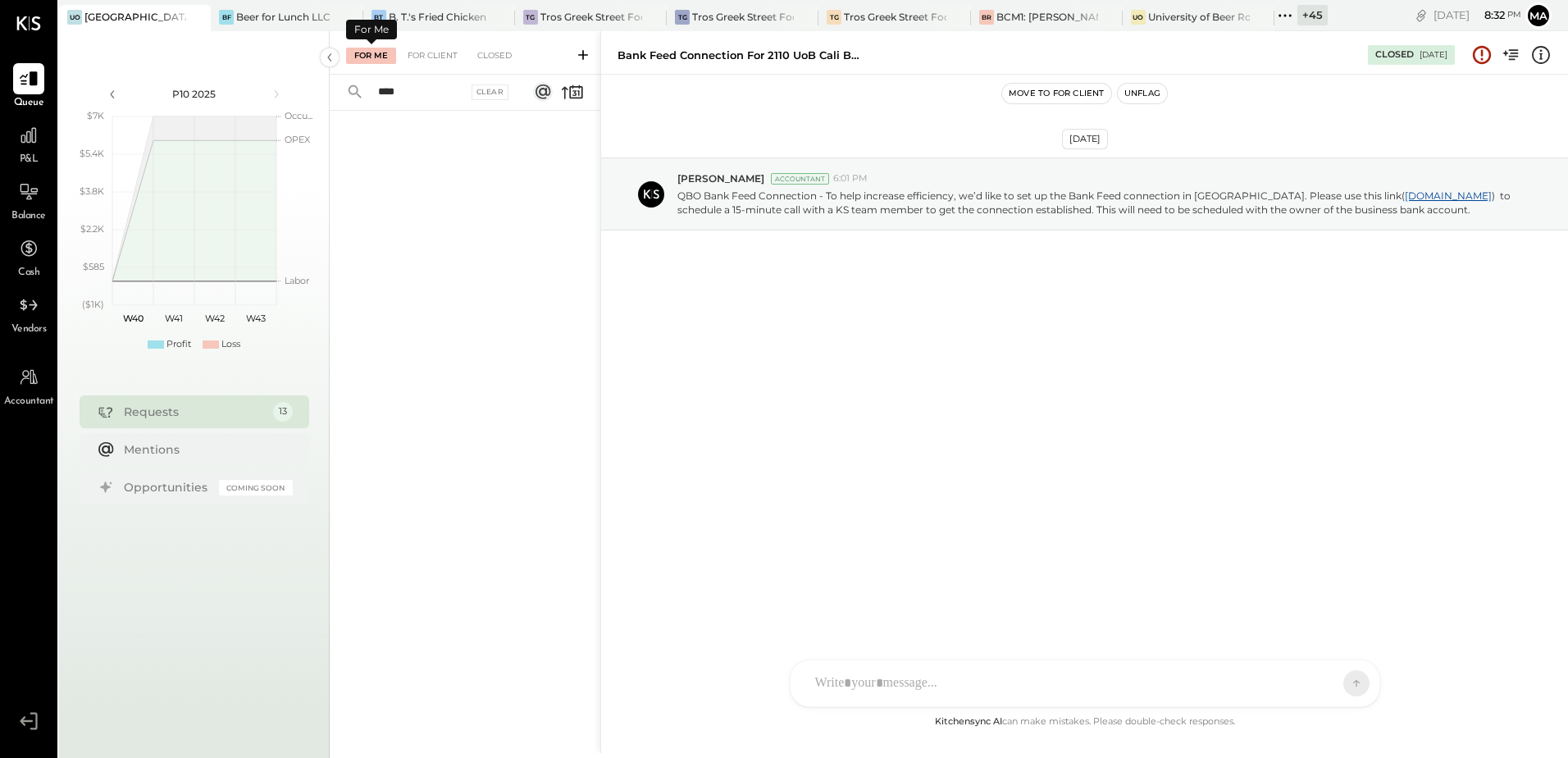
click at [408, 101] on input "****" at bounding box center [417, 92] width 99 height 27
type input "*"
click at [382, 95] on input "text" at bounding box center [442, 92] width 148 height 27
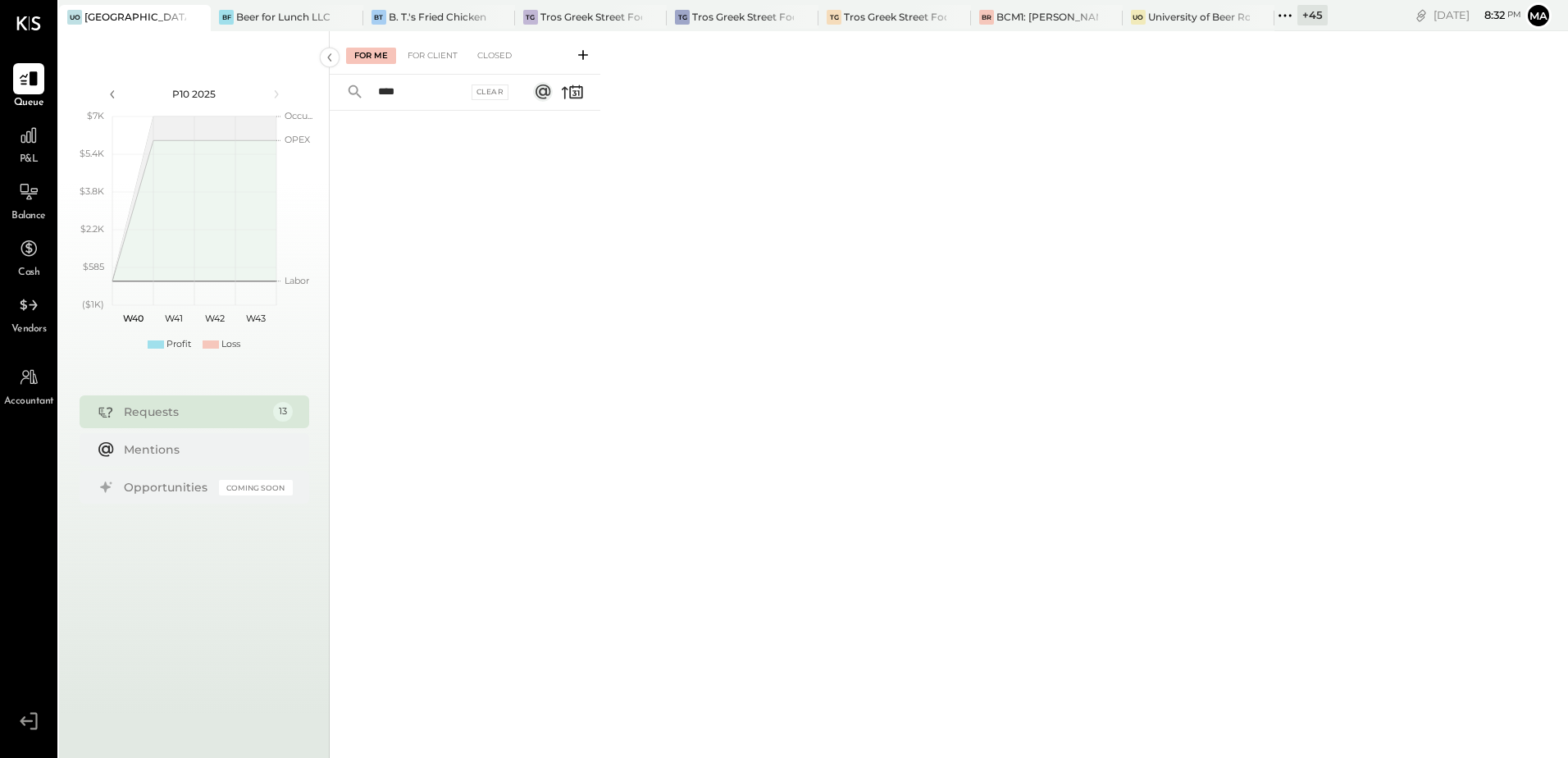
type input "****"
drag, startPoint x: 434, startPoint y: 53, endPoint x: 484, endPoint y: 140, distance: 100.3
click at [433, 53] on div "For Client" at bounding box center [433, 56] width 66 height 16
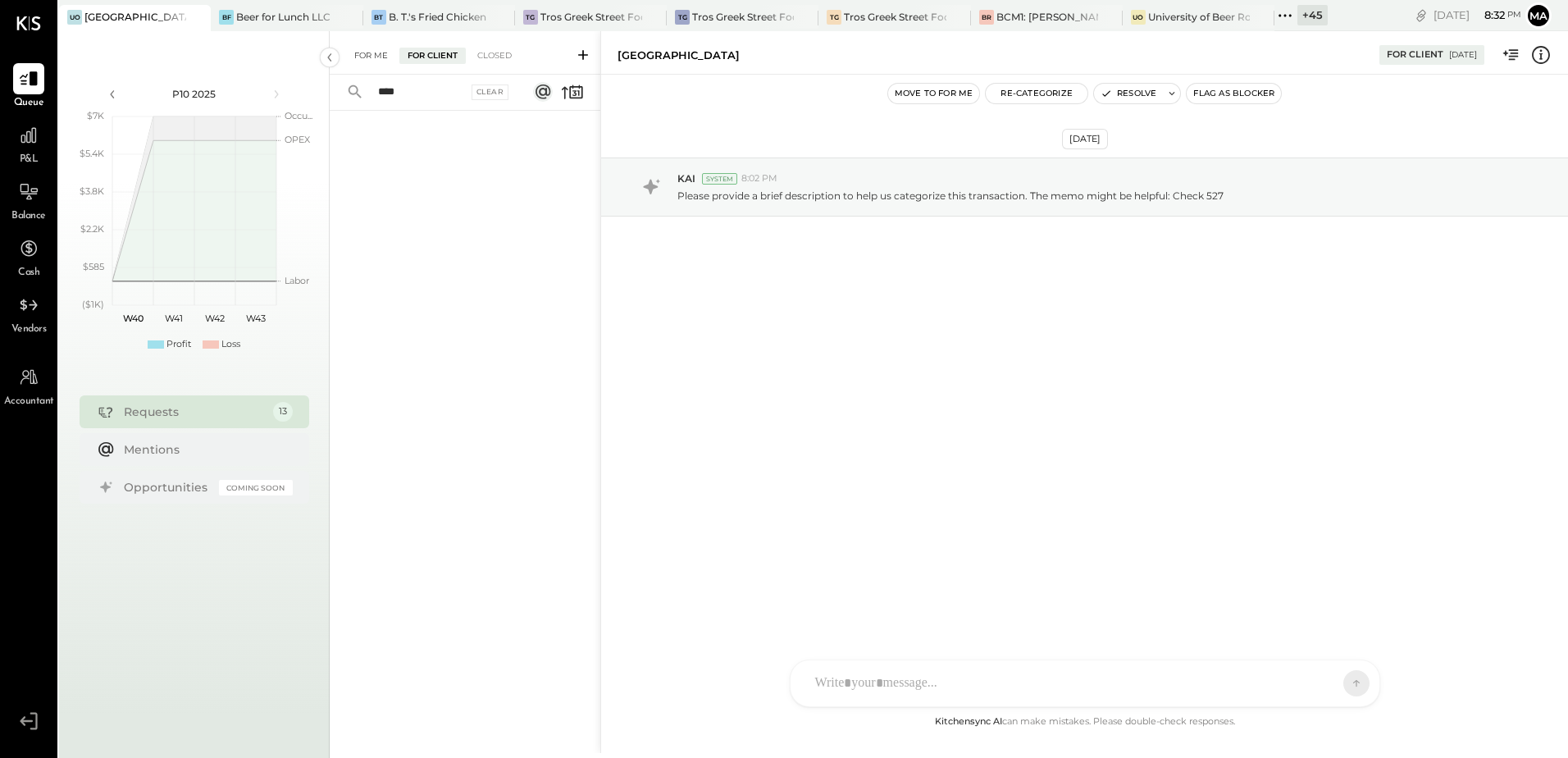
click at [372, 56] on div "For Me" at bounding box center [371, 56] width 50 height 16
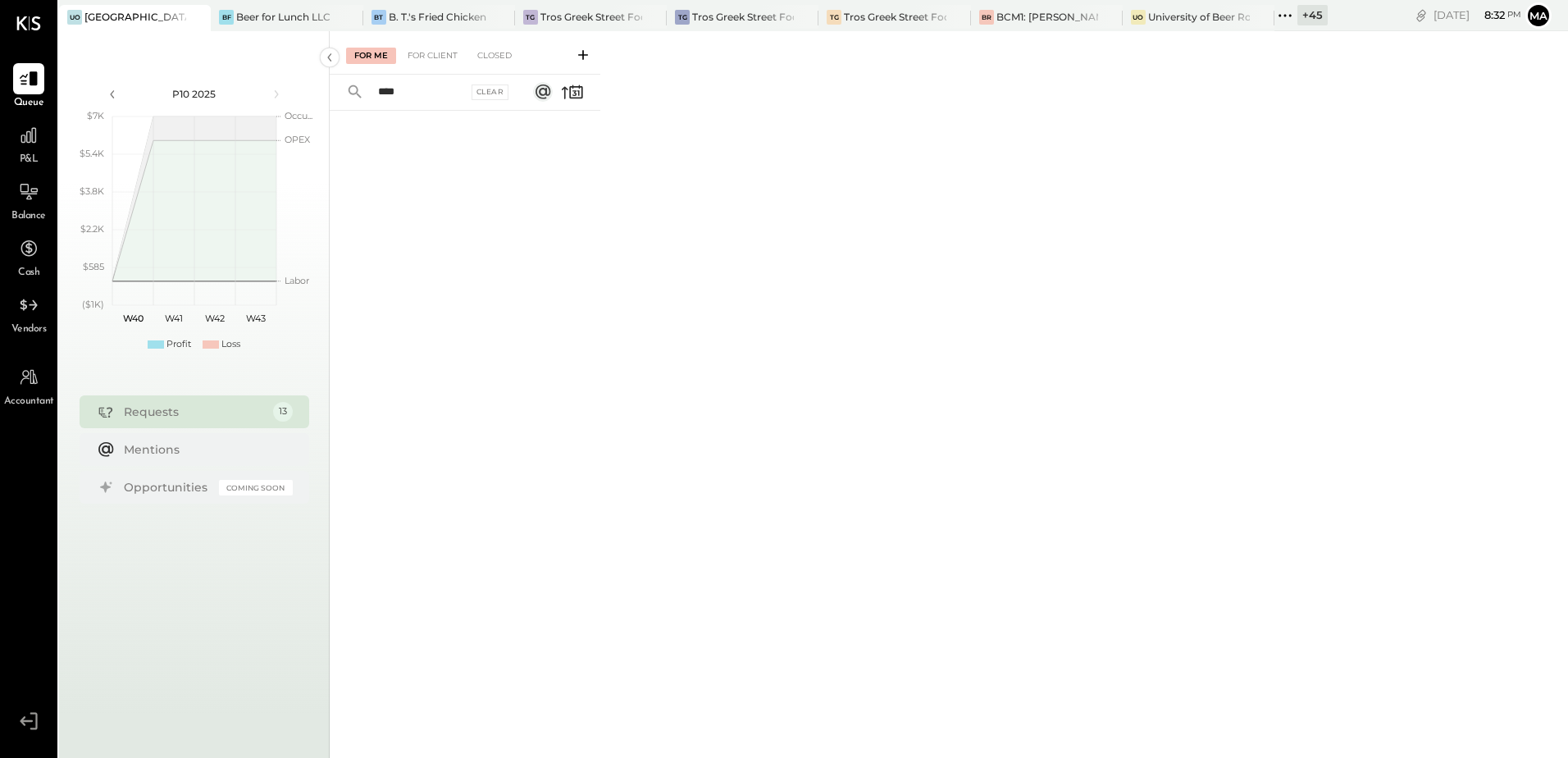
click at [139, 416] on div "Requests" at bounding box center [194, 412] width 141 height 16
click at [415, 90] on input "****" at bounding box center [417, 92] width 99 height 27
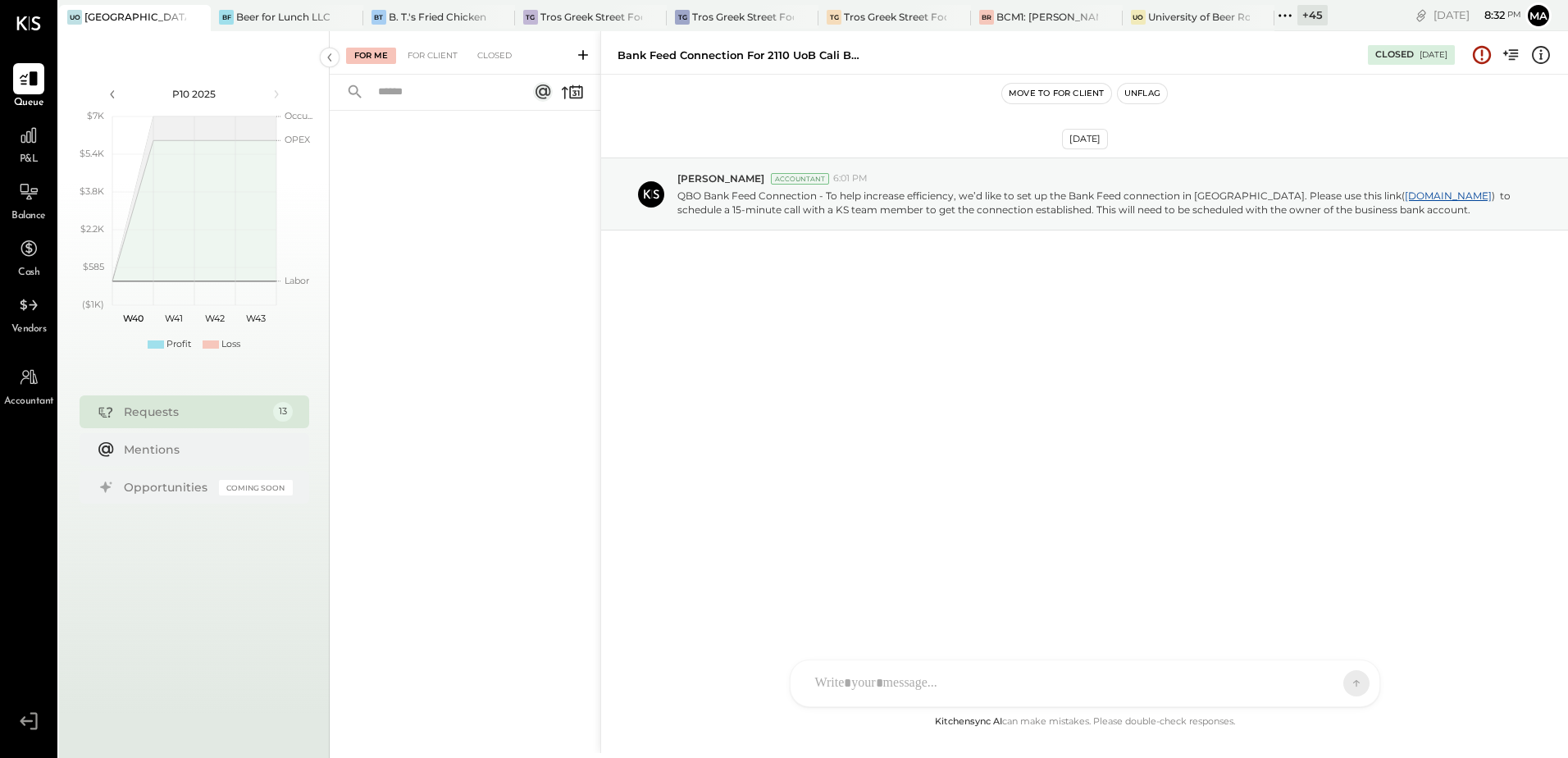
click at [679, 425] on div "Jun 11th, 2025 Roshan Patel Accountant 6:01 PM QBO Bank Feed Connection - To he…" at bounding box center [1084, 394] width 967 height 638
click at [21, 92] on div at bounding box center [28, 78] width 31 height 31
click at [22, 145] on icon at bounding box center [28, 135] width 21 height 21
